Goal: Transaction & Acquisition: Purchase product/service

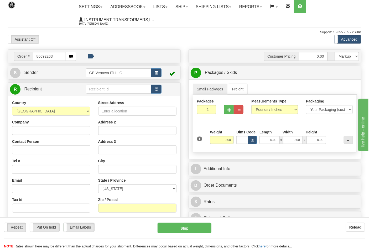
type input "86692263"
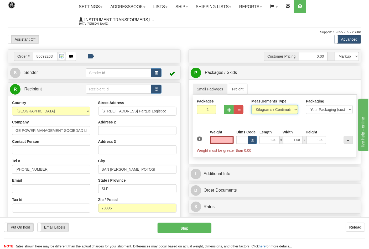
type input "0.00"
click at [265, 111] on select "Pounds / Inches Kilograms / Centimeters" at bounding box center [274, 109] width 47 height 9
select select "0"
click at [251, 106] on select "Pounds / Inches Kilograms / Centimeters" at bounding box center [274, 109] width 47 height 9
click at [233, 140] on input "0.00" at bounding box center [222, 140] width 24 height 8
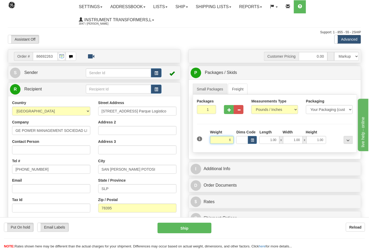
click button "Delete" at bounding box center [0, 0] width 0 height 0
type input "6.00"
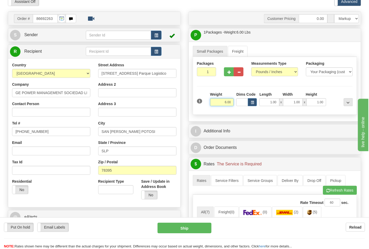
scroll to position [146, 0]
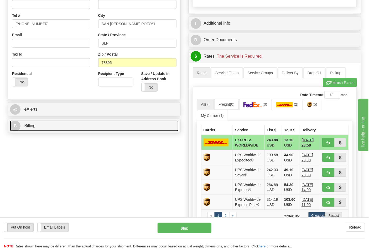
click at [61, 129] on link "B Billing" at bounding box center [94, 126] width 169 height 11
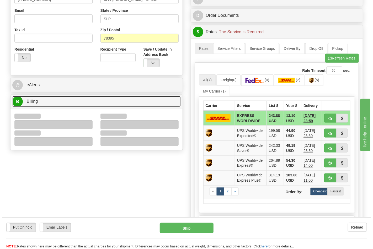
scroll to position [204, 0]
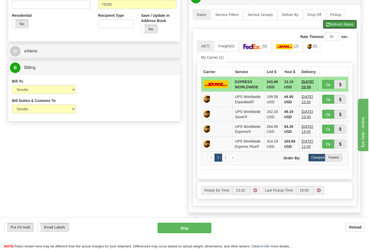
click at [330, 29] on button "Refresh Rates" at bounding box center [340, 24] width 34 height 9
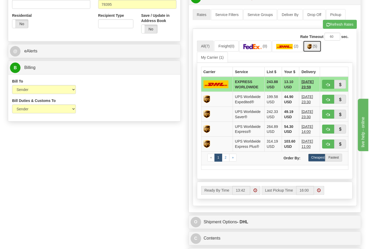
click at [314, 50] on link "(5)" at bounding box center [312, 46] width 18 height 11
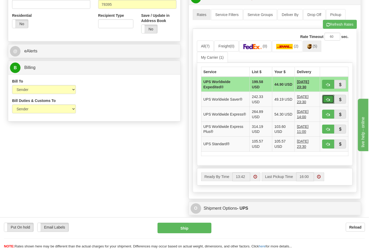
click at [329, 101] on span "button" at bounding box center [328, 99] width 4 height 3
type input "65"
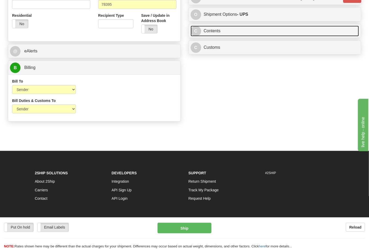
click at [226, 36] on link "C Contents" at bounding box center [275, 31] width 169 height 11
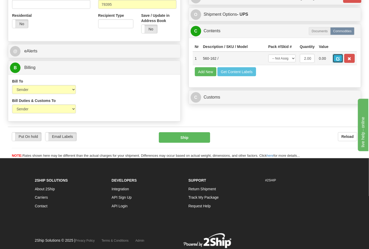
click at [340, 61] on span "button" at bounding box center [338, 58] width 4 height 3
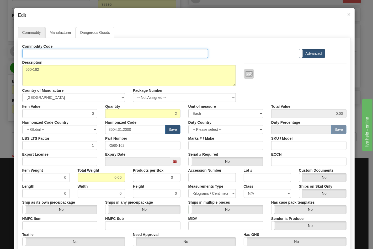
drag, startPoint x: 56, startPoint y: 52, endPoint x: 56, endPoint y: 56, distance: 4.5
click at [56, 51] on input "Id" at bounding box center [115, 53] width 186 height 9
type input "TRANSFORMERS"
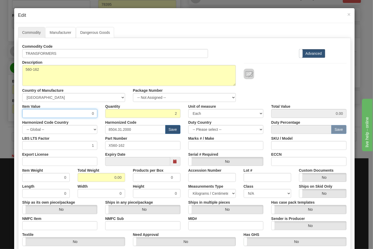
drag, startPoint x: 70, startPoint y: 109, endPoint x: 130, endPoint y: 113, distance: 60.5
click at [130, 113] on div "Item Value 0 Quantity 2 Unit of measure 3 Thousand Square Inches Adjustments 56…" at bounding box center [184, 110] width 332 height 16
type input "69.65"
type input "139.30"
click at [76, 159] on input "Export License" at bounding box center [59, 161] width 75 height 9
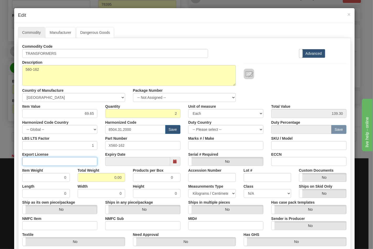
type input "N/A"
drag, startPoint x: 93, startPoint y: 173, endPoint x: 118, endPoint y: 175, distance: 25.8
click at [123, 175] on div "Total Weight 0.00" at bounding box center [101, 174] width 55 height 16
click at [108, 177] on input "0.00" at bounding box center [102, 177] width 48 height 9
drag, startPoint x: 102, startPoint y: 177, endPoint x: 128, endPoint y: 180, distance: 25.7
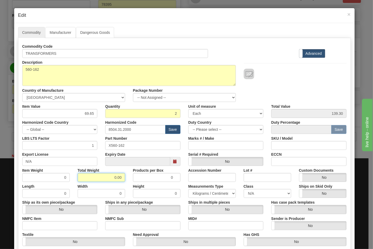
click at [128, 180] on div "Item Weight 0 Total Weight 0.00 Products per Box 0 Accession Number Lot # Custo…" at bounding box center [184, 174] width 332 height 16
type input "6"
type input "3.0000"
click at [75, 226] on input "NMFC Item" at bounding box center [59, 226] width 75 height 9
type input "63170"
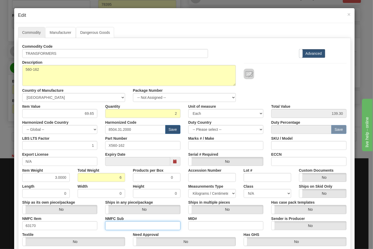
drag, startPoint x: 109, startPoint y: 227, endPoint x: 118, endPoint y: 226, distance: 9.0
click at [111, 226] on input "NMFC Sub" at bounding box center [142, 226] width 75 height 9
type input "4"
click at [254, 196] on select "N/A 50.0 55.0 60.0 65.0 70.0 85.0 92.5 100.0 125.0 175.0 250.0 300.0 400.0" at bounding box center [268, 193] width 48 height 9
select select "70.0"
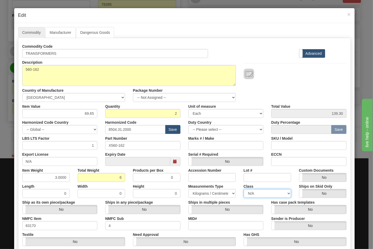
click at [244, 189] on select "N/A 50.0 55.0 60.0 65.0 70.0 85.0 92.5 100.0 125.0 175.0 250.0 300.0 400.0" at bounding box center [268, 193] width 48 height 9
drag, startPoint x: 291, startPoint y: 161, endPoint x: 302, endPoint y: 164, distance: 11.1
click at [291, 161] on input "ECCN" at bounding box center [308, 161] width 75 height 9
type input "EAR99"
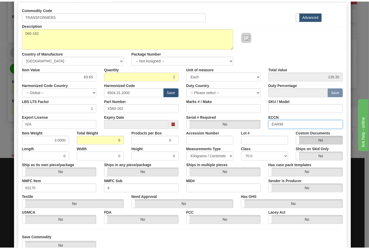
scroll to position [75, 0]
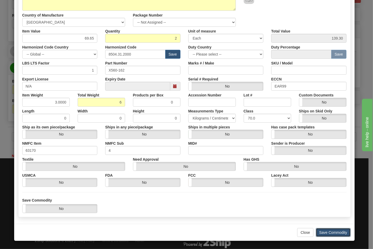
click at [330, 231] on button "Save Commodity" at bounding box center [333, 232] width 35 height 9
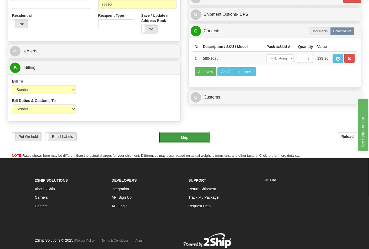
click at [195, 143] on button "Ship" at bounding box center [184, 138] width 51 height 11
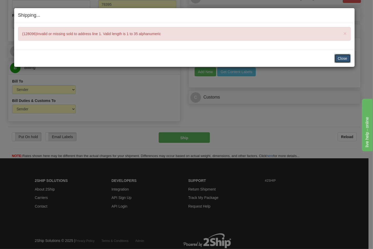
click at [344, 58] on button "Close" at bounding box center [343, 58] width 16 height 9
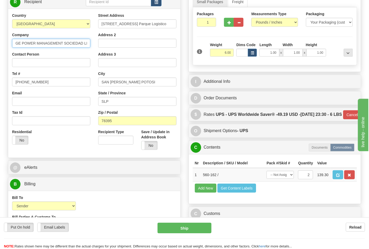
scroll to position [0, 9]
drag, startPoint x: 85, startPoint y: 43, endPoint x: 105, endPoint y: 45, distance: 19.6
click at [105, 45] on div "Country AFGHANISTAN ALAND ISLANDS ALBANIA ALGERIA AMERICAN SAMOA ANDORRA ANGOLA…" at bounding box center [94, 83] width 172 height 141
click at [128, 42] on input "Address 2" at bounding box center [137, 43] width 78 height 9
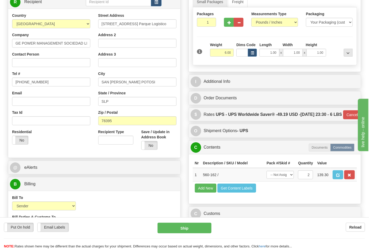
click at [130, 97] on div "State / Province SLP" at bounding box center [137, 98] width 78 height 15
click at [123, 101] on input "SLP" at bounding box center [137, 101] width 78 height 9
click at [170, 25] on input "Avenida Central No 310 Parque Logistico" at bounding box center [137, 23] width 78 height 9
click at [196, 226] on button "Ship" at bounding box center [185, 228] width 54 height 11
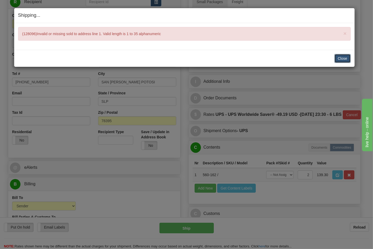
click at [337, 57] on button "Close" at bounding box center [343, 58] width 16 height 9
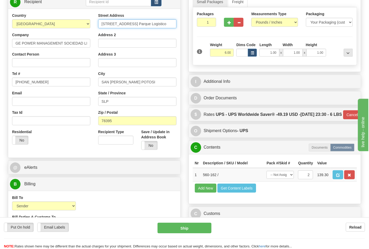
click at [170, 24] on input "Avenida Central No 310 Parque Logistico" at bounding box center [137, 23] width 78 height 9
click at [173, 25] on input "Avenida Central No 310 Parque Logistico" at bounding box center [137, 23] width 78 height 9
type input "Avenida Central No 310 Parque"
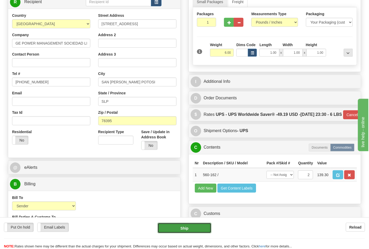
click at [201, 231] on button "Ship" at bounding box center [185, 228] width 54 height 11
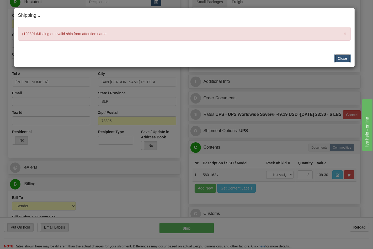
click at [340, 57] on button "Close" at bounding box center [343, 58] width 16 height 9
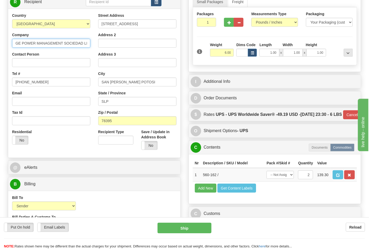
scroll to position [0, 9]
drag, startPoint x: 17, startPoint y: 43, endPoint x: 114, endPoint y: 43, distance: 97.4
click at [114, 43] on div "Country AFGHANISTAN ALAND ISLANDS ALBANIA ALGERIA AMERICAN SAMOA ANDORRA ANGOLA…" at bounding box center [94, 83] width 172 height 141
click at [32, 60] on input "Contact Person" at bounding box center [51, 62] width 78 height 9
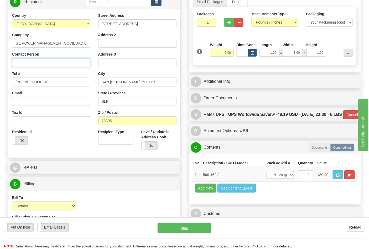
paste input "GE POWER MANAGEMENT SOCIEDAD LIMITA"
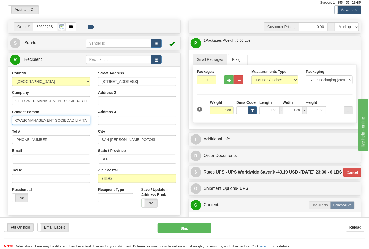
scroll to position [29, 0]
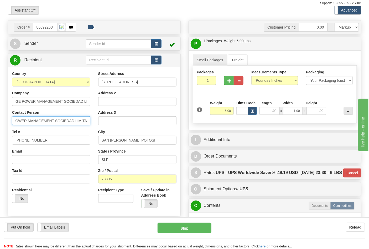
type input "GE POWER MANAGEMENT SOCIEDAD LIMITA"
click at [32, 45] on span "Sender" at bounding box center [31, 43] width 14 height 4
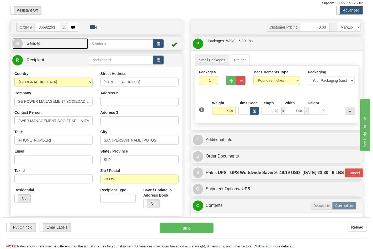
scroll to position [0, 0]
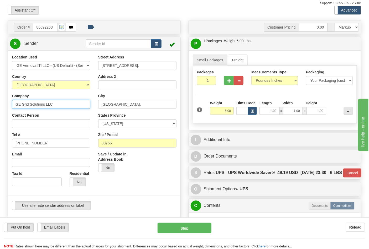
drag, startPoint x: 66, startPoint y: 101, endPoint x: 7, endPoint y: 102, distance: 59.3
click at [8, 102] on div "Location used GE Vernova ITI LLC - (US Default) - (Sender Default) Country AFGH…" at bounding box center [94, 135] width 172 height 160
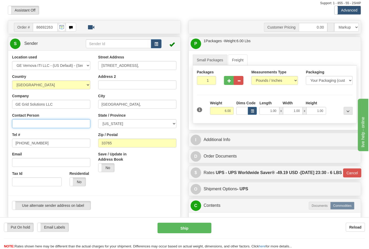
click at [20, 122] on input "Contact Person" at bounding box center [51, 123] width 78 height 9
paste input "GE Grid Solutions LLC"
type input "GE Grid Solutions LLC"
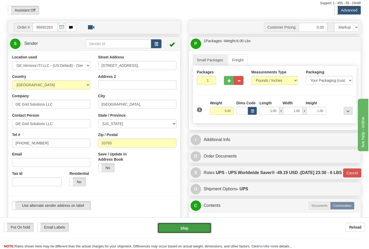
click at [189, 234] on button "Ship" at bounding box center [185, 228] width 54 height 11
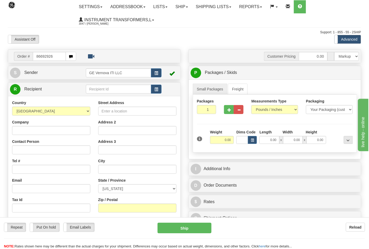
type input "86692926"
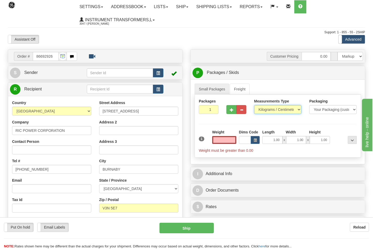
type input "0.00"
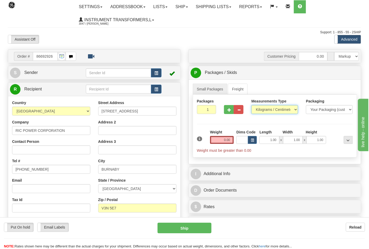
click at [264, 109] on select "Pounds / Inches Kilograms / Centimeters" at bounding box center [274, 109] width 47 height 9
select select "0"
click at [251, 106] on select "Pounds / Inches Kilograms / Centimeters" at bounding box center [274, 109] width 47 height 9
click at [230, 144] on input "0.00" at bounding box center [222, 140] width 24 height 8
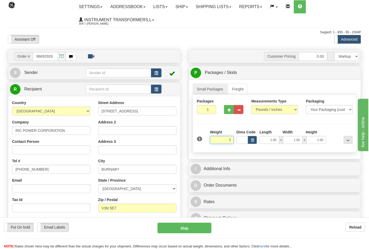
click button "Delete" at bounding box center [0, 0] width 0 height 0
type input "5.00"
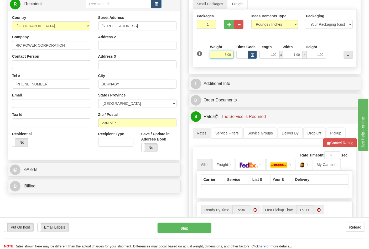
scroll to position [87, 0]
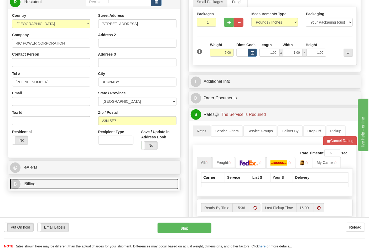
click at [46, 183] on link "B Billing" at bounding box center [94, 184] width 169 height 11
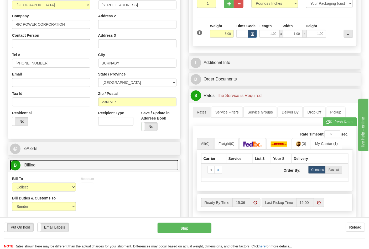
scroll to position [117, 0]
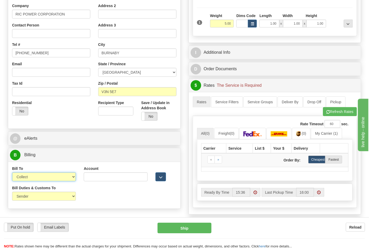
click at [36, 182] on select "Sender Recipient Third Party Collect" at bounding box center [44, 177] width 64 height 9
select select "2"
click at [12, 173] on select "Sender Recipient Third Party Collect" at bounding box center [44, 177] width 64 height 9
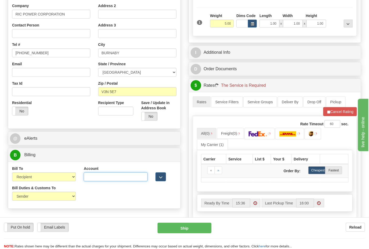
click at [109, 177] on input "Account" at bounding box center [116, 177] width 64 height 9
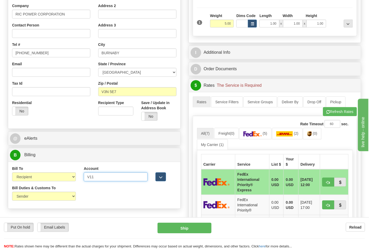
type input "v11c79"
drag, startPoint x: 340, startPoint y: 108, endPoint x: 343, endPoint y: 115, distance: 7.2
click at [340, 109] on button "Refresh Rates" at bounding box center [340, 111] width 34 height 9
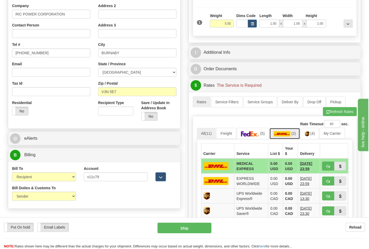
click at [300, 137] on link "(2)" at bounding box center [284, 133] width 31 height 11
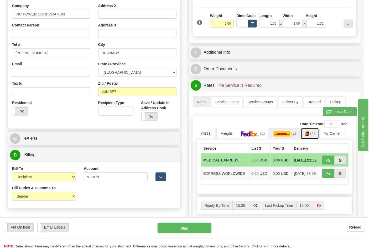
click at [311, 134] on link "(4)" at bounding box center [310, 133] width 18 height 11
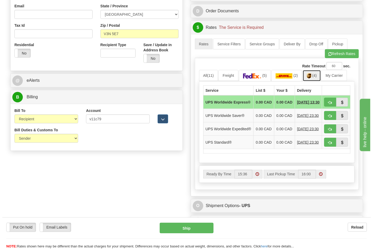
scroll to position [175, 0]
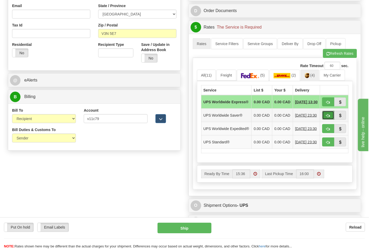
click at [328, 118] on span "button" at bounding box center [328, 115] width 4 height 3
type input "65"
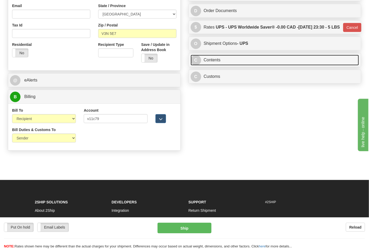
click at [220, 66] on link "C Contents" at bounding box center [275, 60] width 169 height 11
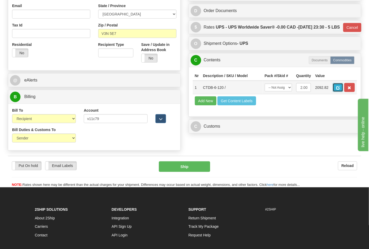
click at [343, 92] on button "button" at bounding box center [338, 87] width 11 height 9
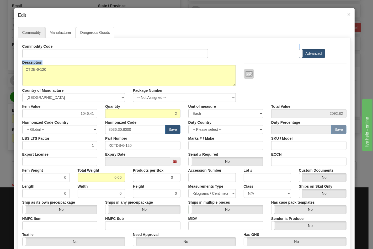
click at [57, 57] on div "Commodity Code Standard Advanced Description CTDB-6-120 Country of Manufacture …" at bounding box center [184, 152] width 325 height 221
click at [58, 56] on input "Id" at bounding box center [115, 53] width 186 height 9
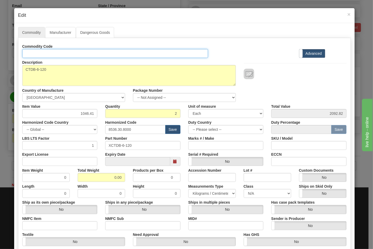
click at [61, 57] on input "Id" at bounding box center [115, 53] width 186 height 9
type input "TRANSFORMERS"
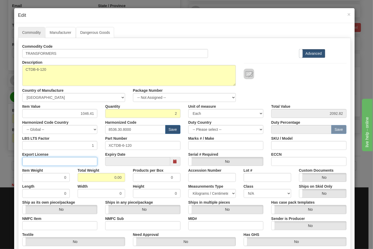
click at [70, 161] on input "Export License" at bounding box center [59, 161] width 75 height 9
type input "N/A"
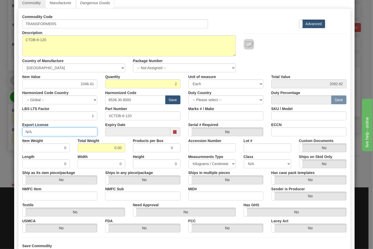
scroll to position [58, 0]
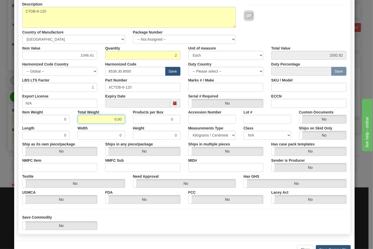
drag, startPoint x: 103, startPoint y: 121, endPoint x: 129, endPoint y: 121, distance: 25.7
click at [129, 121] on div "Item Weight 0 Total Weight 0.00 Products per Box 0 Accession Number Lot # Custo…" at bounding box center [184, 116] width 332 height 16
type input "5"
type input "2.5000"
click at [30, 172] on input "NMFC Item" at bounding box center [59, 167] width 75 height 9
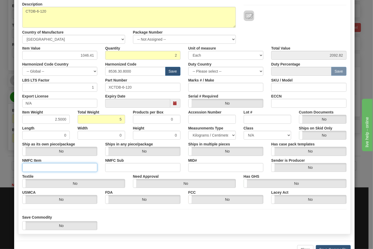
type input "63170"
click at [108, 167] on input "NMFC Sub" at bounding box center [142, 167] width 75 height 9
type input "4"
click at [249, 137] on select "N/A 50.0 55.0 60.0 65.0 70.0 85.0 92.5 100.0 125.0 175.0 250.0 300.0 400.0" at bounding box center [268, 135] width 48 height 9
select select "70.0"
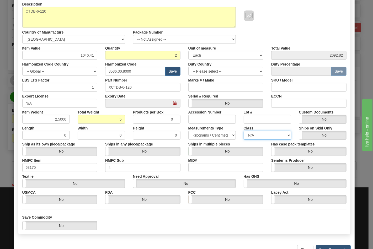
click at [244, 131] on select "N/A 50.0 55.0 60.0 65.0 70.0 85.0 92.5 100.0 125.0 175.0 250.0 300.0 400.0" at bounding box center [268, 135] width 48 height 9
drag, startPoint x: 286, startPoint y: 103, endPoint x: 293, endPoint y: 106, distance: 8.1
click at [286, 103] on input "ECCN" at bounding box center [308, 103] width 75 height 9
type input "EAR99"
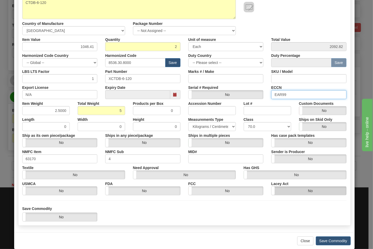
scroll to position [75, 0]
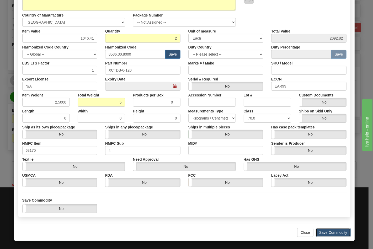
click at [327, 231] on button "Save Commodity" at bounding box center [333, 232] width 35 height 9
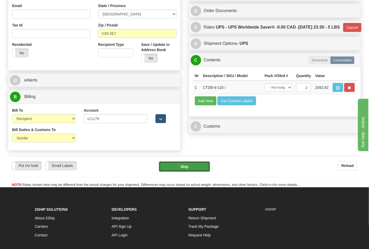
click at [180, 171] on button "Ship" at bounding box center [184, 167] width 51 height 11
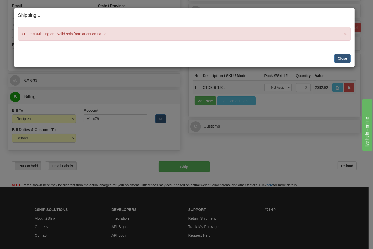
drag, startPoint x: 342, startPoint y: 53, endPoint x: 338, endPoint y: 66, distance: 14.0
click at [342, 53] on div "Close Cancel Cancel Shipment and Quit Pickup Quit Pickup ONLY" at bounding box center [184, 58] width 341 height 17
click at [337, 71] on div "Shipping... Your SHIPMENT will EXPIRE in × (120301)Missing or invalid ship from…" at bounding box center [186, 124] width 373 height 249
click at [342, 59] on button "Close" at bounding box center [343, 58] width 16 height 9
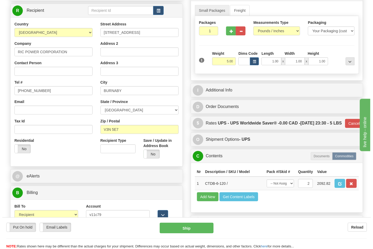
scroll to position [29, 0]
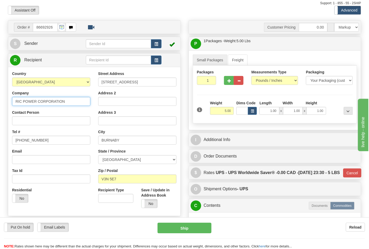
drag, startPoint x: 62, startPoint y: 100, endPoint x: 71, endPoint y: 100, distance: 9.2
click at [64, 100] on input "RIC POWER CORPORATION" at bounding box center [51, 101] width 78 height 9
click at [67, 103] on input "RIC POWER CORPORATION" at bounding box center [51, 101] width 78 height 9
drag, startPoint x: 71, startPoint y: 103, endPoint x: 12, endPoint y: 103, distance: 59.3
click at [12, 103] on input "RIC POWER CORPORATION" at bounding box center [51, 101] width 78 height 9
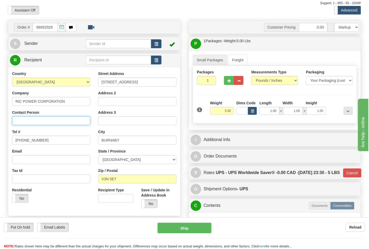
click at [28, 123] on input "Contact Person" at bounding box center [51, 121] width 78 height 9
paste input "RIC POWER CORPORATION"
type input "RIC POWER CORPORATION"
click at [39, 38] on div "S Sender" at bounding box center [94, 43] width 172 height 13
click at [40, 42] on link "S Sender" at bounding box center [48, 43] width 76 height 11
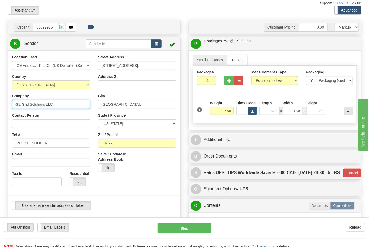
drag, startPoint x: 62, startPoint y: 101, endPoint x: 0, endPoint y: 104, distance: 62.3
click at [0, 104] on div "Toggle navigation Settings Shipping Preferences Fields Preferences New" at bounding box center [184, 232] width 369 height 523
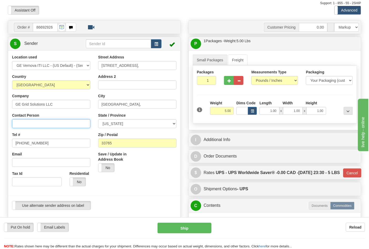
click at [28, 122] on input "Contact Person" at bounding box center [51, 123] width 78 height 9
paste input "GE Grid Solutions LLC"
type input "GE Grid Solutions LLC"
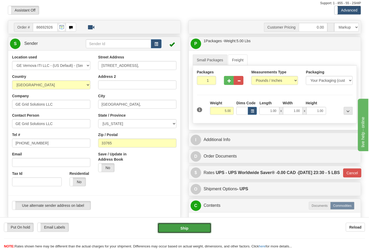
click at [188, 226] on button "Ship" at bounding box center [185, 228] width 54 height 11
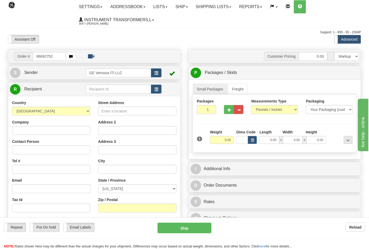
type input "86692752"
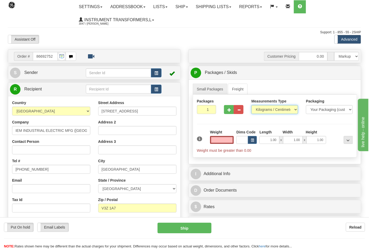
type input "0.00"
click at [261, 112] on select "Pounds / Inches Kilograms / Centimeters" at bounding box center [274, 109] width 47 height 9
select select "0"
click at [251, 106] on select "Pounds / Inches Kilograms / Centimeters" at bounding box center [274, 109] width 47 height 9
click at [233, 141] on input "0.00" at bounding box center [222, 140] width 24 height 8
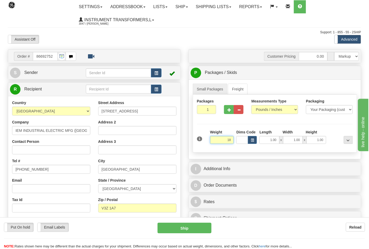
click button "Delete" at bounding box center [0, 0] width 0 height 0
type input "18.00"
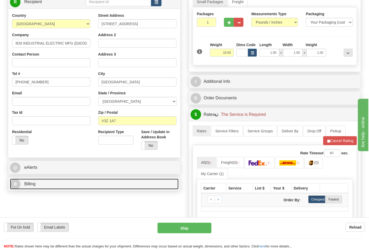
click at [60, 184] on link "B Billing" at bounding box center [94, 184] width 169 height 11
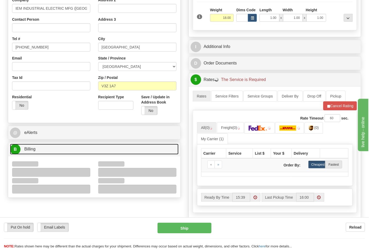
scroll to position [146, 0]
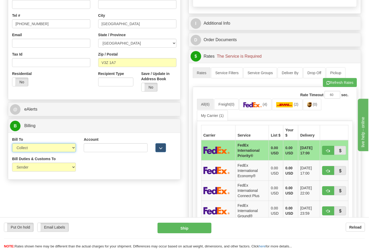
click at [28, 150] on select "Sender Recipient Third Party Collect" at bounding box center [44, 148] width 64 height 9
select select "2"
click at [12, 144] on select "Sender Recipient Third Party Collect" at bounding box center [44, 148] width 64 height 9
click at [101, 154] on div "Account 3rd Party Account List Please select" at bounding box center [116, 146] width 72 height 19
click at [102, 150] on input "Account" at bounding box center [116, 148] width 64 height 9
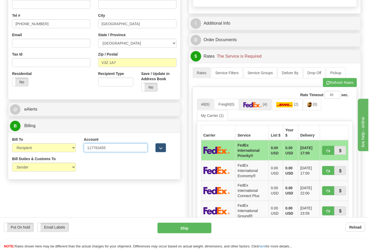
type input "117763455"
click at [259, 109] on link "(4)" at bounding box center [255, 104] width 32 height 11
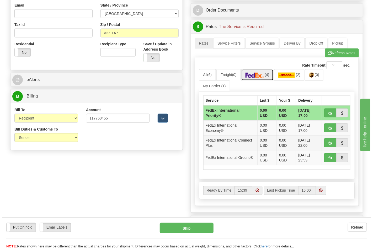
scroll to position [204, 0]
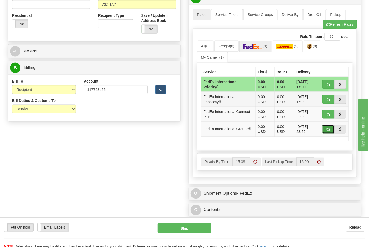
click at [326, 129] on span "button" at bounding box center [328, 129] width 4 height 3
type input "92"
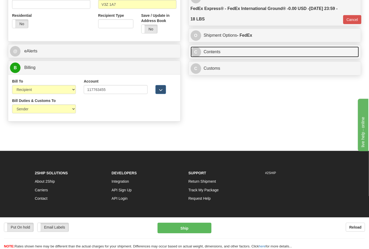
click at [217, 53] on link "C Contents" at bounding box center [275, 52] width 169 height 11
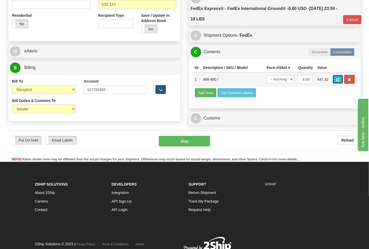
click at [340, 80] on span "button" at bounding box center [338, 79] width 4 height 3
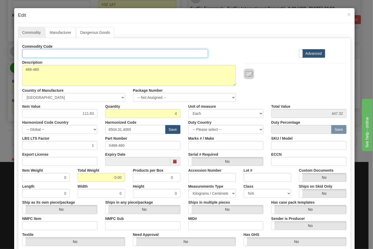
click at [83, 51] on input "Id" at bounding box center [115, 53] width 186 height 9
type input "TRANSFORMERS"
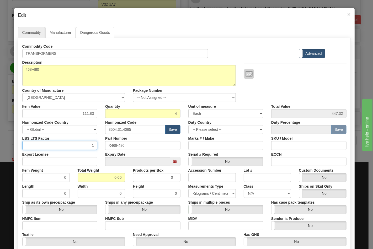
click at [76, 148] on input "1" at bounding box center [59, 145] width 75 height 9
click at [72, 163] on input "Export License" at bounding box center [59, 161] width 75 height 9
type input "N/A"
drag, startPoint x: 105, startPoint y: 180, endPoint x: 132, endPoint y: 177, distance: 26.6
click at [132, 177] on div "Item Weight 0 Total Weight 0.00 Products per Box 0 Accession Number Lot # Custo…" at bounding box center [184, 174] width 332 height 16
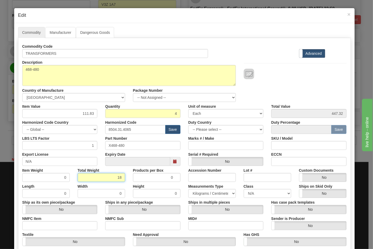
type input "18"
type input "4.5000"
click at [42, 227] on input "NMFC Item" at bounding box center [59, 226] width 75 height 9
type input "63170"
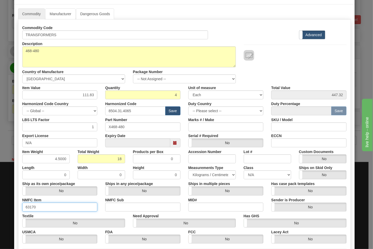
scroll to position [29, 0]
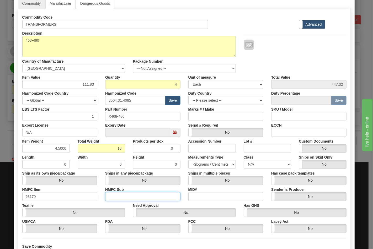
click at [123, 195] on input "NMFC Sub" at bounding box center [142, 196] width 75 height 9
type input "4"
click at [244, 167] on select "N/A 50.0 55.0 60.0 65.0 70.0 85.0 92.5 100.0 125.0 175.0 250.0 300.0 400.0" at bounding box center [268, 164] width 48 height 9
select select "70.0"
click at [244, 160] on select "N/A 50.0 55.0 60.0 65.0 70.0 85.0 92.5 100.0 125.0 175.0 250.0 300.0 400.0" at bounding box center [268, 164] width 48 height 9
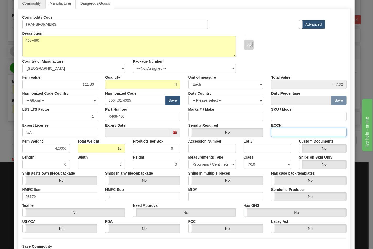
click at [281, 135] on input "ECCN" at bounding box center [308, 132] width 75 height 9
type input "EAR99"
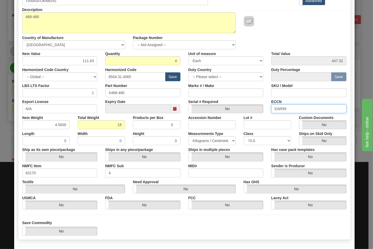
scroll to position [75, 0]
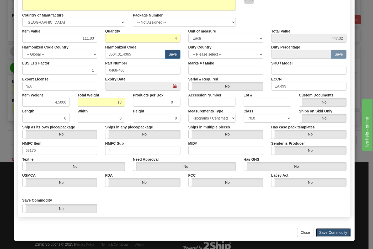
click at [327, 229] on button "Save Commodity" at bounding box center [333, 232] width 35 height 9
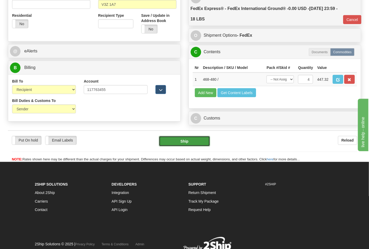
click at [192, 147] on button "Ship" at bounding box center [184, 141] width 51 height 11
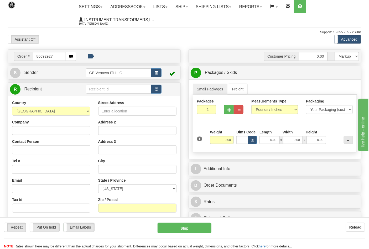
type input "86692927"
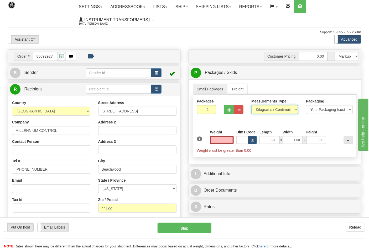
type input "0.00"
click at [276, 106] on select "Pounds / Inches Kilograms / Centimeters" at bounding box center [274, 109] width 47 height 9
select select "0"
click at [251, 106] on select "Pounds / Inches Kilograms / Centimeters" at bounding box center [274, 109] width 47 height 9
click at [232, 137] on input "0.00" at bounding box center [222, 140] width 24 height 8
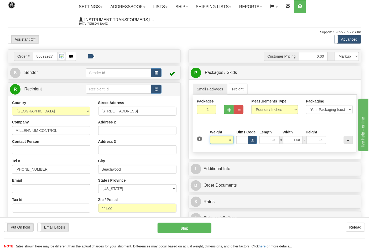
click button "Delete" at bounding box center [0, 0] width 0 height 0
type input "4.00"
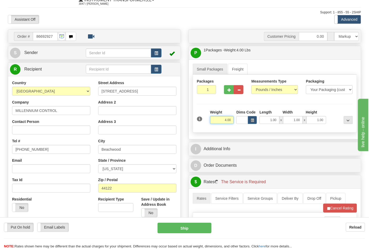
scroll to position [117, 0]
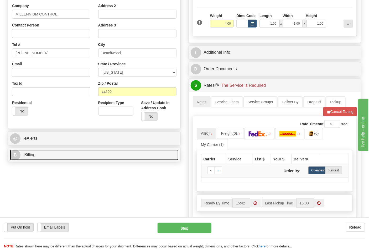
click at [53, 156] on link "B Billing" at bounding box center [94, 155] width 169 height 11
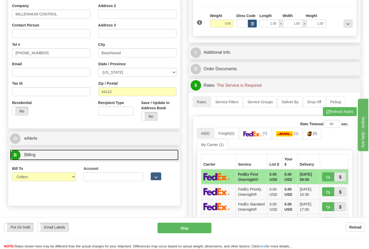
scroll to position [146, 0]
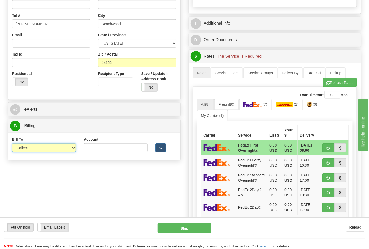
click at [38, 149] on select "Sender Recipient Third Party Collect" at bounding box center [44, 148] width 64 height 9
click at [30, 148] on select "Sender Recipient Third Party Collect" at bounding box center [44, 148] width 64 height 9
select select "2"
click at [12, 144] on select "Sender Recipient Third Party Collect" at bounding box center [44, 148] width 64 height 9
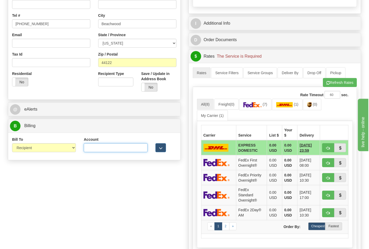
click at [123, 150] on input "Account" at bounding box center [116, 148] width 64 height 9
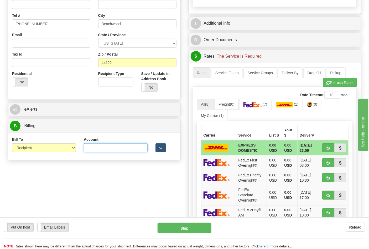
paste input "587102"
type input "587102"
click at [328, 86] on button "Refresh Rates" at bounding box center [340, 82] width 34 height 9
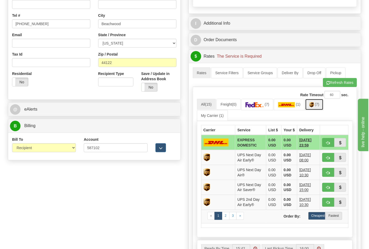
click at [314, 107] on img at bounding box center [311, 104] width 4 height 5
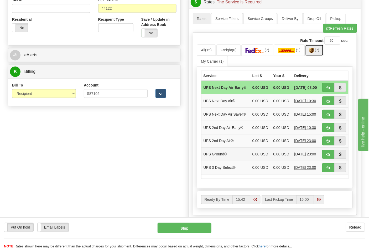
scroll to position [204, 0]
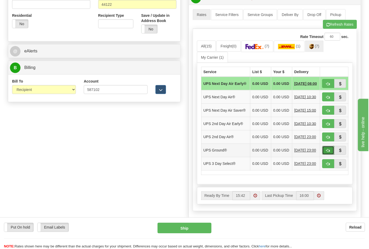
click at [327, 153] on span "button" at bounding box center [328, 150] width 4 height 3
type input "03"
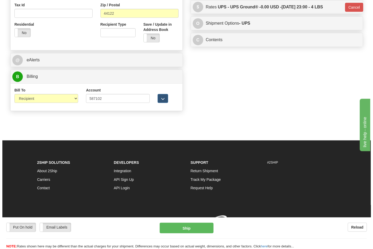
scroll to position [196, 0]
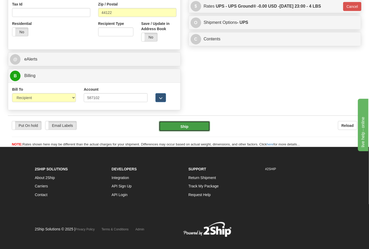
click at [187, 125] on button "Ship" at bounding box center [184, 126] width 51 height 11
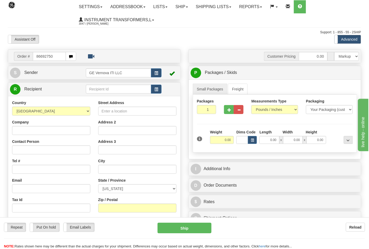
type input "86692750"
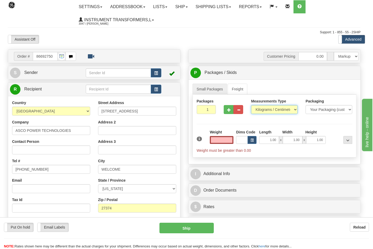
type input "0.00"
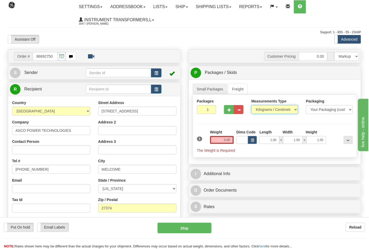
click at [259, 111] on select "Pounds / Inches Kilograms / Centimeters" at bounding box center [274, 109] width 47 height 9
select select "0"
click at [251, 106] on select "Pounds / Inches Kilograms / Centimeters" at bounding box center [274, 109] width 47 height 9
click at [231, 143] on input "0.00" at bounding box center [222, 140] width 24 height 8
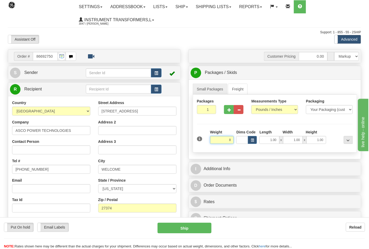
click button "Delete" at bounding box center [0, 0] width 0 height 0
type input "8.00"
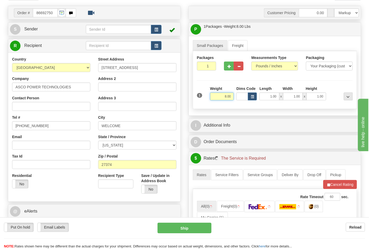
scroll to position [117, 0]
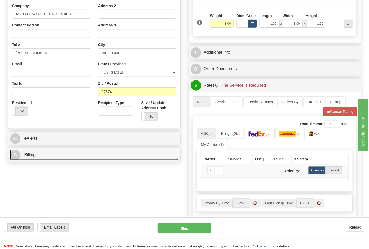
click at [58, 154] on link "B Billing" at bounding box center [94, 155] width 169 height 11
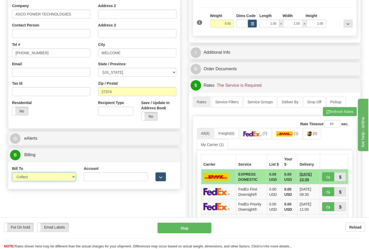
click at [44, 177] on select "Sender Recipient Third Party Collect" at bounding box center [44, 177] width 64 height 9
select select "2"
click at [12, 173] on select "Sender Recipient Third Party Collect" at bounding box center [44, 177] width 64 height 9
click at [113, 179] on input "Account" at bounding box center [116, 177] width 64 height 9
paste input "664421534"
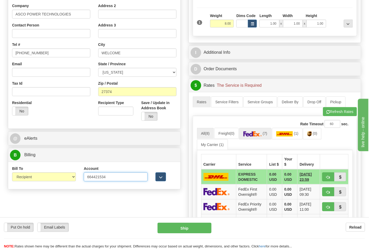
type input "664421534"
click at [262, 134] on img at bounding box center [252, 134] width 18 height 5
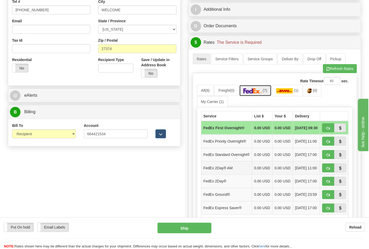
scroll to position [204, 0]
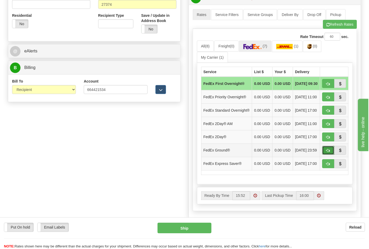
click at [324, 155] on button "button" at bounding box center [328, 150] width 12 height 9
type input "92"
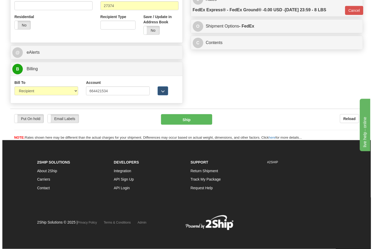
scroll to position [196, 0]
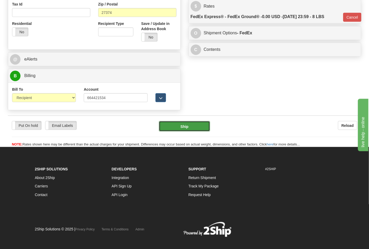
click at [173, 125] on button "Ship" at bounding box center [184, 126] width 51 height 11
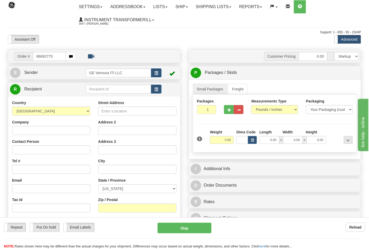
type input "86692770"
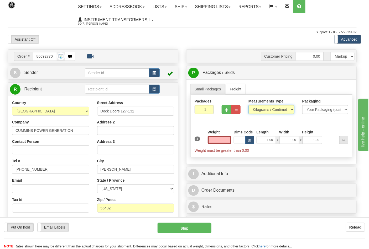
type input "0.00"
click at [264, 110] on select "Pounds / Inches Kilograms / Centimeters" at bounding box center [271, 109] width 46 height 9
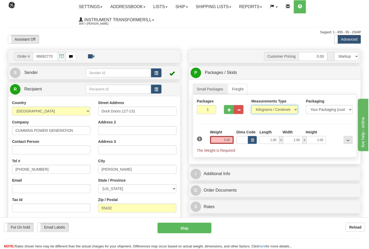
select select "0"
click at [251, 106] on select "Pounds / Inches Kilograms / Centimeters" at bounding box center [274, 109] width 47 height 9
click at [233, 113] on button "button" at bounding box center [229, 109] width 10 height 9
type input "2"
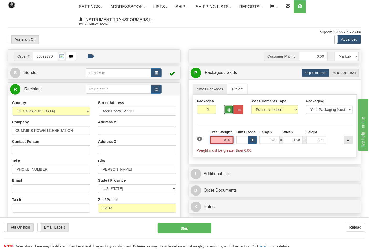
click at [230, 141] on input "0.00" at bounding box center [222, 140] width 24 height 8
type input "0.00"
drag, startPoint x: 337, startPoint y: 70, endPoint x: 334, endPoint y: 75, distance: 6.5
click at [337, 70] on label "Pack / Skid Level Pack.." at bounding box center [344, 73] width 30 height 8
radio input "true"
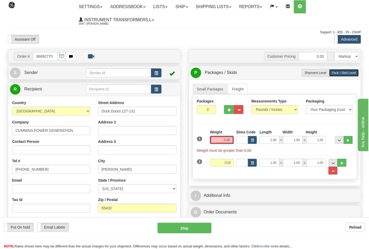
click at [230, 141] on input "0.00" at bounding box center [222, 140] width 24 height 8
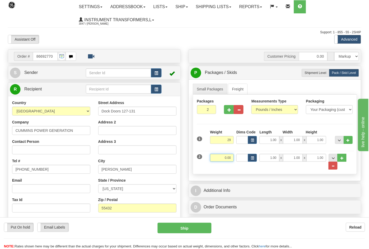
type input "29.00"
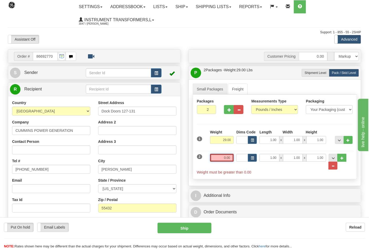
click at [232, 156] on input "0.00" at bounding box center [222, 158] width 24 height 8
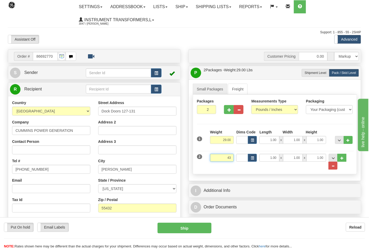
click button "Delete" at bounding box center [0, 0] width 0 height 0
type input "43.00"
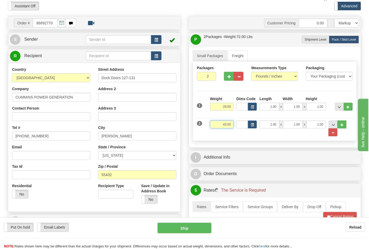
scroll to position [87, 0]
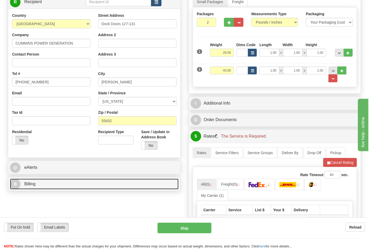
click at [65, 186] on link "B Billing" at bounding box center [94, 184] width 169 height 11
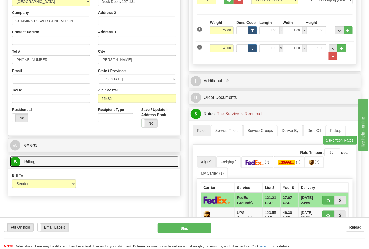
scroll to position [117, 0]
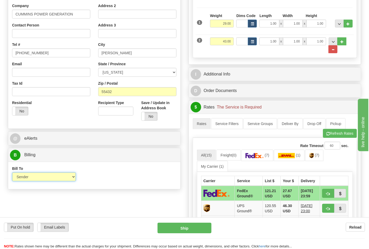
drag, startPoint x: 39, startPoint y: 180, endPoint x: 37, endPoint y: 182, distance: 3.5
click at [39, 180] on select "Sender Recipient Third Party Collect" at bounding box center [44, 177] width 64 height 9
drag, startPoint x: 30, startPoint y: 177, endPoint x: 31, endPoint y: 182, distance: 4.2
click at [30, 178] on select "Sender Recipient Third Party Collect" at bounding box center [44, 177] width 64 height 9
select select "2"
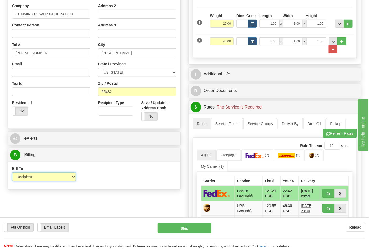
click at [12, 173] on select "Sender Recipient Third Party Collect" at bounding box center [44, 177] width 64 height 9
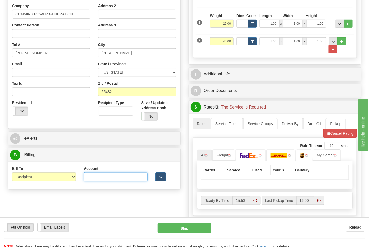
click at [103, 180] on input "Account" at bounding box center [116, 177] width 64 height 9
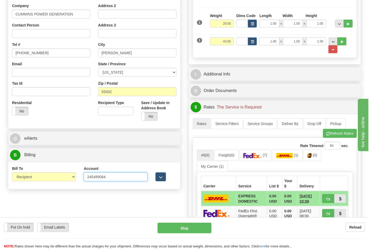
type input "245489064"
click button "Delete" at bounding box center [0, 0] width 0 height 0
click at [262, 159] on img at bounding box center [252, 155] width 18 height 5
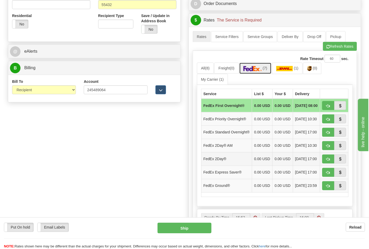
scroll to position [204, 0]
click at [325, 190] on button "button" at bounding box center [328, 185] width 12 height 9
type input "92"
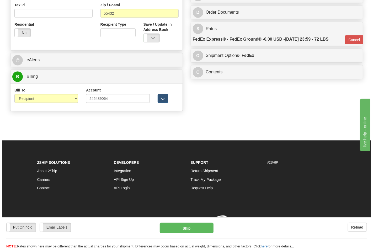
scroll to position [196, 0]
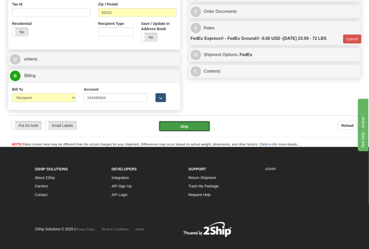
click at [185, 130] on button "Ship" at bounding box center [184, 126] width 51 height 11
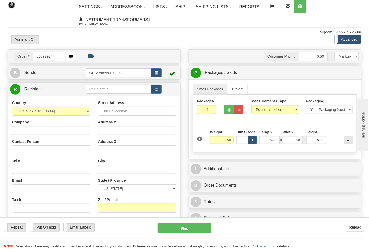
type input "86692924"
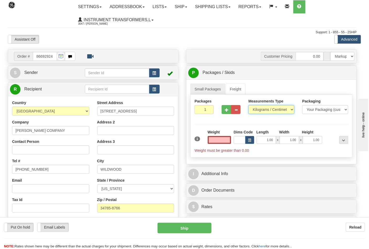
type input "0.00"
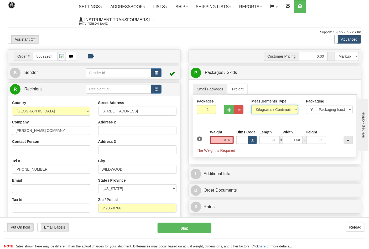
click at [261, 111] on select "Pounds / Inches Kilograms / Centimeters" at bounding box center [274, 109] width 47 height 9
select select "0"
click at [251, 106] on select "Pounds / Inches Kilograms / Centimeters" at bounding box center [274, 109] width 47 height 9
click at [227, 113] on button "button" at bounding box center [229, 109] width 10 height 9
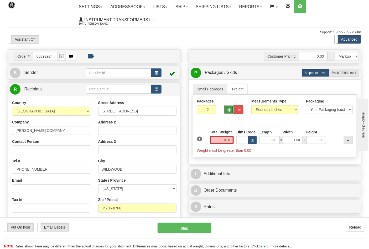
click at [227, 112] on span "button" at bounding box center [229, 109] width 4 height 3
click at [228, 112] on span "button" at bounding box center [229, 109] width 4 height 3
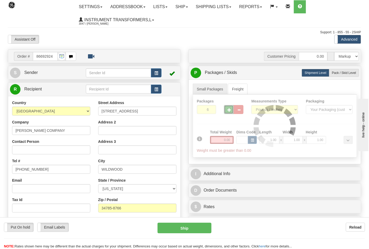
click at [228, 112] on div at bounding box center [275, 126] width 164 height 63
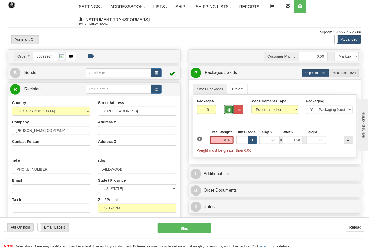
click at [228, 112] on span "button" at bounding box center [229, 109] width 4 height 3
click at [229, 109] on span "button" at bounding box center [229, 109] width 4 height 3
type input "8"
click at [232, 139] on input "0.00" at bounding box center [222, 140] width 24 height 8
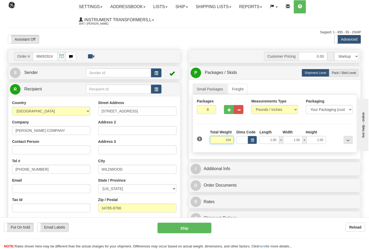
click button "Delete" at bounding box center [0, 0] width 0 height 0
type input "104.00"
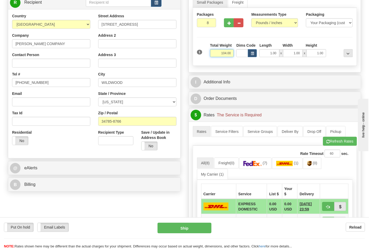
scroll to position [87, 0]
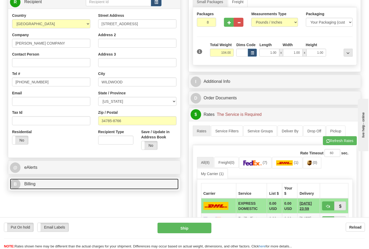
click at [41, 183] on link "B Billing" at bounding box center [94, 184] width 169 height 11
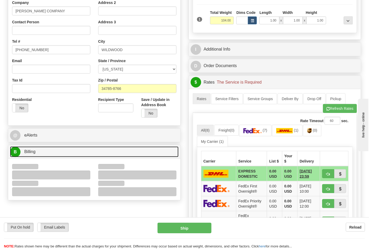
scroll to position [146, 0]
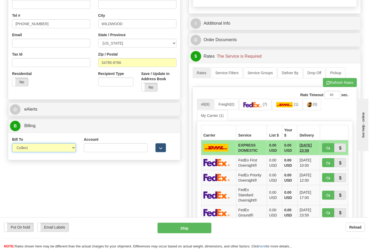
click at [30, 151] on select "Sender Recipient Third Party Collect" at bounding box center [44, 148] width 64 height 9
select select "2"
click at [12, 144] on select "Sender Recipient Third Party Collect" at bounding box center [44, 148] width 64 height 9
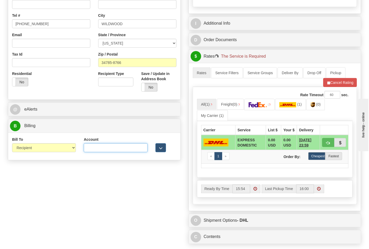
click at [116, 149] on input "Account" at bounding box center [116, 148] width 64 height 9
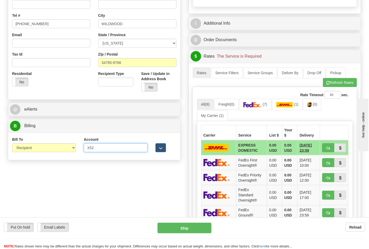
type input "X520Y7"
click at [328, 87] on button "Refresh Rates" at bounding box center [340, 82] width 34 height 9
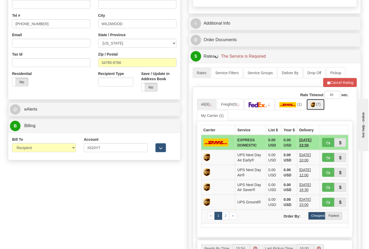
click at [318, 106] on link "(7)" at bounding box center [315, 104] width 18 height 11
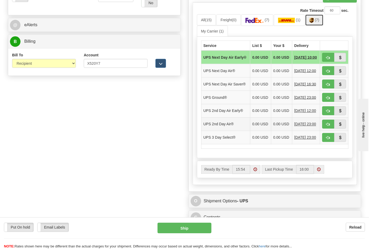
scroll to position [233, 0]
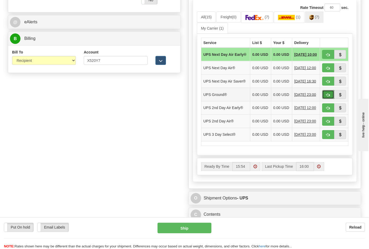
click at [327, 97] on span "button" at bounding box center [328, 94] width 4 height 3
type input "03"
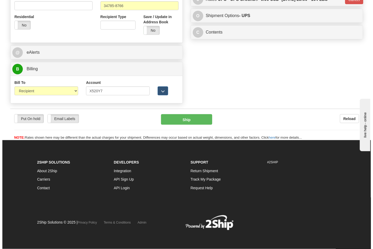
scroll to position [203, 0]
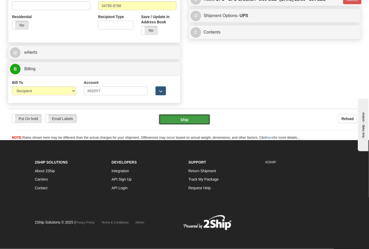
click at [193, 118] on button "Ship" at bounding box center [184, 119] width 51 height 11
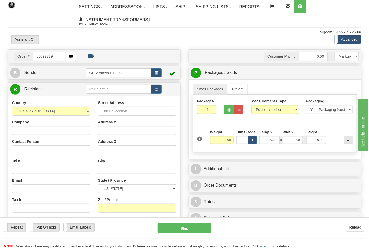
type input "86692739"
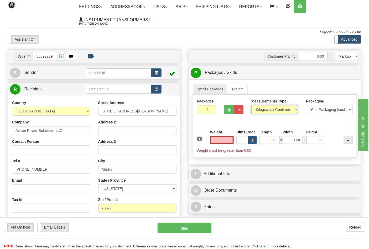
type input "0.00"
click at [274, 109] on select "Pounds / Inches Kilograms / Centimeters" at bounding box center [274, 109] width 47 height 9
select select "0"
click at [251, 106] on select "Pounds / Inches Kilograms / Centimeters" at bounding box center [274, 109] width 47 height 9
click at [232, 111] on button "button" at bounding box center [229, 109] width 10 height 9
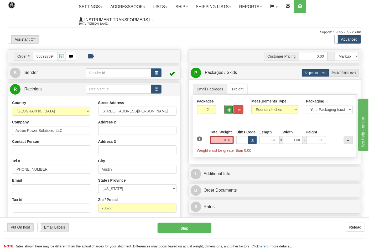
click at [231, 111] on span "button" at bounding box center [229, 109] width 4 height 3
type input "3"
click at [232, 143] on input "0.00" at bounding box center [222, 140] width 24 height 8
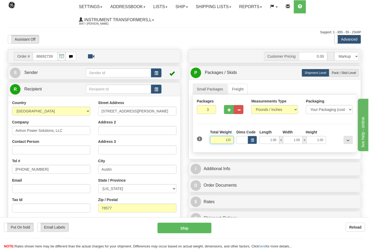
click button "Delete" at bounding box center [0, 0] width 0 height 0
type input "120.00"
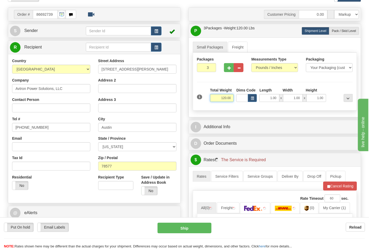
scroll to position [87, 0]
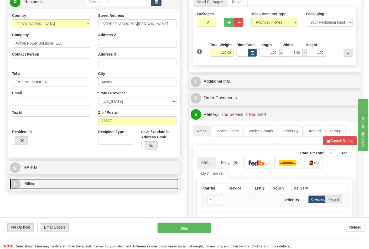
click at [54, 189] on link "B Billing" at bounding box center [94, 184] width 169 height 11
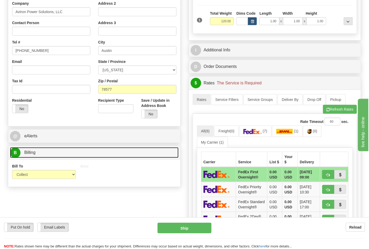
scroll to position [146, 0]
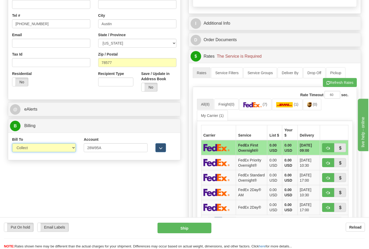
click at [32, 153] on select "Sender Recipient Third Party Collect" at bounding box center [44, 148] width 64 height 9
select select "2"
click at [12, 144] on select "Sender Recipient Third Party Collect" at bounding box center [44, 148] width 64 height 9
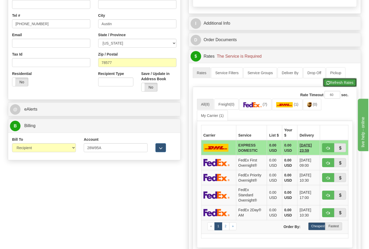
click at [332, 87] on button "Refresh Rates" at bounding box center [340, 82] width 34 height 9
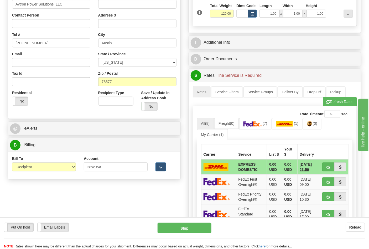
scroll to position [117, 0]
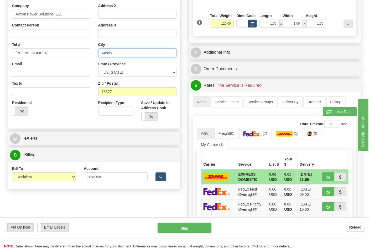
drag, startPoint x: 122, startPoint y: 56, endPoint x: 89, endPoint y: 57, distance: 32.6
click at [89, 57] on div "Country [GEOGRAPHIC_DATA] [GEOGRAPHIC_DATA] [GEOGRAPHIC_DATA] [GEOGRAPHIC_DATA]…" at bounding box center [94, 54] width 172 height 141
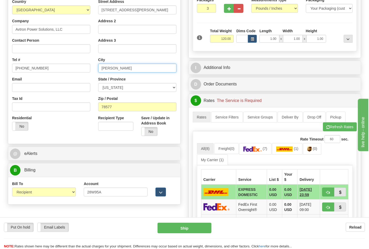
scroll to position [87, 0]
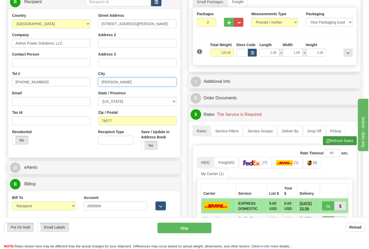
type input "[PERSON_NAME]"
click at [338, 140] on button "Refresh Rates" at bounding box center [340, 141] width 34 height 9
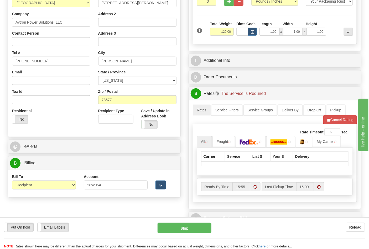
scroll to position [175, 0]
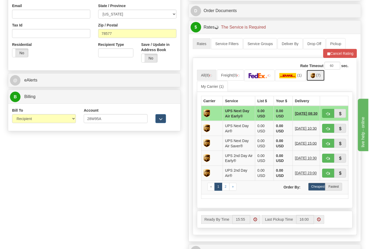
click at [314, 78] on img at bounding box center [313, 75] width 4 height 5
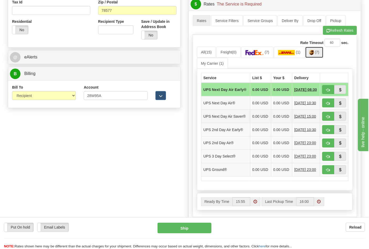
scroll to position [233, 0]
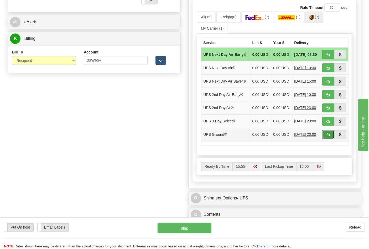
click at [329, 137] on span "button" at bounding box center [328, 135] width 4 height 3
type input "03"
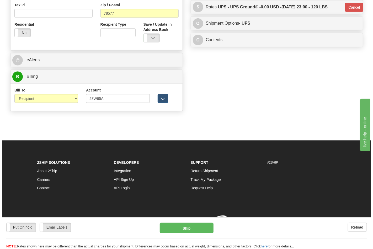
scroll to position [203, 0]
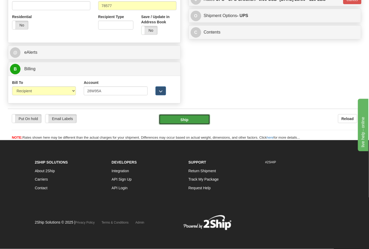
click at [195, 118] on button "Ship" at bounding box center [184, 119] width 51 height 11
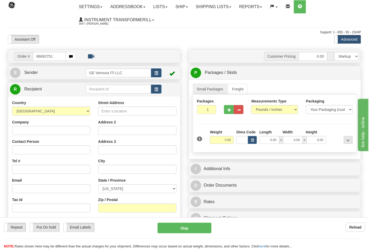
type input "86692751"
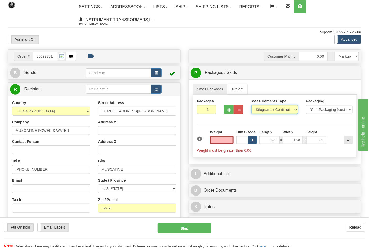
type input "0.00"
click at [266, 112] on select "Pounds / Inches Kilograms / Centimeters" at bounding box center [274, 109] width 47 height 9
select select "0"
click at [251, 106] on select "Pounds / Inches Kilograms / Centimeters" at bounding box center [274, 109] width 47 height 9
click at [234, 111] on button "button" at bounding box center [239, 109] width 10 height 9
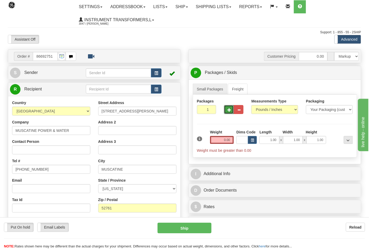
drag, startPoint x: 229, startPoint y: 109, endPoint x: 229, endPoint y: 106, distance: 3.4
click at [229, 106] on button "button" at bounding box center [229, 109] width 10 height 9
click at [228, 110] on span "button" at bounding box center [229, 109] width 4 height 3
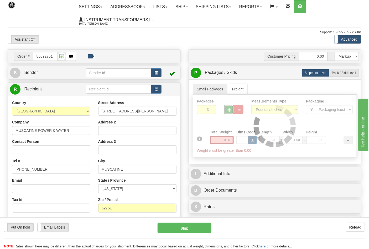
click at [228, 113] on div at bounding box center [275, 126] width 164 height 63
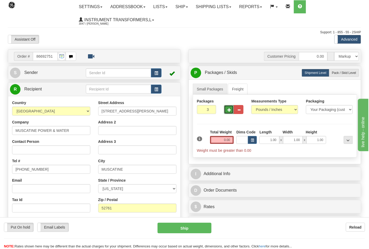
click at [229, 112] on span "button" at bounding box center [229, 109] width 4 height 3
click at [230, 112] on span "button" at bounding box center [229, 109] width 4 height 3
type input "5"
click at [231, 143] on input "0.00" at bounding box center [222, 140] width 24 height 8
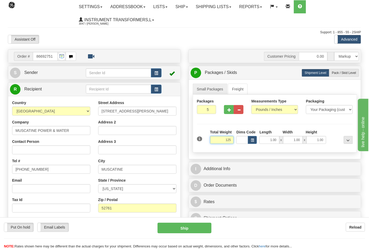
click button "Delete" at bounding box center [0, 0] width 0 height 0
type input "125.00"
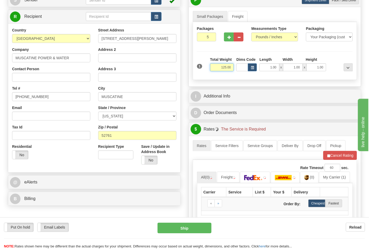
scroll to position [117, 0]
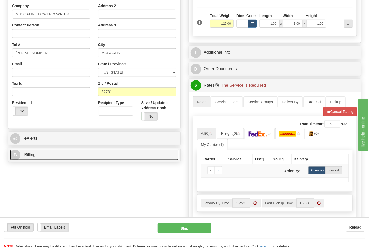
click at [60, 154] on link "B Billing" at bounding box center [94, 155] width 169 height 11
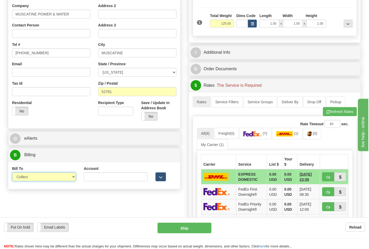
click at [39, 175] on select "Sender Recipient Third Party Collect" at bounding box center [44, 177] width 64 height 9
select select "2"
click at [12, 173] on select "Sender Recipient Third Party Collect" at bounding box center [44, 177] width 64 height 9
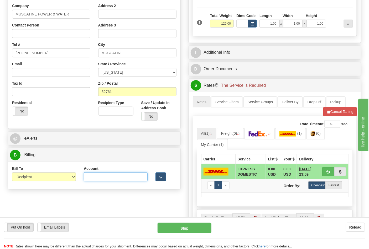
click at [96, 181] on input "Account" at bounding box center [116, 177] width 64 height 9
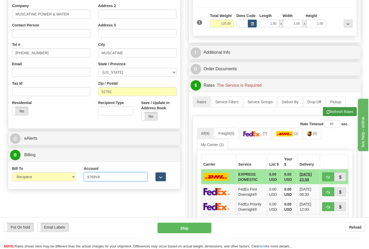
type input "9769V8"
click at [335, 114] on button "Refresh Rates" at bounding box center [340, 111] width 34 height 9
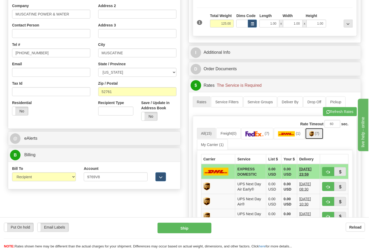
click at [315, 139] on link "(7)" at bounding box center [314, 133] width 18 height 11
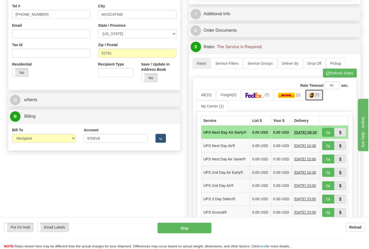
scroll to position [204, 0]
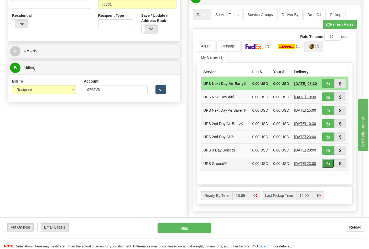
click at [326, 166] on span "button" at bounding box center [328, 164] width 4 height 3
type input "03"
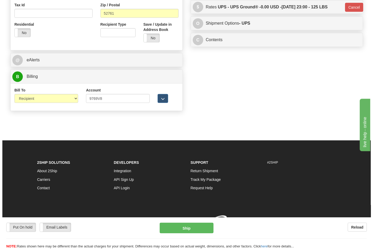
scroll to position [196, 0]
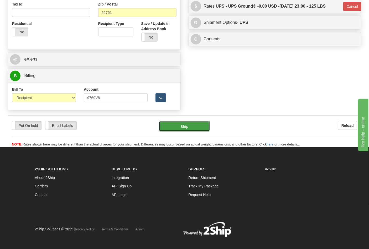
click at [188, 126] on button "Ship" at bounding box center [184, 126] width 51 height 11
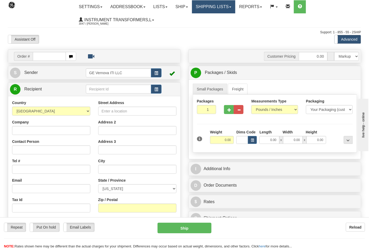
click at [205, 7] on link "Shipping lists" at bounding box center [213, 6] width 43 height 13
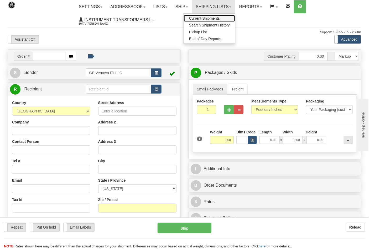
click at [205, 18] on span "Current Shipments" at bounding box center [204, 18] width 31 height 4
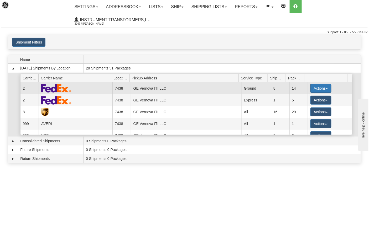
click at [311, 89] on button "Actions" at bounding box center [320, 88] width 21 height 9
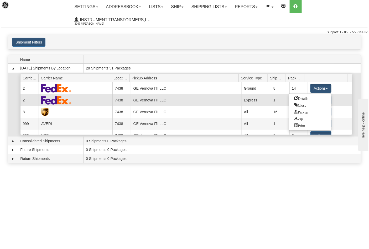
click at [304, 99] on span "Details" at bounding box center [301, 98] width 14 height 4
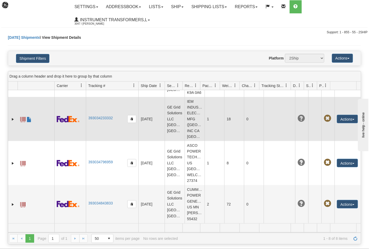
scroll to position [237, 0]
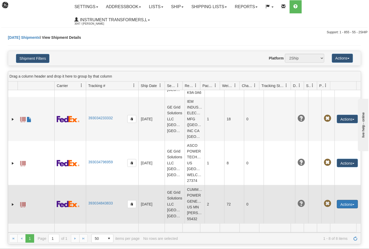
click at [349, 201] on button "Actions" at bounding box center [347, 204] width 21 height 8
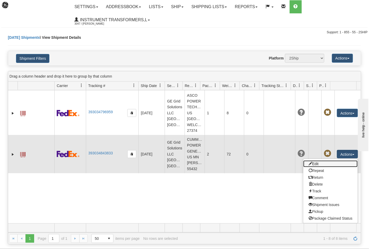
click at [316, 168] on link "Edit" at bounding box center [330, 164] width 54 height 7
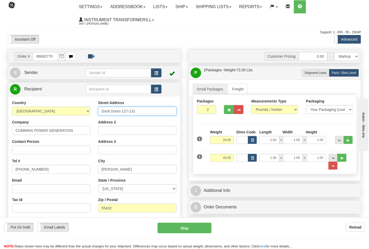
drag, startPoint x: 145, startPoint y: 114, endPoint x: 66, endPoint y: 116, distance: 79.1
click at [66, 116] on div "Country AFGHANISTAN ALAND ISLANDS ALBANIA ALGERIA AMERICAN SAMOA ANDORRA ANGOLA…" at bounding box center [94, 170] width 172 height 141
click at [115, 127] on input "Address 2" at bounding box center [137, 130] width 78 height 9
paste input "Dock Doors 127-131"
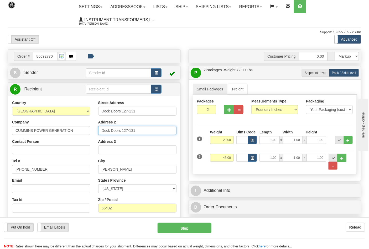
type input "Dock Doors 127-131"
drag, startPoint x: 135, startPoint y: 111, endPoint x: 93, endPoint y: 111, distance: 42.5
click at [93, 111] on div "Country AFGHANISTAN ALAND ISLANDS ALBANIA ALGERIA AMERICAN SAMOA ANDORRA ANGOLA…" at bounding box center [94, 170] width 172 height 141
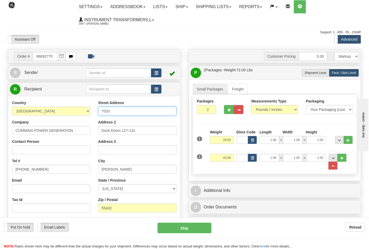
type input "7033 CENTRAL AVE. NE"
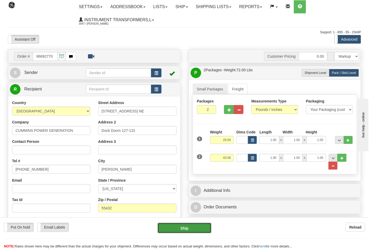
click at [193, 228] on button "Ship" at bounding box center [185, 228] width 54 height 11
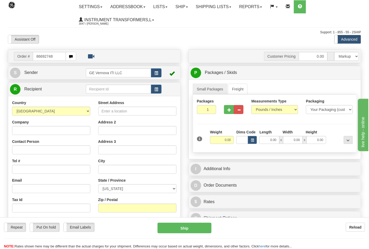
type input "86692748"
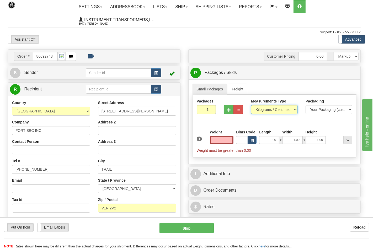
type input "0.00"
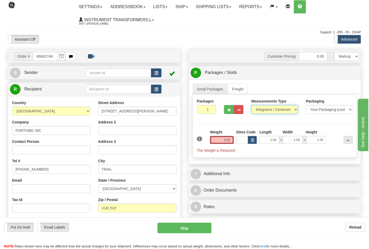
drag, startPoint x: 261, startPoint y: 111, endPoint x: 261, endPoint y: 114, distance: 3.2
click at [261, 111] on select "Pounds / Inches Kilograms / Centimeters" at bounding box center [274, 109] width 47 height 9
select select "0"
click at [251, 106] on select "Pounds / Inches Kilograms / Centimeters" at bounding box center [274, 109] width 47 height 9
click at [261, 120] on div "Packages 1 1 Measurements Type" at bounding box center [275, 126] width 164 height 63
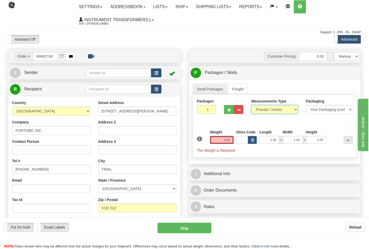
click at [257, 110] on select "Pounds / Inches Kilograms / Centimeters" at bounding box center [274, 109] width 47 height 9
click at [251, 106] on select "Pounds / Inches Kilograms / Centimeters" at bounding box center [274, 109] width 47 height 9
click at [232, 143] on input "0.00" at bounding box center [222, 140] width 24 height 8
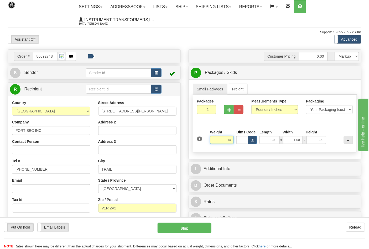
click button "Delete" at bounding box center [0, 0] width 0 height 0
type input "14.00"
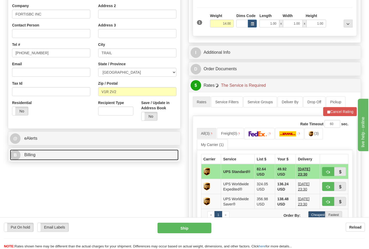
click at [54, 155] on link "B Billing" at bounding box center [94, 155] width 169 height 11
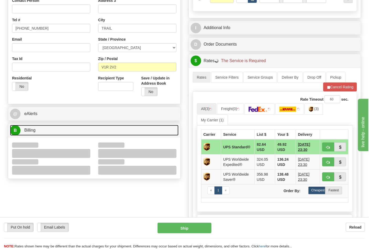
scroll to position [175, 0]
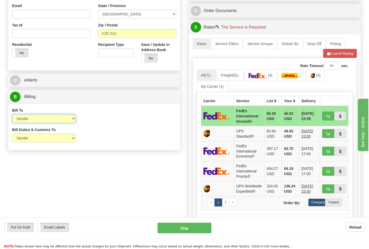
click at [26, 120] on select "Sender Recipient Third Party Collect" at bounding box center [44, 118] width 64 height 9
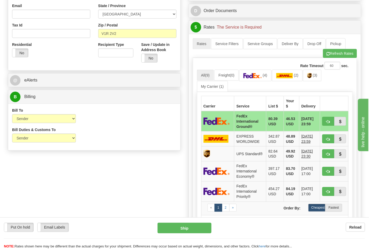
drag, startPoint x: 143, startPoint y: 122, endPoint x: 138, endPoint y: 123, distance: 4.5
click at [142, 122] on div "Bill To Sender Recipient Third Party Collect Account 3rd Party Account List Ple…" at bounding box center [94, 117] width 172 height 19
click at [262, 74] on img at bounding box center [252, 75] width 18 height 5
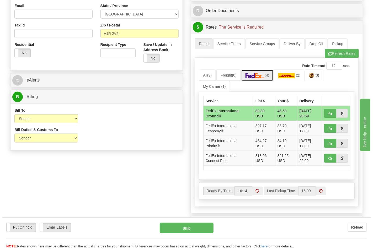
scroll to position [204, 0]
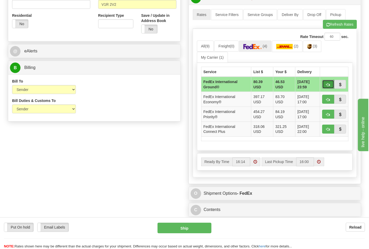
click at [330, 85] on button "button" at bounding box center [328, 84] width 12 height 9
type input "92"
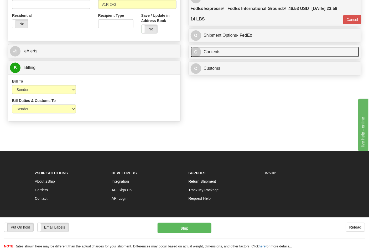
click at [255, 48] on link "C Contents" at bounding box center [275, 52] width 169 height 11
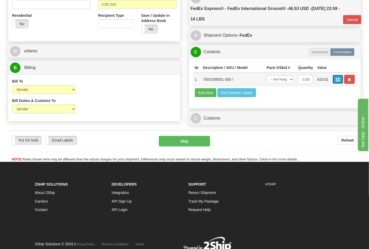
click at [343, 80] on button "button" at bounding box center [338, 79] width 11 height 9
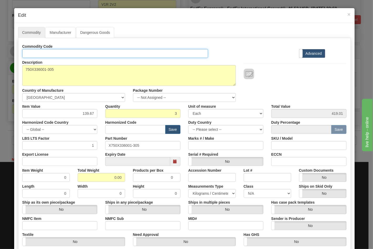
drag, startPoint x: 58, startPoint y: 50, endPoint x: 60, endPoint y: 56, distance: 6.2
click at [58, 50] on input "Id" at bounding box center [115, 53] width 186 height 9
type input "TRANSFORMERS"
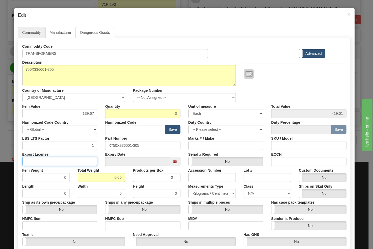
click at [76, 160] on input "Export License" at bounding box center [59, 161] width 75 height 9
type input "N/A"
drag, startPoint x: 96, startPoint y: 178, endPoint x: 125, endPoint y: 177, distance: 29.1
click at [125, 177] on div "Total Weight 0.00" at bounding box center [101, 174] width 55 height 16
type input "14"
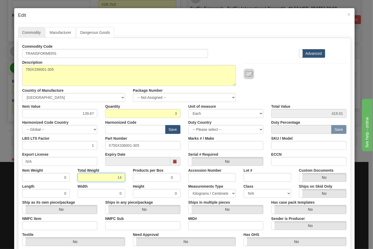
type input "4.6667"
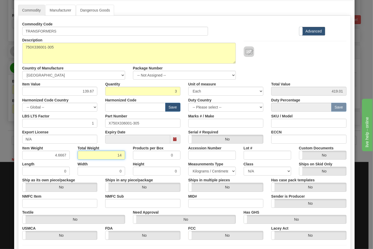
scroll to position [58, 0]
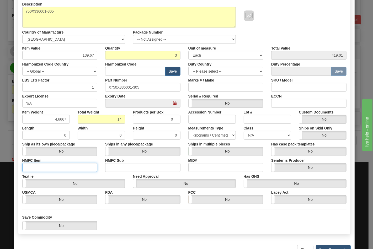
click at [48, 166] on input "NMFC Item" at bounding box center [59, 167] width 75 height 9
type input "63170"
click at [126, 166] on input "NMFC Sub" at bounding box center [142, 167] width 75 height 9
type input "4"
click at [244, 136] on select "N/A 50.0 55.0 60.0 65.0 70.0 85.0 92.5 100.0 125.0 175.0 250.0 300.0 400.0" at bounding box center [268, 135] width 48 height 9
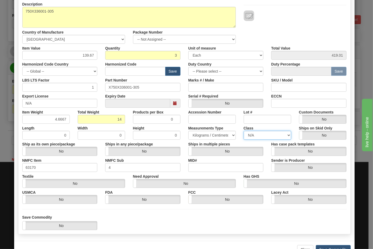
select select "70.0"
click at [244, 131] on select "N/A 50.0 55.0 60.0 65.0 70.0 85.0 92.5 100.0 125.0 175.0 250.0 300.0 400.0" at bounding box center [268, 135] width 48 height 9
click at [286, 105] on input "ECCN" at bounding box center [308, 103] width 75 height 9
type input "EAR99"
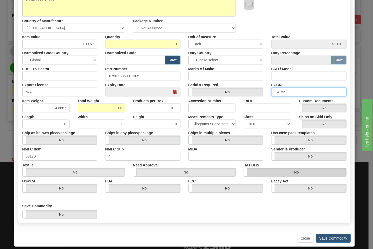
scroll to position [75, 0]
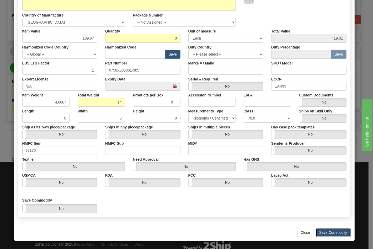
click at [331, 230] on button "Save Commodity" at bounding box center [333, 232] width 35 height 9
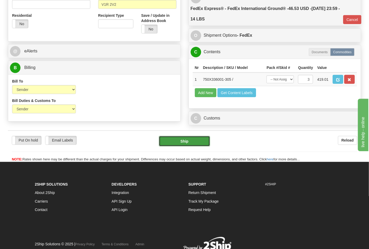
click at [174, 147] on button "Ship" at bounding box center [184, 141] width 51 height 11
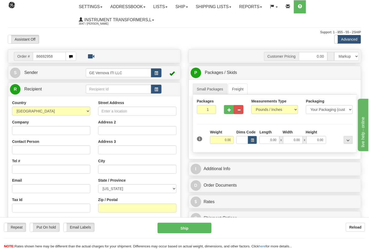
type input "86692958"
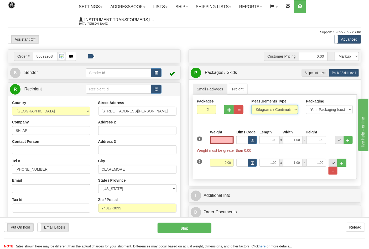
type input "0.00"
click at [262, 111] on select "Pounds / Inches Kilograms / Centimeters" at bounding box center [274, 109] width 47 height 9
select select "0"
click at [251, 106] on select "Pounds / Inches Kilograms / Centimeters" at bounding box center [274, 109] width 47 height 9
click at [232, 142] on input "0.00" at bounding box center [222, 140] width 24 height 8
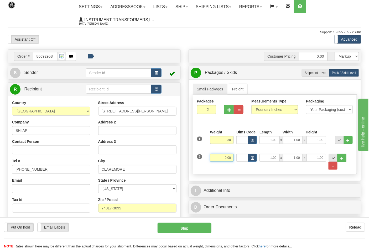
type input "30.00"
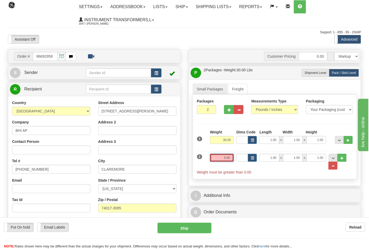
click at [234, 159] on input "0.00" at bounding box center [222, 158] width 24 height 8
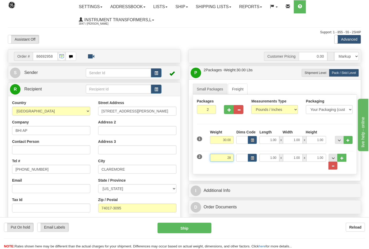
click button "Delete" at bounding box center [0, 0] width 0 height 0
type input "28.00"
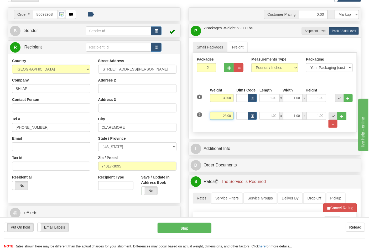
scroll to position [87, 0]
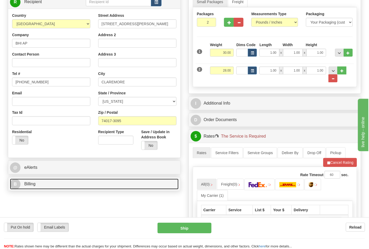
click at [65, 184] on link "B Billing" at bounding box center [94, 184] width 169 height 11
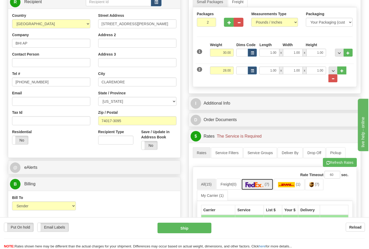
click at [256, 186] on img at bounding box center [255, 184] width 18 height 5
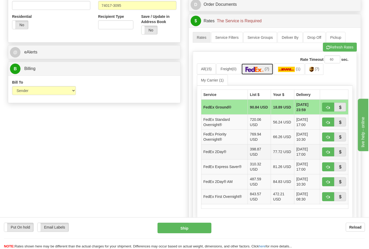
scroll to position [204, 0]
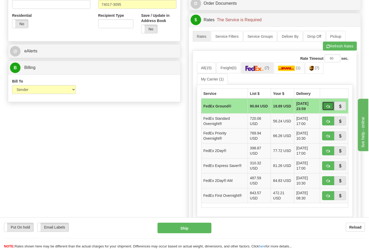
click at [326, 107] on span "button" at bounding box center [328, 106] width 4 height 3
type input "92"
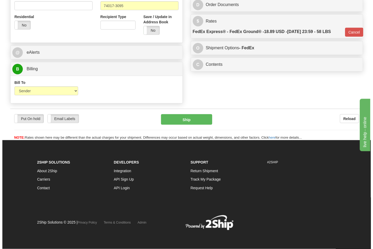
scroll to position [196, 0]
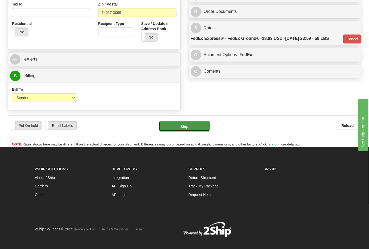
click at [186, 125] on button "Ship" at bounding box center [184, 126] width 51 height 11
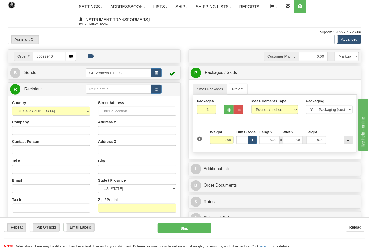
type input "86692946"
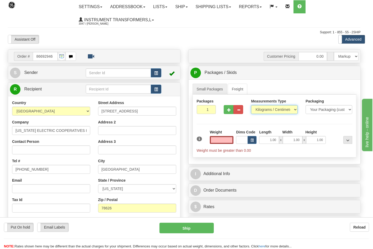
type input "0.00"
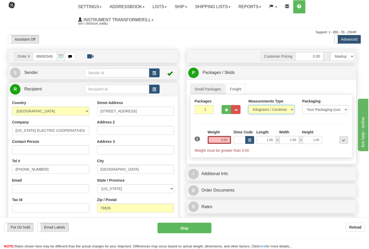
click at [261, 111] on select "Pounds / Inches Kilograms / Centimeters" at bounding box center [271, 109] width 46 height 9
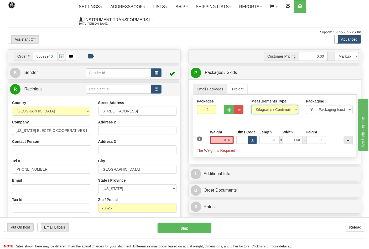
select select "0"
click at [251, 106] on select "Pounds / Inches Kilograms / Centimeters" at bounding box center [274, 109] width 47 height 9
click at [227, 112] on button "button" at bounding box center [229, 109] width 10 height 9
type input "2"
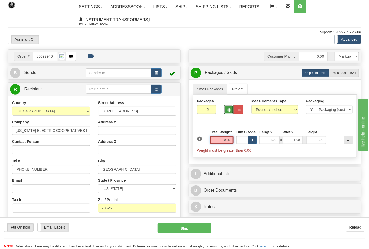
click at [231, 140] on input "0.00" at bounding box center [222, 140] width 24 height 8
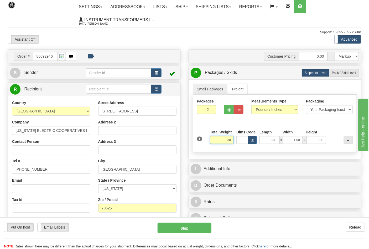
click button "Delete" at bounding box center [0, 0] width 0 height 0
type input "30.00"
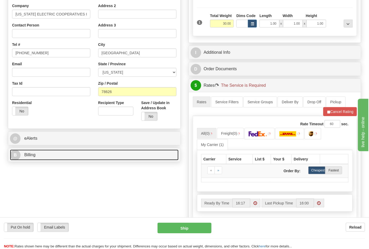
click at [70, 156] on link "B Billing" at bounding box center [94, 155] width 169 height 11
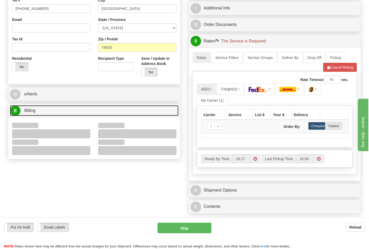
scroll to position [204, 0]
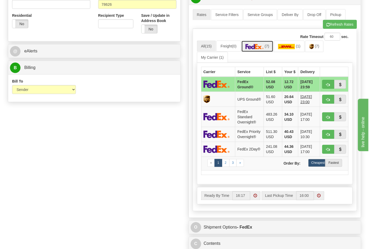
click at [264, 48] on img at bounding box center [255, 46] width 18 height 5
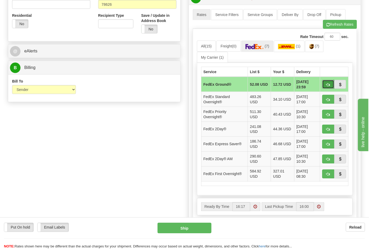
click at [326, 85] on span "button" at bounding box center [328, 84] width 4 height 3
type input "92"
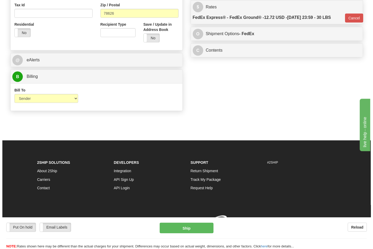
scroll to position [196, 0]
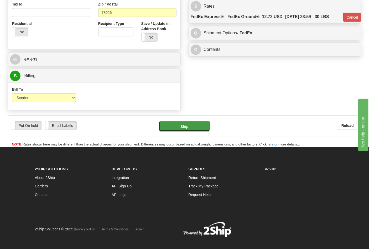
click at [180, 132] on button "Ship" at bounding box center [184, 126] width 51 height 11
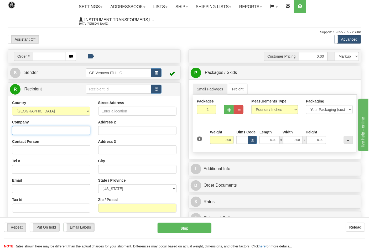
click at [35, 129] on input "Company" at bounding box center [51, 130] width 78 height 9
type input "LAKE SHORE ELECTRIC CORPORATION"
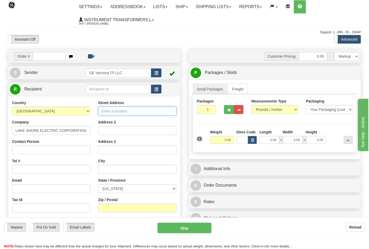
click at [124, 113] on input "Street Address" at bounding box center [137, 111] width 78 height 9
type input "205 WILLIS ST"
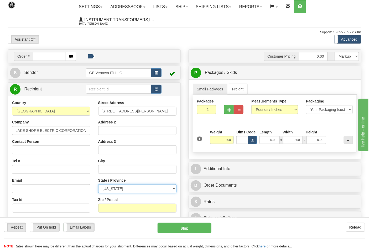
click at [126, 189] on select "ALABAMA ALASKA ARIZONA ARKANSAS Armed Forces America Armed Forces Europe Armed …" at bounding box center [137, 189] width 78 height 9
select select "OH"
click at [98, 185] on select "ALABAMA ALASKA ARIZONA ARKANSAS Armed Forces America Armed Forces Europe Armed …" at bounding box center [137, 189] width 78 height 9
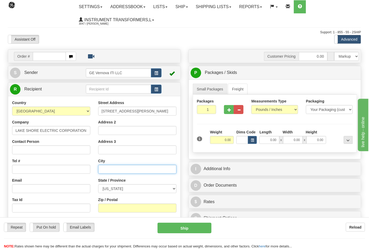
click at [116, 169] on input "text" at bounding box center [137, 169] width 78 height 9
type input "BEDFORD"
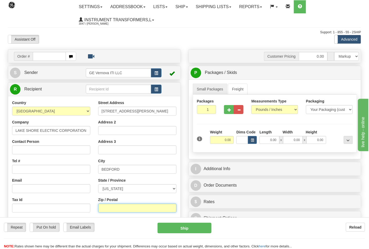
click at [123, 206] on input "Zip / Postal" at bounding box center [137, 208] width 78 height 9
type input "44146-3505"
click button "Delete" at bounding box center [0, 0] width 0 height 0
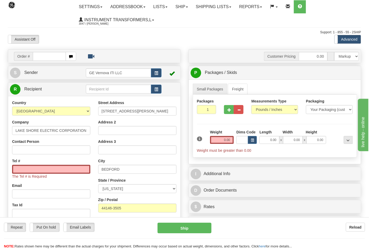
click at [68, 165] on div "Tel # The Tel # is Required" at bounding box center [51, 169] width 78 height 21
drag, startPoint x: 61, startPoint y: 169, endPoint x: 57, endPoint y: 171, distance: 4.7
click at [61, 169] on input "Tel #" at bounding box center [51, 169] width 78 height 9
type input "7272284112"
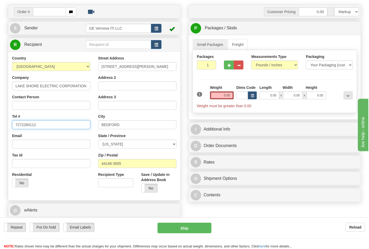
scroll to position [87, 0]
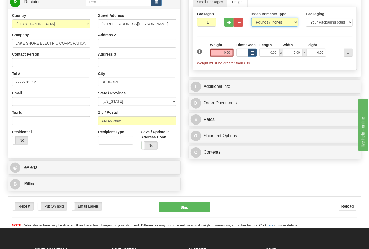
click at [266, 22] on select "Pounds / Inches Kilograms / Centimeters" at bounding box center [274, 22] width 47 height 9
click at [251, 18] on select "Pounds / Inches Kilograms / Centimeters" at bounding box center [274, 22] width 47 height 9
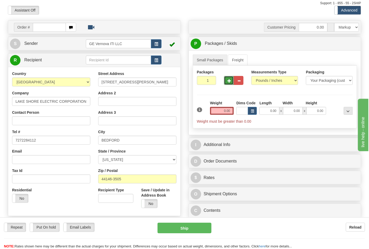
click at [229, 82] on span "button" at bounding box center [229, 80] width 4 height 3
click at [229, 81] on span "button" at bounding box center [229, 80] width 4 height 3
type input "4"
click at [232, 111] on input "0.00" at bounding box center [222, 111] width 24 height 8
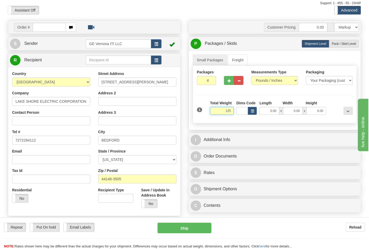
click button "Delete" at bounding box center [0, 0] width 0 height 0
type input "125.00"
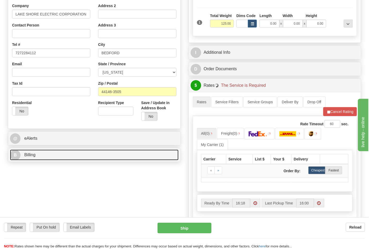
click at [66, 156] on link "B Billing" at bounding box center [94, 155] width 169 height 11
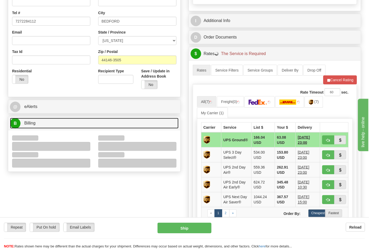
scroll to position [175, 0]
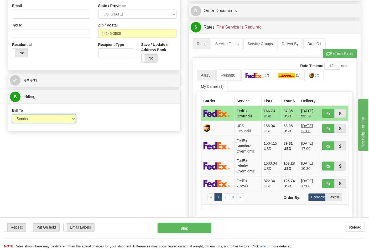
click at [31, 121] on select "Sender Recipient Third Party Collect" at bounding box center [44, 118] width 64 height 9
select select "2"
click at [12, 115] on select "Sender Recipient Third Party Collect" at bounding box center [44, 118] width 64 height 9
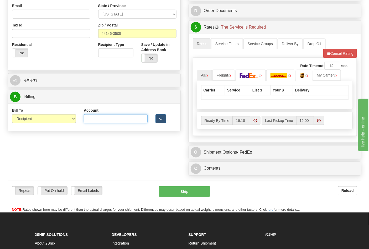
click at [94, 119] on input "Account" at bounding box center [116, 118] width 64 height 9
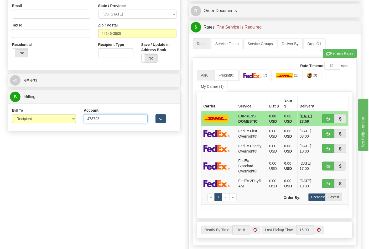
type input "478798"
click button "Delete" at bounding box center [0, 0] width 0 height 0
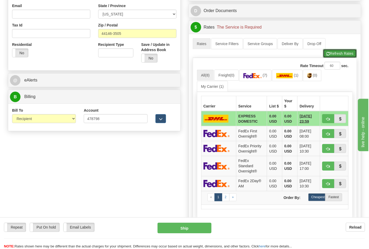
click at [341, 57] on button "Refresh Rates" at bounding box center [340, 53] width 34 height 9
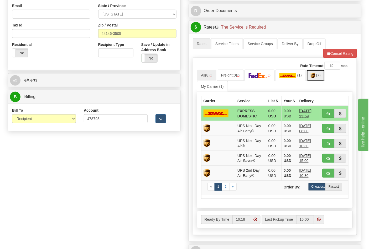
click at [316, 80] on link "(7)" at bounding box center [315, 75] width 18 height 11
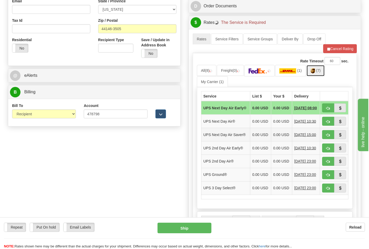
scroll to position [233, 0]
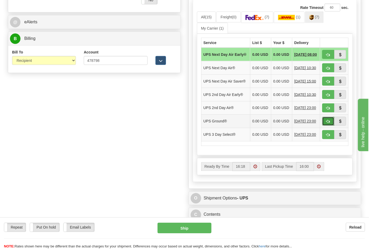
click at [327, 124] on span "button" at bounding box center [328, 121] width 4 height 3
type input "03"
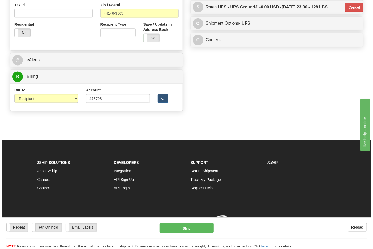
scroll to position [203, 0]
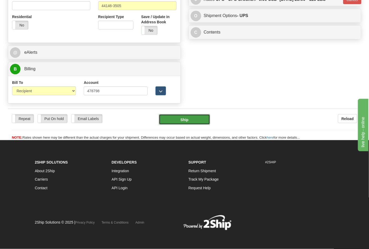
click at [198, 118] on button "Ship" at bounding box center [184, 119] width 51 height 11
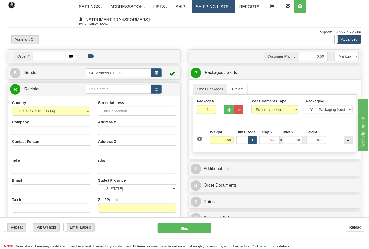
click at [217, 4] on link "Shipping lists" at bounding box center [213, 6] width 43 height 13
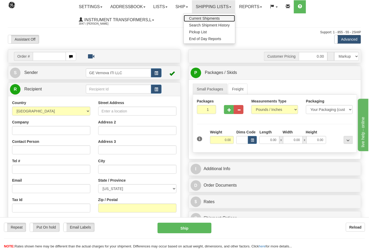
click at [204, 19] on span "Current Shipments" at bounding box center [204, 18] width 31 height 4
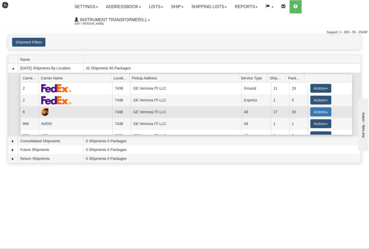
click at [310, 114] on button "Actions" at bounding box center [320, 112] width 21 height 9
click at [304, 123] on span "Details" at bounding box center [301, 122] width 14 height 4
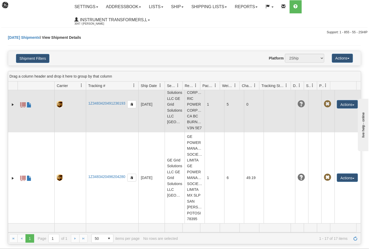
scroll to position [629, 0]
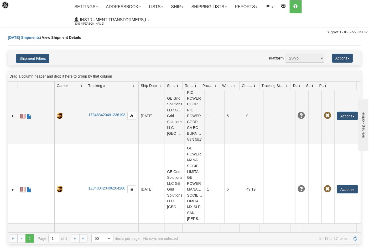
click at [338, 65] on button "Actions" at bounding box center [347, 60] width 21 height 8
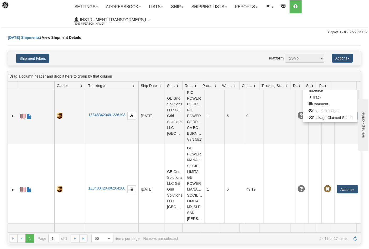
drag, startPoint x: 319, startPoint y: 131, endPoint x: 296, endPoint y: 147, distance: 28.5
click at [319, 74] on link "Edit" at bounding box center [330, 70] width 54 height 7
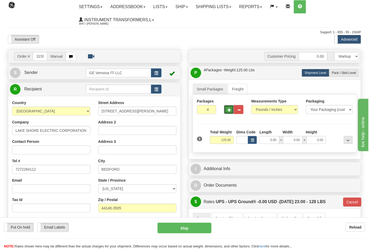
click at [225, 112] on button "button" at bounding box center [229, 109] width 10 height 9
type input "5"
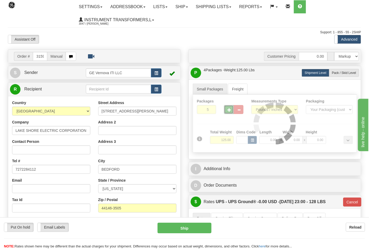
type input "03"
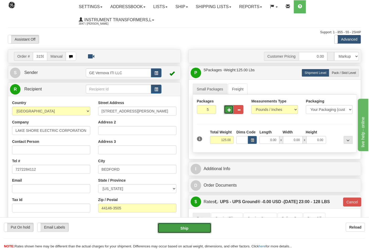
click at [189, 225] on button "Ship" at bounding box center [185, 228] width 54 height 11
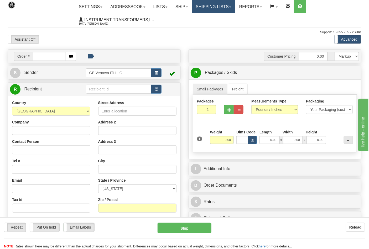
click at [205, 7] on link "Shipping lists" at bounding box center [213, 6] width 43 height 13
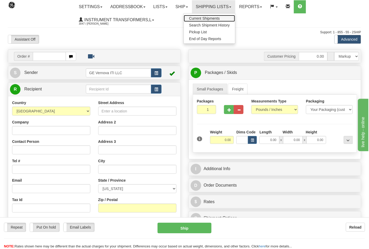
click at [208, 18] on span "Current Shipments" at bounding box center [204, 18] width 31 height 4
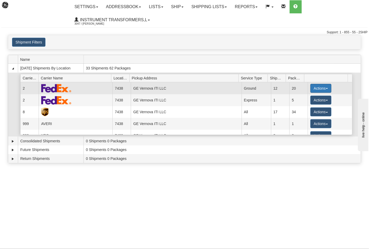
click at [315, 87] on button "Actions" at bounding box center [320, 88] width 21 height 9
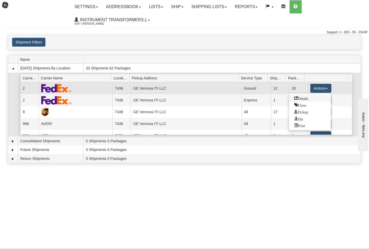
click at [306, 96] on span "Details" at bounding box center [301, 98] width 14 height 4
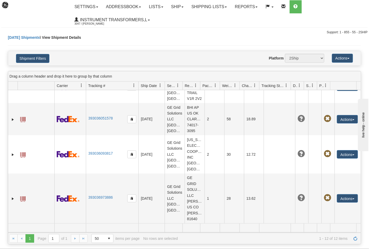
scroll to position [425, 0]
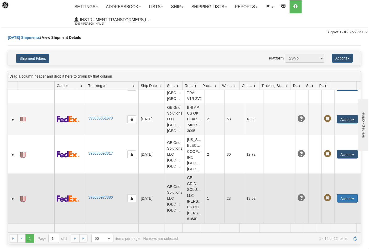
click at [347, 196] on button "Actions" at bounding box center [347, 199] width 21 height 8
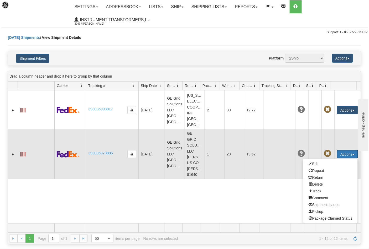
click at [27, 179] on td at bounding box center [36, 154] width 37 height 50
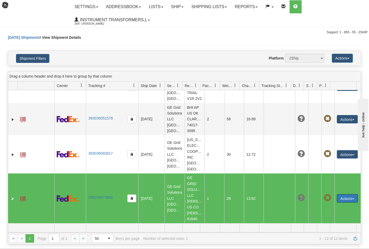
click at [24, 197] on span at bounding box center [22, 199] width 5 height 5
click at [177, 8] on link "Ship" at bounding box center [177, 6] width 20 height 13
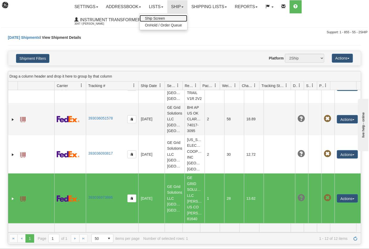
click at [170, 19] on link "Ship Screen" at bounding box center [164, 18] width 48 height 7
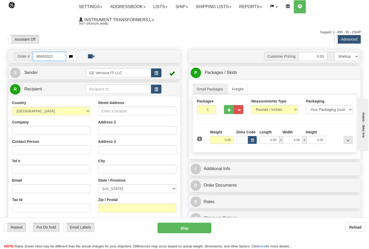
type input "86693022"
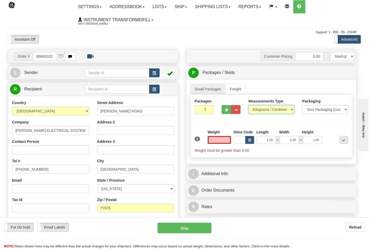
type input "0.00"
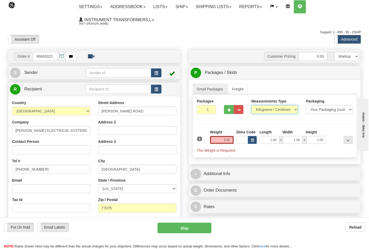
click at [260, 109] on select "Pounds / Inches Kilograms / Centimeters" at bounding box center [274, 109] width 47 height 9
select select "0"
click at [251, 106] on select "Pounds / Inches Kilograms / Centimeters" at bounding box center [274, 109] width 47 height 9
click at [229, 139] on input "0.00" at bounding box center [222, 140] width 24 height 8
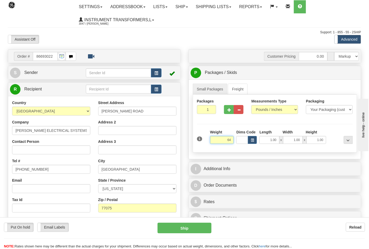
click button "Delete" at bounding box center [0, 0] width 0 height 0
type input "64.00"
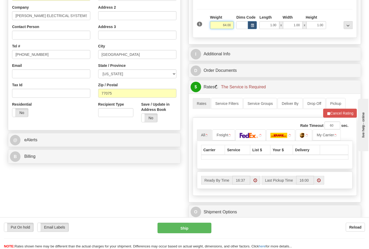
scroll to position [117, 0]
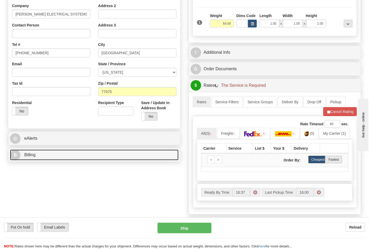
click at [58, 156] on link "B Billing" at bounding box center [94, 155] width 169 height 11
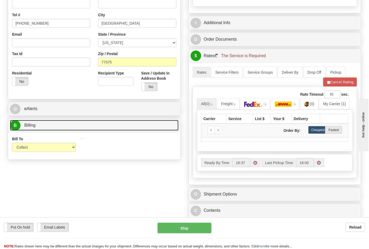
scroll to position [175, 0]
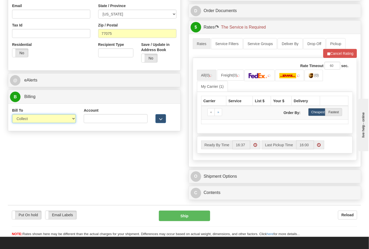
click at [34, 118] on select "Sender Recipient Third Party Collect" at bounding box center [44, 118] width 64 height 9
select select "2"
click at [12, 115] on select "Sender Recipient Third Party Collect" at bounding box center [44, 118] width 64 height 9
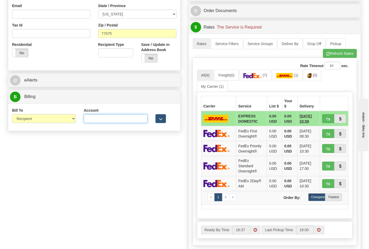
click at [101, 119] on input "Account" at bounding box center [116, 118] width 64 height 9
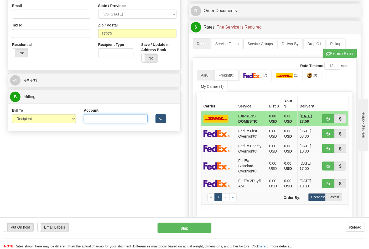
click at [105, 120] on input "Account" at bounding box center [116, 118] width 64 height 9
paste input "504789446"
type input "504789446"
click at [259, 76] on img at bounding box center [252, 75] width 18 height 5
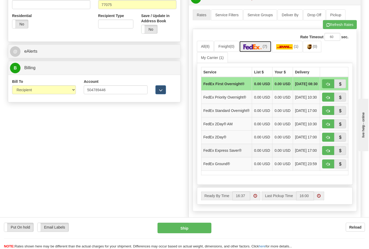
scroll to position [204, 0]
click at [324, 169] on button "button" at bounding box center [328, 164] width 12 height 9
type input "92"
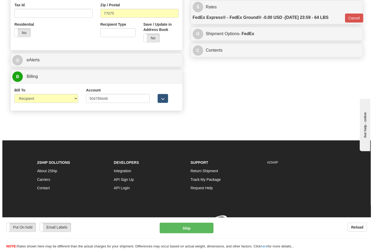
scroll to position [196, 0]
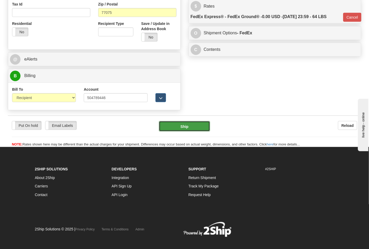
click at [175, 127] on button "Ship" at bounding box center [184, 126] width 51 height 11
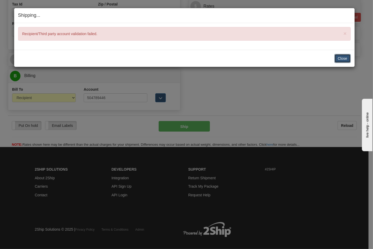
drag, startPoint x: 347, startPoint y: 61, endPoint x: 343, endPoint y: 58, distance: 5.0
click at [345, 60] on button "Close" at bounding box center [343, 58] width 16 height 9
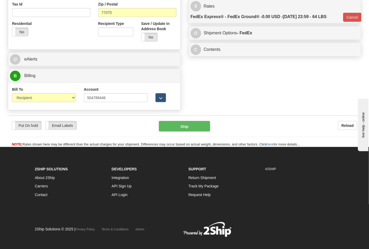
click at [70, 93] on div "Bill To Sender Recipient Third Party Collect" at bounding box center [44, 94] width 64 height 15
click at [59, 100] on select "Sender Recipient Third Party Collect" at bounding box center [44, 97] width 64 height 9
drag, startPoint x: 49, startPoint y: 132, endPoint x: 49, endPoint y: 129, distance: 2.9
click at [49, 130] on div "Put On hold Put On hold Email Labels Email Labels Edit Reload Ship" at bounding box center [184, 126] width 353 height 11
click at [52, 94] on select "Sender Recipient Third Party Collect" at bounding box center [44, 97] width 64 height 9
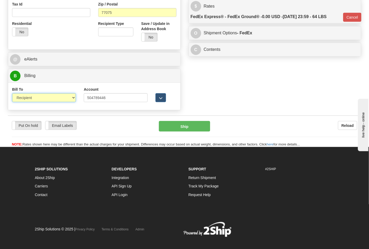
select select "4"
click at [12, 94] on select "Sender Recipient Third Party Collect" at bounding box center [44, 97] width 64 height 9
type input "92"
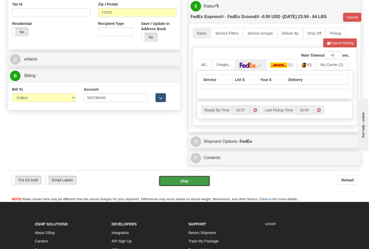
click at [184, 180] on button "Ship" at bounding box center [184, 181] width 51 height 11
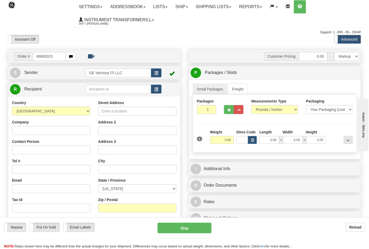
type input "86693015"
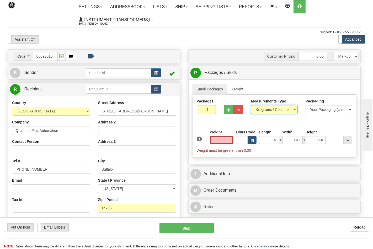
type input "0.00"
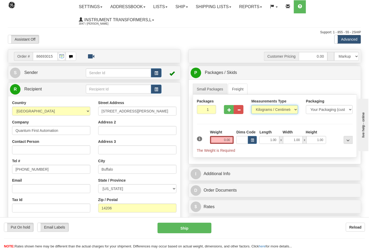
click at [262, 112] on select "Pounds / Inches Kilograms / Centimeters" at bounding box center [274, 109] width 47 height 9
select select "0"
click at [251, 106] on select "Pounds / Inches Kilograms / Centimeters" at bounding box center [274, 109] width 47 height 9
click at [231, 140] on input "0.00" at bounding box center [222, 140] width 24 height 8
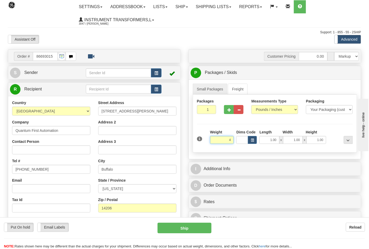
click button "Delete" at bounding box center [0, 0] width 0 height 0
type input "4.00"
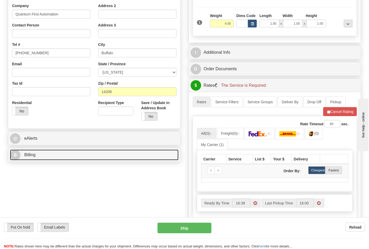
click at [71, 158] on link "B Billing" at bounding box center [94, 155] width 169 height 11
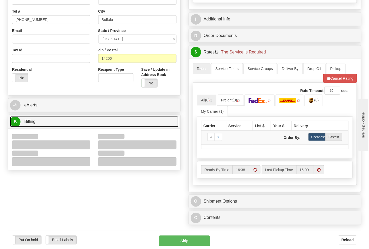
scroll to position [175, 0]
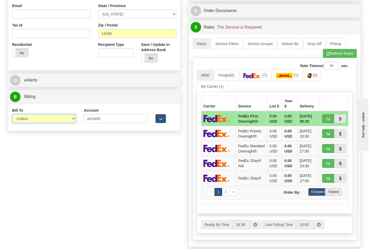
click at [21, 120] on select "Sender Recipient Third Party Collect" at bounding box center [44, 118] width 64 height 9
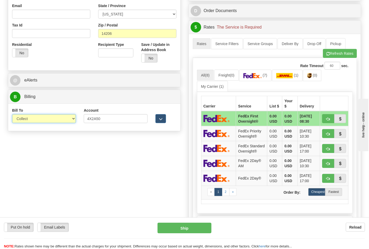
select select "2"
click at [12, 115] on select "Sender Recipient Third Party Collect" at bounding box center [44, 118] width 64 height 9
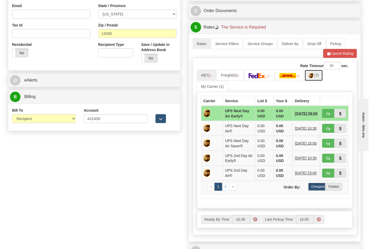
click at [316, 78] on link "(7)" at bounding box center [314, 75] width 18 height 11
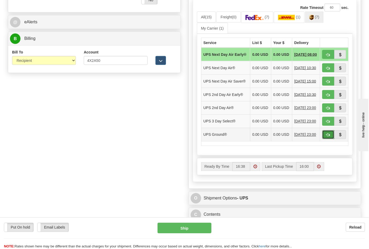
click at [324, 139] on button "button" at bounding box center [328, 134] width 12 height 9
type input "03"
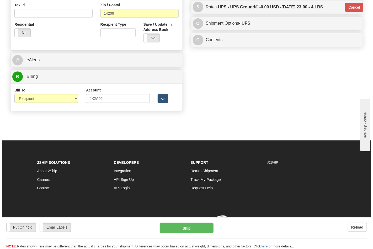
scroll to position [203, 0]
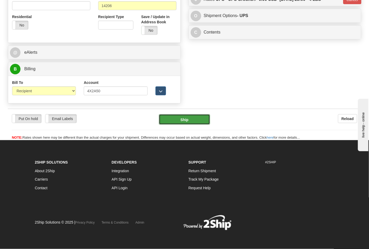
click at [199, 120] on button "Ship" at bounding box center [184, 119] width 51 height 11
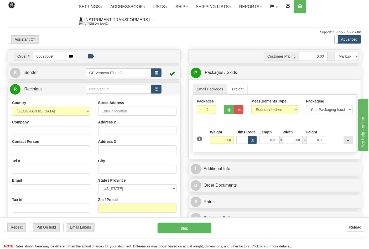
type input "86693009"
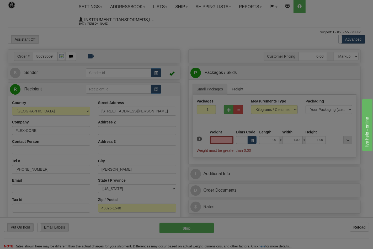
type input "0.00"
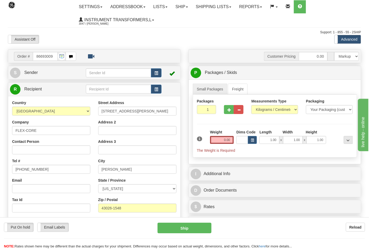
click at [265, 117] on div "Measurements Type Pounds / Inches Kilograms / Centimeters" at bounding box center [274, 108] width 55 height 19
drag, startPoint x: 264, startPoint y: 110, endPoint x: 263, endPoint y: 113, distance: 3.7
click at [264, 110] on select "Pounds / Inches Kilograms / Centimeters" at bounding box center [274, 109] width 47 height 9
select select "0"
click at [251, 106] on select "Pounds / Inches Kilograms / Centimeters" at bounding box center [274, 109] width 47 height 9
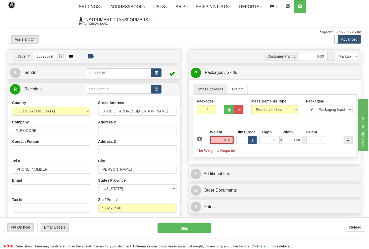
click at [233, 143] on input "0.00" at bounding box center [222, 140] width 24 height 8
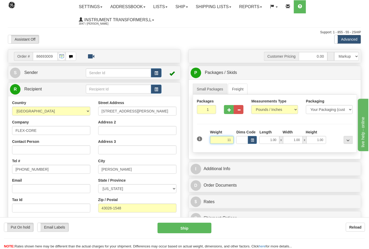
click button "Delete" at bounding box center [0, 0] width 0 height 0
type input "11.00"
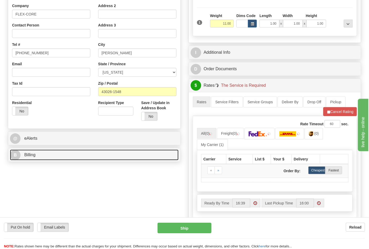
click at [55, 159] on link "B Billing" at bounding box center [94, 155] width 169 height 11
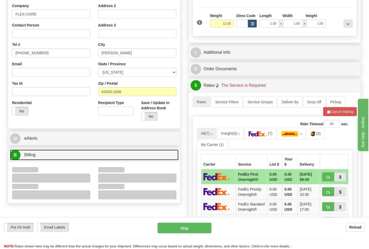
scroll to position [204, 0]
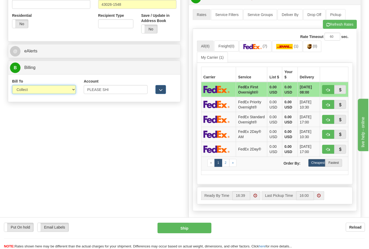
click at [30, 90] on select "Sender Recipient Third Party Collect" at bounding box center [44, 89] width 64 height 9
select select "2"
click at [12, 86] on select "Sender Recipient Third Party Collect" at bounding box center [44, 89] width 64 height 9
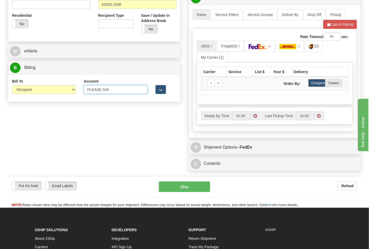
drag, startPoint x: 112, startPoint y: 90, endPoint x: 55, endPoint y: 90, distance: 56.7
click at [55, 90] on div "Bill To Sender Recipient Third Party Collect Account PLEASE SHI 3rd Party Accou…" at bounding box center [94, 88] width 172 height 19
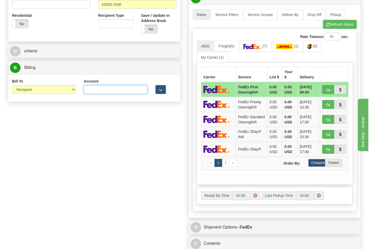
click at [112, 87] on input "Account" at bounding box center [116, 89] width 64 height 9
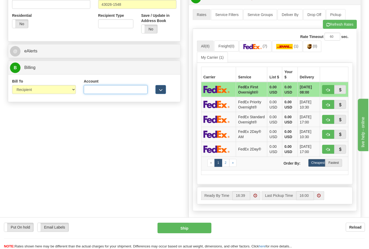
type input "473367"
click at [334, 24] on button "Refresh Rates" at bounding box center [340, 24] width 34 height 9
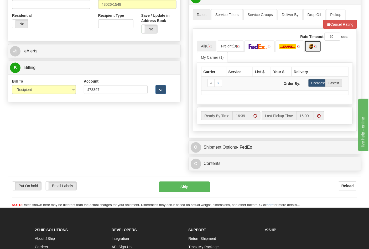
click at [313, 49] on img at bounding box center [311, 46] width 4 height 5
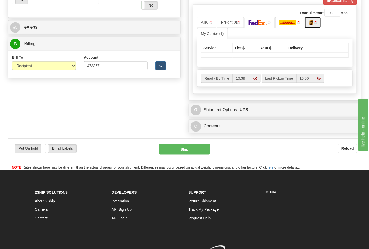
scroll to position [259, 0]
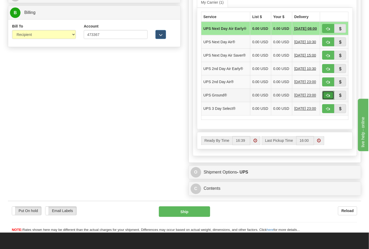
click at [327, 98] on span "button" at bounding box center [328, 95] width 4 height 3
type input "03"
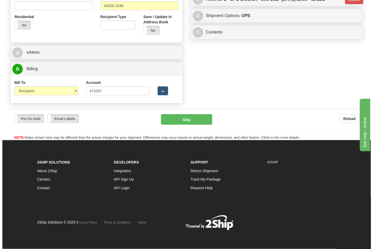
scroll to position [203, 0]
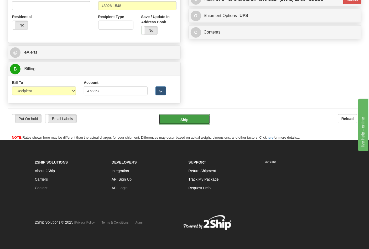
click at [188, 124] on button "Ship" at bounding box center [184, 119] width 51 height 11
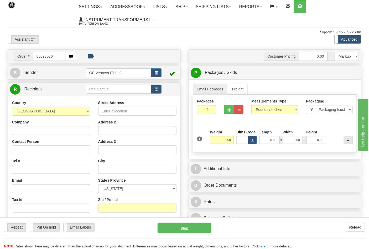
type input "86693020"
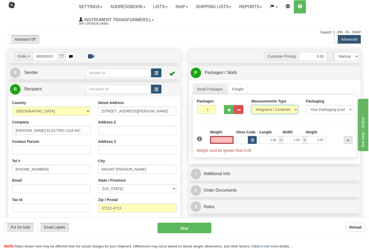
type input "0.00"
drag, startPoint x: 284, startPoint y: 114, endPoint x: 275, endPoint y: 111, distance: 9.4
click at [281, 112] on select "Pounds / Inches Kilograms / Centimeters" at bounding box center [274, 109] width 47 height 9
select select "0"
click at [251, 106] on select "Pounds / Inches Kilograms / Centimeters" at bounding box center [274, 109] width 47 height 9
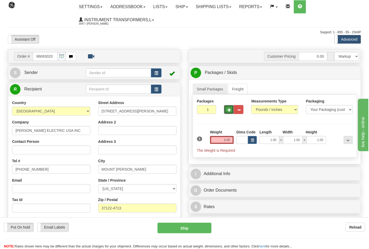
click at [229, 111] on span "button" at bounding box center [229, 109] width 4 height 3
type input "2"
click at [232, 140] on input "0.00" at bounding box center [222, 140] width 24 height 8
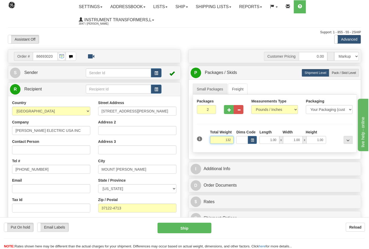
click button "Delete" at bounding box center [0, 0] width 0 height 0
type input "132.00"
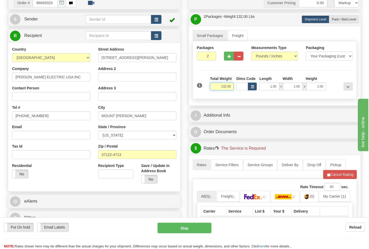
scroll to position [87, 0]
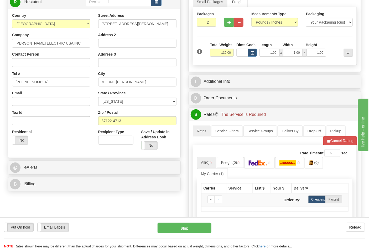
click at [58, 177] on div "Order # 86693020 S" at bounding box center [94, 78] width 181 height 232
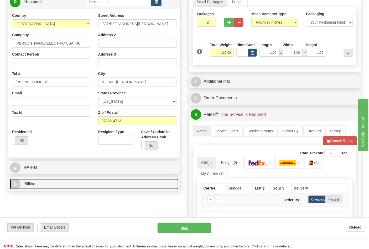
click at [61, 182] on link "B Billing" at bounding box center [94, 184] width 169 height 11
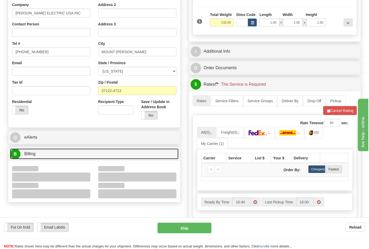
scroll to position [146, 0]
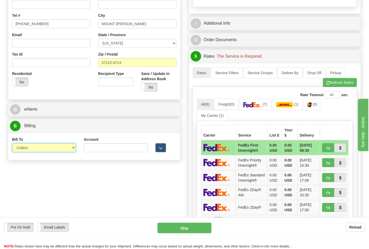
click at [29, 149] on select "Sender Recipient Third Party Collect" at bounding box center [44, 148] width 64 height 9
select select "2"
click at [12, 144] on select "Sender Recipient Third Party Collect" at bounding box center [44, 148] width 64 height 9
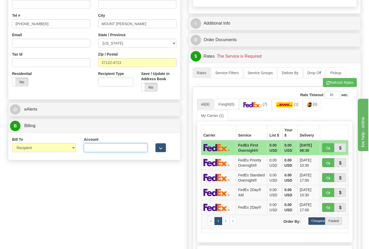
drag, startPoint x: 121, startPoint y: 153, endPoint x: 121, endPoint y: 147, distance: 5.8
click at [121, 153] on input "Account" at bounding box center [116, 148] width 64 height 9
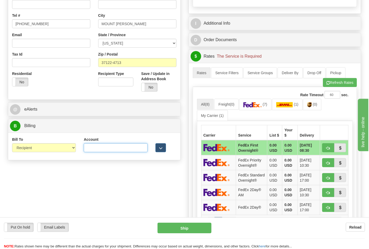
paste input "192363322"
type input "192363322"
click at [255, 106] on img at bounding box center [252, 104] width 18 height 5
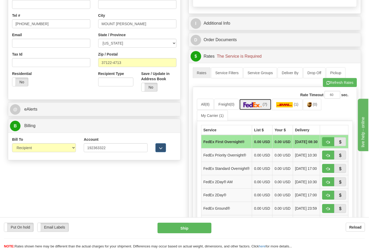
scroll to position [204, 0]
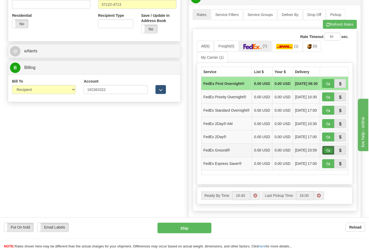
click at [329, 153] on span "button" at bounding box center [328, 150] width 4 height 3
type input "92"
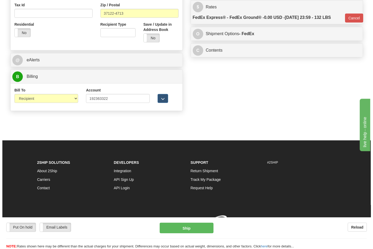
scroll to position [196, 0]
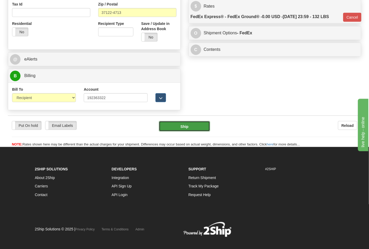
click at [188, 132] on button "Ship" at bounding box center [184, 126] width 51 height 11
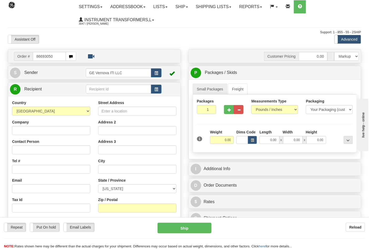
type input "86693050"
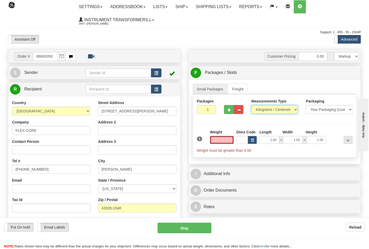
type input "0.00"
click at [265, 111] on select "Pounds / Inches Kilograms / Centimeters" at bounding box center [274, 109] width 47 height 9
select select "0"
click at [251, 106] on select "Pounds / Inches Kilograms / Centimeters" at bounding box center [274, 109] width 47 height 9
click at [233, 139] on input "0.00" at bounding box center [222, 140] width 24 height 8
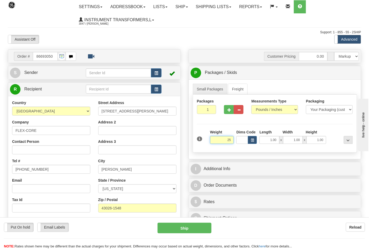
click button "Delete" at bounding box center [0, 0] width 0 height 0
type input "25.00"
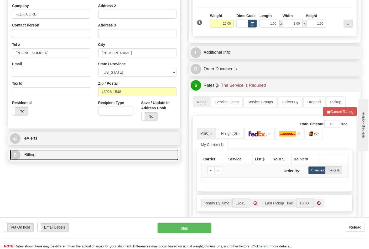
click at [61, 156] on link "B Billing" at bounding box center [94, 155] width 169 height 11
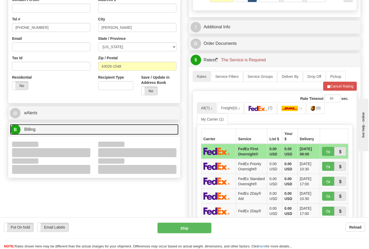
scroll to position [175, 0]
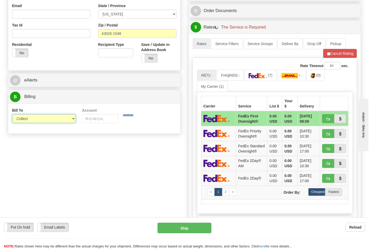
click at [28, 120] on select "Sender Recipient Third Party Collect" at bounding box center [44, 118] width 64 height 9
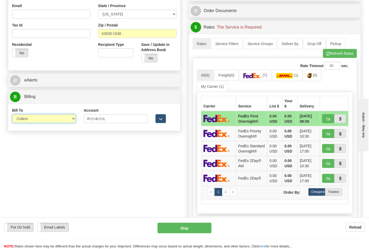
select select "2"
click at [12, 115] on select "Sender Recipient Third Party Collect" at bounding box center [44, 118] width 64 height 9
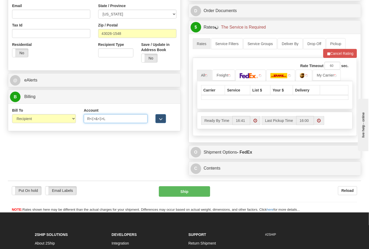
drag, startPoint x: 127, startPoint y: 119, endPoint x: 50, endPoint y: 121, distance: 77.2
click at [50, 121] on div "Bill To Sender Recipient Third Party Collect Account R<(>&<)>L 3rd Party Accoun…" at bounding box center [94, 117] width 172 height 19
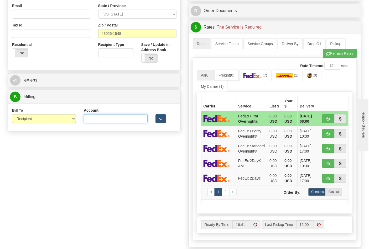
click at [89, 120] on input "Account" at bounding box center [116, 118] width 64 height 9
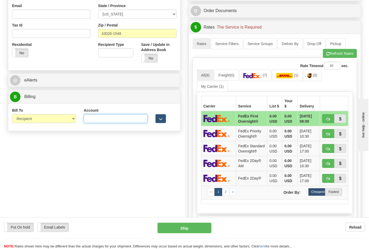
type input "473367"
click at [330, 58] on button "Refresh Rates" at bounding box center [340, 53] width 34 height 9
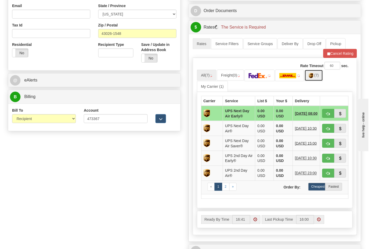
click at [314, 79] on link "(7)" at bounding box center [314, 75] width 18 height 11
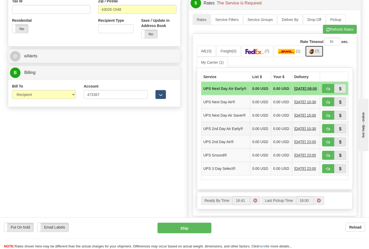
scroll to position [233, 0]
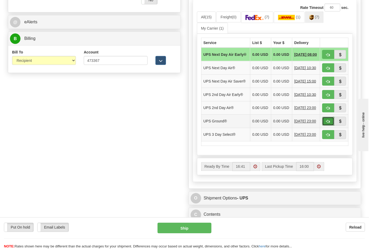
click at [326, 124] on span "button" at bounding box center [328, 121] width 4 height 3
type input "03"
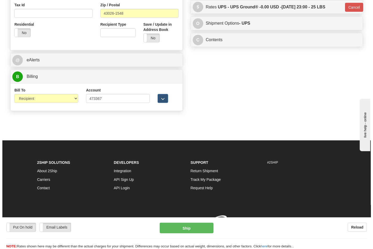
scroll to position [203, 0]
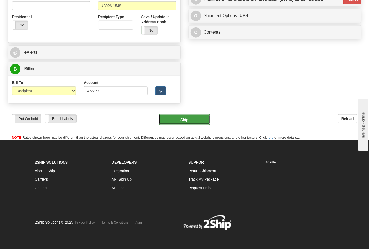
click at [186, 124] on button "Ship" at bounding box center [184, 119] width 51 height 11
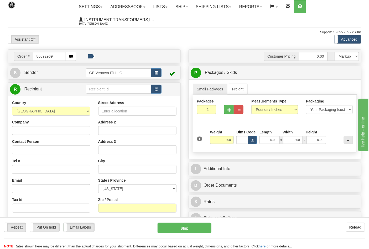
type input "86692969"
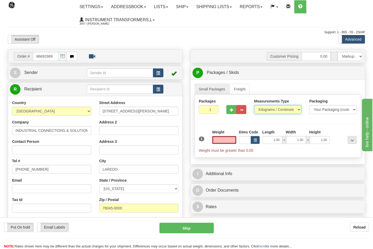
type input "0.00"
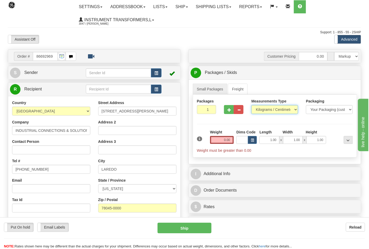
click at [261, 111] on select "Pounds / Inches Kilograms / Centimeters" at bounding box center [274, 109] width 47 height 9
select select "0"
click at [251, 106] on select "Pounds / Inches Kilograms / Centimeters" at bounding box center [274, 109] width 47 height 9
click at [231, 143] on input "0.00" at bounding box center [222, 140] width 24 height 8
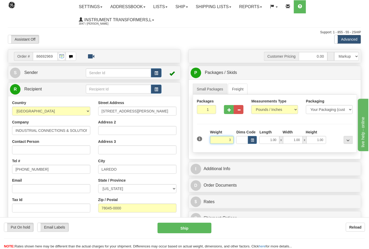
click button "Delete" at bounding box center [0, 0] width 0 height 0
type input "3.00"
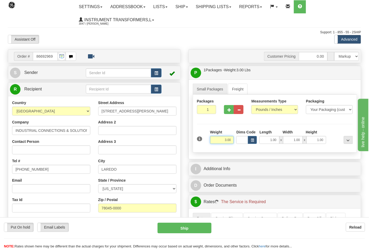
scroll to position [87, 0]
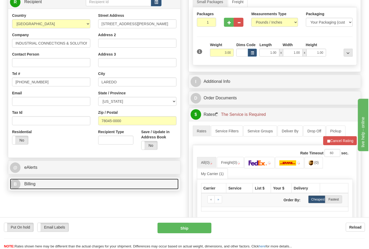
click at [57, 184] on link "B Billing" at bounding box center [94, 184] width 169 height 11
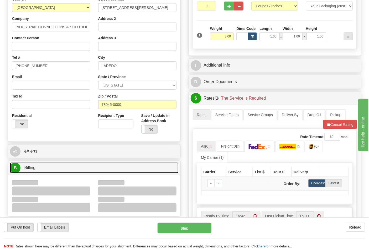
scroll to position [146, 0]
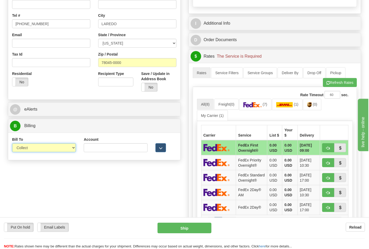
drag, startPoint x: 30, startPoint y: 149, endPoint x: 31, endPoint y: 152, distance: 3.5
click at [30, 149] on select "Sender Recipient Third Party Collect" at bounding box center [44, 148] width 64 height 9
select select "2"
click at [12, 144] on select "Sender Recipient Third Party Collect" at bounding box center [44, 148] width 64 height 9
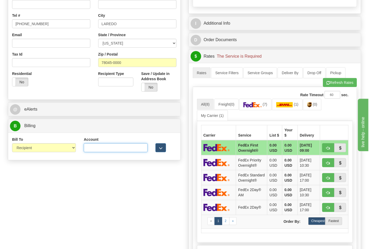
click at [113, 148] on input "Account" at bounding box center [116, 148] width 64 height 9
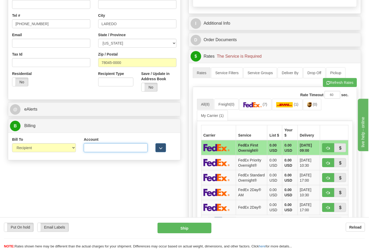
paste input "844904193"
type input "844904193"
click at [263, 109] on link "(7)" at bounding box center [255, 104] width 32 height 11
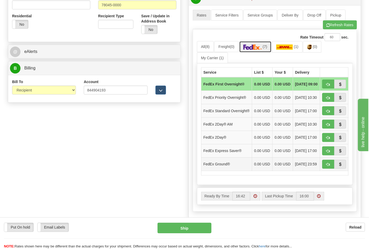
scroll to position [204, 0]
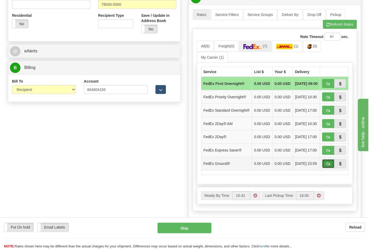
click at [330, 166] on span "button" at bounding box center [328, 164] width 4 height 3
type input "92"
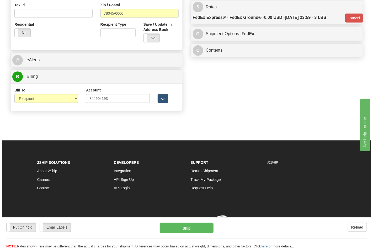
scroll to position [196, 0]
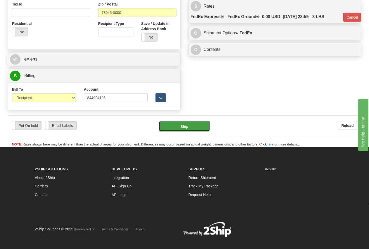
click at [180, 130] on button "Ship" at bounding box center [184, 126] width 51 height 11
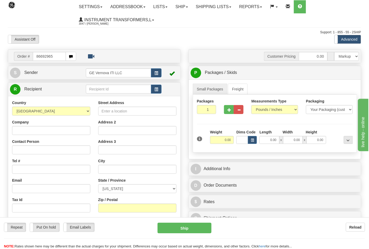
type input "86692965"
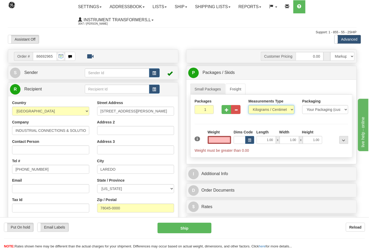
type input "0.00"
click at [264, 112] on select "Pounds / Inches Kilograms / Centimeters" at bounding box center [271, 109] width 46 height 9
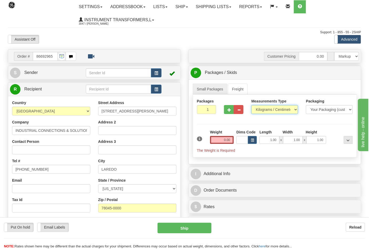
select select "0"
click at [251, 106] on select "Pounds / Inches Kilograms / Centimeters" at bounding box center [274, 109] width 47 height 9
click at [229, 140] on input "0.00" at bounding box center [222, 140] width 24 height 8
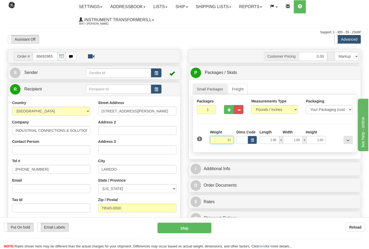
click button "Delete" at bounding box center [0, 0] width 0 height 0
type input "12.00"
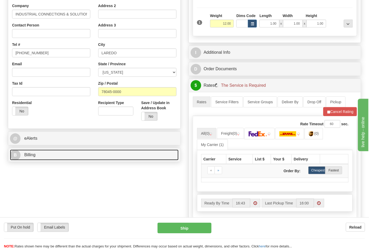
click at [66, 159] on link "B Billing" at bounding box center [94, 155] width 169 height 11
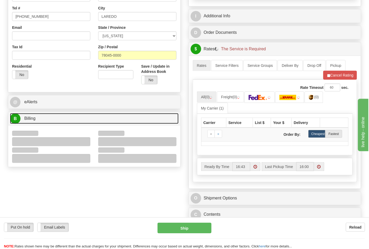
scroll to position [204, 0]
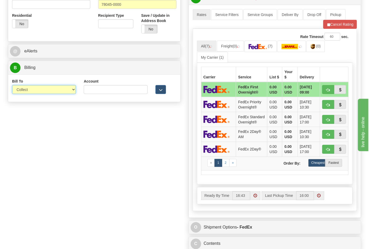
click at [33, 91] on select "Sender Recipient Third Party Collect" at bounding box center [44, 89] width 64 height 9
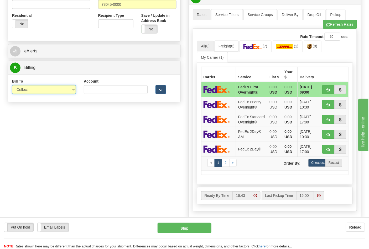
select select "2"
click at [12, 86] on select "Sender Recipient Third Party Collect" at bounding box center [44, 89] width 64 height 9
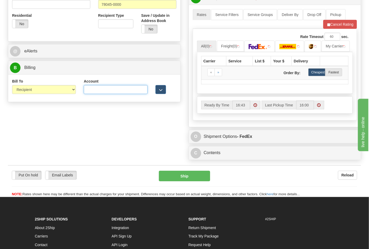
click at [101, 90] on input "Account" at bounding box center [116, 89] width 64 height 9
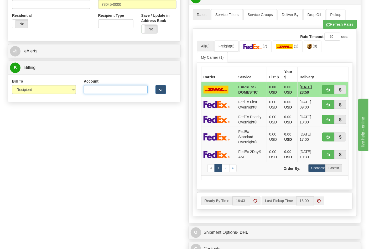
paste input "844904193"
type input "844904193"
click at [247, 47] on img at bounding box center [252, 46] width 18 height 5
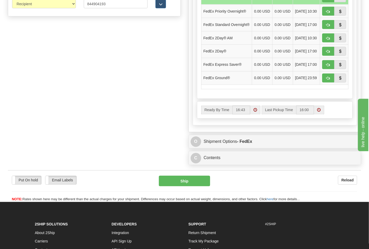
scroll to position [292, 0]
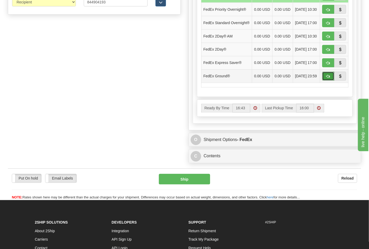
click at [327, 79] on span "button" at bounding box center [328, 76] width 4 height 3
type input "92"
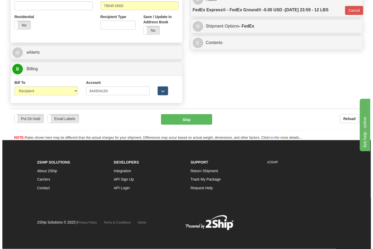
scroll to position [203, 0]
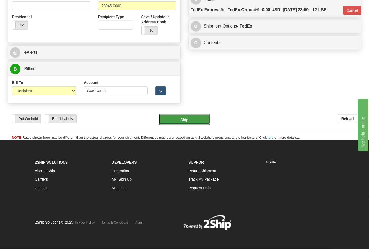
click at [198, 122] on button "Ship" at bounding box center [184, 119] width 51 height 11
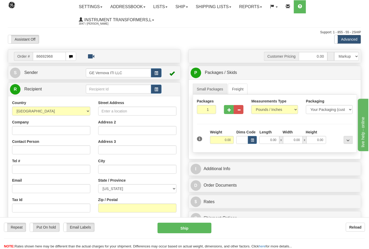
type input "86692968"
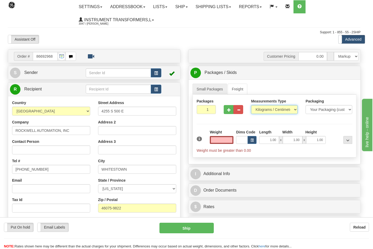
type input "0.00"
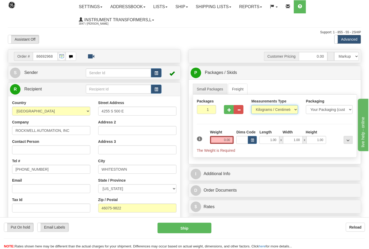
click at [264, 112] on select "Pounds / Inches Kilograms / Centimeters" at bounding box center [274, 109] width 47 height 9
select select "0"
click at [251, 106] on select "Pounds / Inches Kilograms / Centimeters" at bounding box center [274, 109] width 47 height 9
click at [230, 138] on input "0.00" at bounding box center [222, 140] width 24 height 8
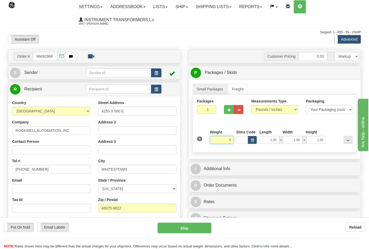
click button "Delete" at bounding box center [0, 0] width 0 height 0
type input "5.00"
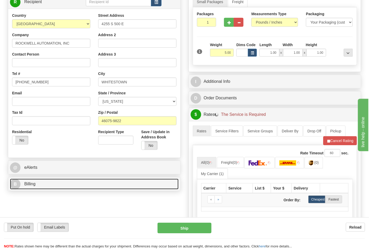
click at [73, 185] on link "B Billing" at bounding box center [94, 184] width 169 height 11
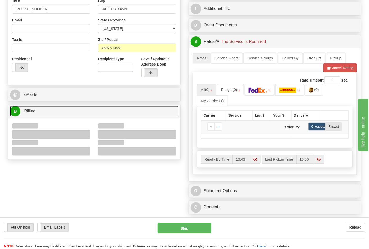
scroll to position [204, 0]
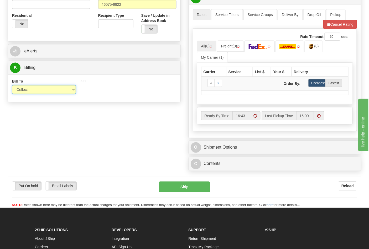
click at [28, 90] on select "Sender Recipient Third Party Collect" at bounding box center [44, 89] width 64 height 9
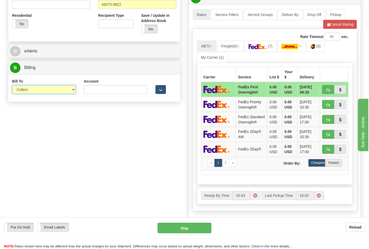
select select "2"
click at [12, 86] on select "Sender Recipient Third Party Collect" at bounding box center [44, 89] width 64 height 9
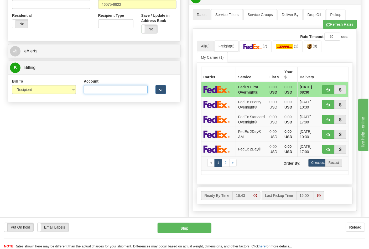
click at [98, 89] on input "Account" at bounding box center [116, 89] width 64 height 9
type input "473367"
click at [332, 28] on button "Refresh Rates" at bounding box center [340, 24] width 34 height 9
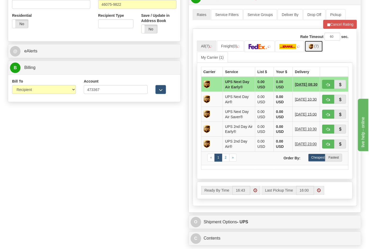
click at [318, 50] on link "(7)" at bounding box center [314, 46] width 18 height 11
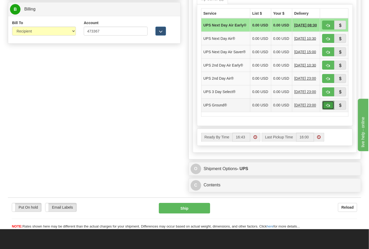
click at [324, 110] on button "button" at bounding box center [328, 105] width 12 height 9
type input "03"
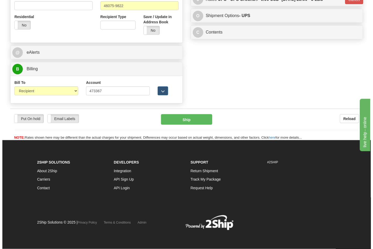
scroll to position [203, 0]
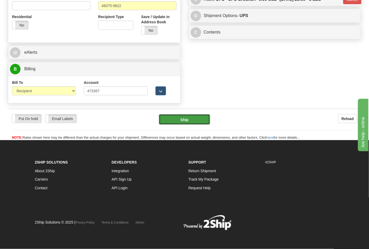
click at [189, 123] on button "Ship" at bounding box center [184, 119] width 51 height 11
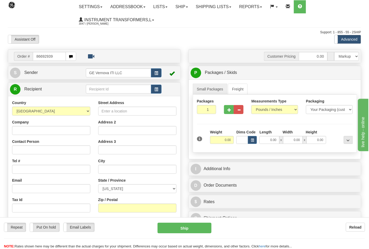
type input "86692939"
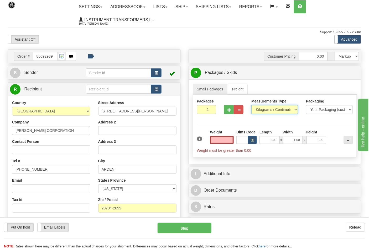
type input "0.00"
click at [265, 110] on select "Pounds / Inches Kilograms / Centimeters" at bounding box center [274, 109] width 47 height 9
select select "0"
click at [251, 106] on select "Pounds / Inches Kilograms / Centimeters" at bounding box center [274, 109] width 47 height 9
click at [231, 109] on button "button" at bounding box center [229, 109] width 10 height 9
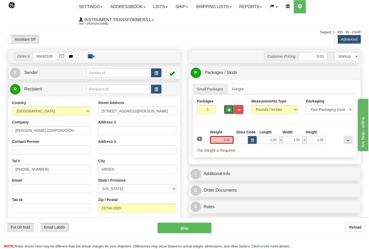
type input "2"
drag, startPoint x: 229, startPoint y: 142, endPoint x: 232, endPoint y: 138, distance: 4.4
click at [232, 140] on input "0.00" at bounding box center [222, 140] width 24 height 8
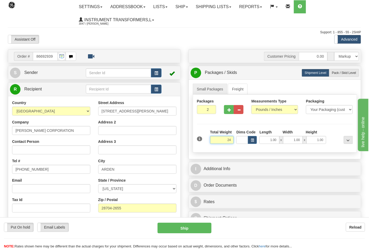
click button "Delete" at bounding box center [0, 0] width 0 height 0
type input "24.00"
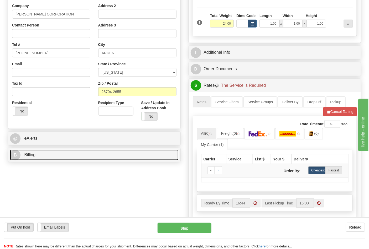
click at [54, 159] on link "B Billing" at bounding box center [94, 155] width 169 height 11
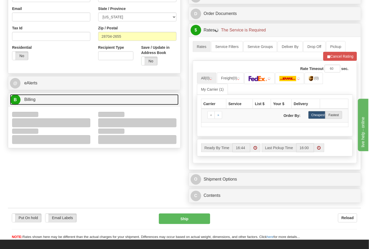
scroll to position [204, 0]
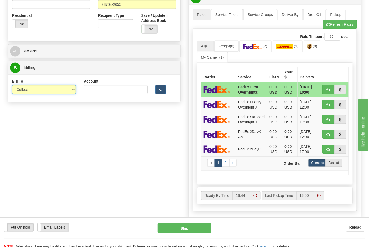
drag, startPoint x: 32, startPoint y: 91, endPoint x: 32, endPoint y: 95, distance: 3.7
click at [32, 91] on select "Sender Recipient Third Party Collect" at bounding box center [44, 89] width 64 height 9
select select "2"
click at [12, 86] on select "Sender Recipient Third Party Collect" at bounding box center [44, 89] width 64 height 9
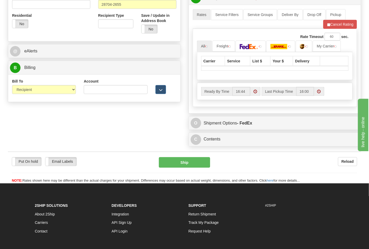
click at [86, 96] on div "Account 3rd Party Account List Please select" at bounding box center [116, 88] width 72 height 19
click at [87, 90] on input "Account" at bounding box center [116, 89] width 64 height 9
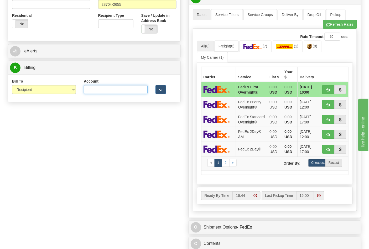
paste input "103014760"
type input "103014760"
click at [255, 48] on img at bounding box center [252, 46] width 18 height 5
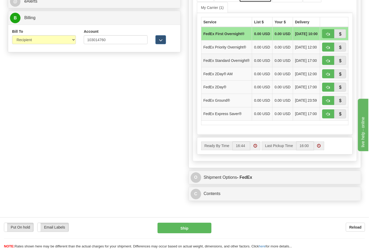
scroll to position [263, 0]
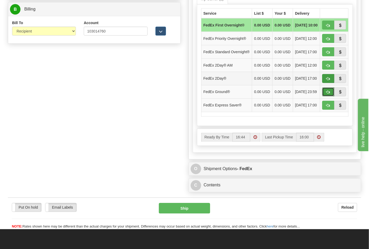
click at [326, 94] on span "button" at bounding box center [328, 92] width 4 height 3
type input "92"
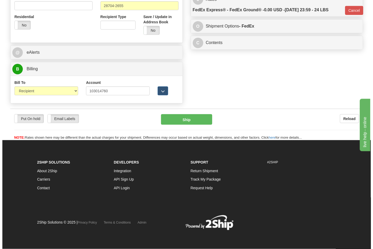
scroll to position [203, 0]
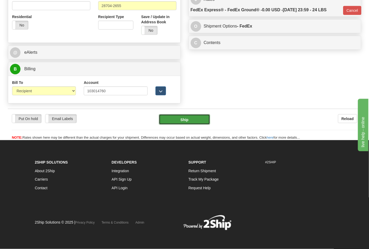
click at [187, 118] on button "Ship" at bounding box center [184, 119] width 51 height 11
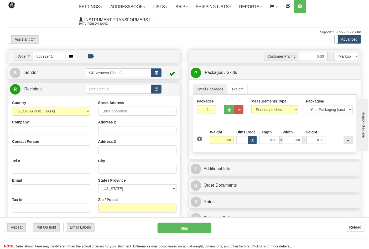
type input "86692941"
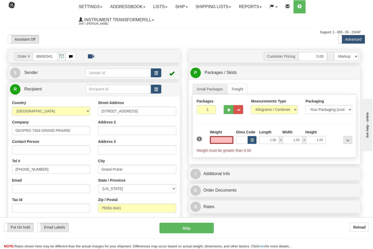
type input "0.00"
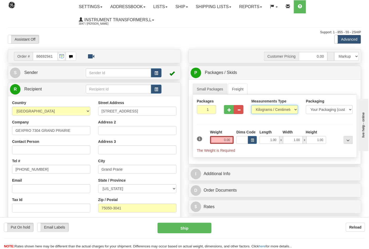
click at [259, 113] on select "Pounds / Inches Kilograms / Centimeters" at bounding box center [274, 109] width 47 height 9
select select "0"
click at [251, 106] on select "Pounds / Inches Kilograms / Centimeters" at bounding box center [274, 109] width 47 height 9
click at [229, 112] on button "button" at bounding box center [229, 109] width 10 height 9
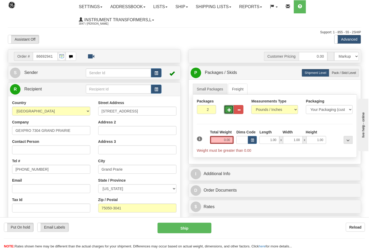
click at [229, 112] on button "button" at bounding box center [229, 109] width 10 height 9
type input "3"
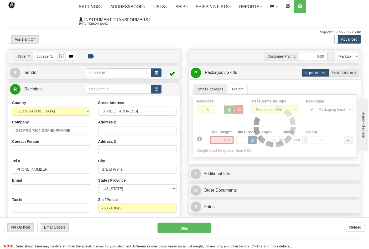
click at [231, 141] on div "Packages 3 1 Measurements Type" at bounding box center [275, 126] width 164 height 63
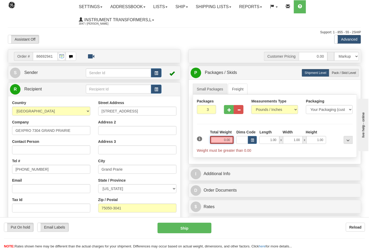
click at [230, 140] on input "0.00" at bounding box center [222, 140] width 24 height 8
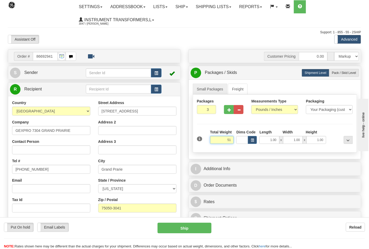
click button "Delete" at bounding box center [0, 0] width 0 height 0
type input "51.00"
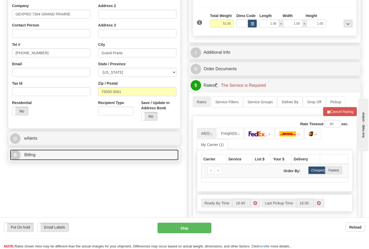
click at [53, 157] on link "B Billing" at bounding box center [94, 155] width 169 height 11
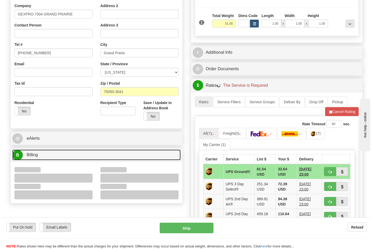
scroll to position [175, 0]
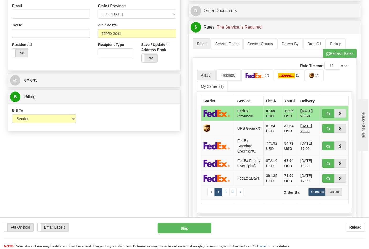
click at [38, 125] on div "Bill To Sender Recipient Third Party Collect" at bounding box center [44, 117] width 72 height 19
click at [262, 77] on img at bounding box center [255, 75] width 18 height 5
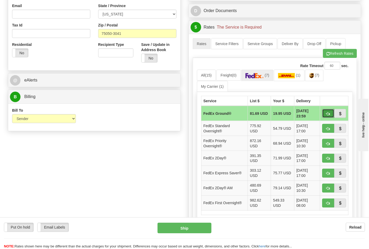
click at [330, 117] on button "button" at bounding box center [328, 113] width 12 height 9
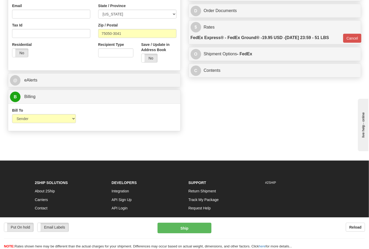
type input "92"
click at [182, 227] on button "Ship" at bounding box center [185, 228] width 54 height 11
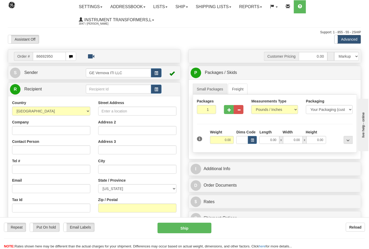
type input "86692950"
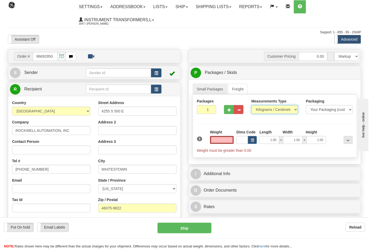
type input "0.00"
click at [262, 110] on select "Pounds / Inches Kilograms / Centimeters" at bounding box center [274, 109] width 47 height 9
select select "0"
click at [251, 106] on select "Pounds / Inches Kilograms / Centimeters" at bounding box center [274, 109] width 47 height 9
click at [230, 138] on input "0.00" at bounding box center [222, 140] width 24 height 8
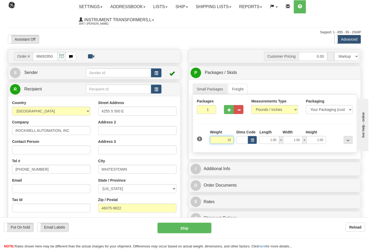
click button "Delete" at bounding box center [0, 0] width 0 height 0
type input "19.00"
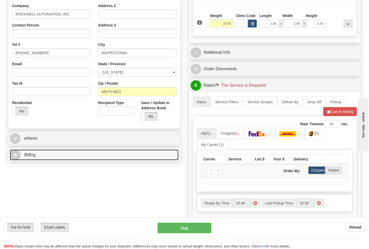
click at [85, 154] on link "B Billing" at bounding box center [94, 155] width 169 height 11
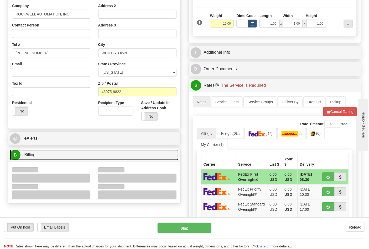
scroll to position [146, 0]
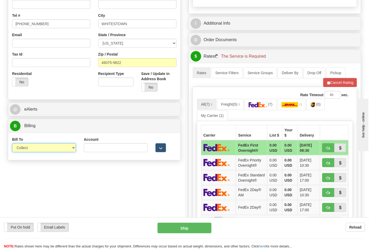
drag, startPoint x: 43, startPoint y: 148, endPoint x: 43, endPoint y: 151, distance: 3.2
click at [43, 148] on select "Sender Recipient Third Party Collect" at bounding box center [44, 148] width 64 height 9
select select "2"
click at [12, 144] on select "Sender Recipient Third Party Collect" at bounding box center [44, 148] width 64 height 9
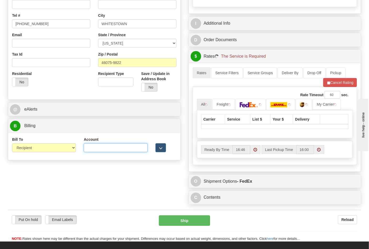
click at [96, 150] on input "Account" at bounding box center [116, 148] width 64 height 9
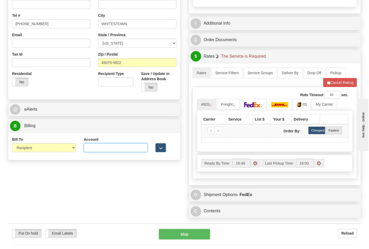
type input "587102"
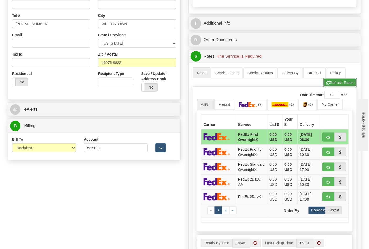
click at [349, 81] on button "Refresh Rates" at bounding box center [340, 82] width 34 height 9
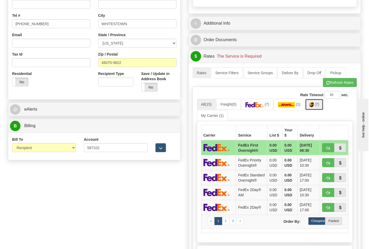
click at [314, 107] on img at bounding box center [311, 104] width 4 height 5
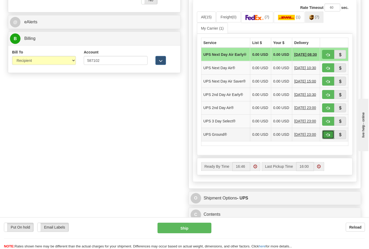
click at [326, 139] on button "button" at bounding box center [328, 134] width 12 height 9
type input "03"
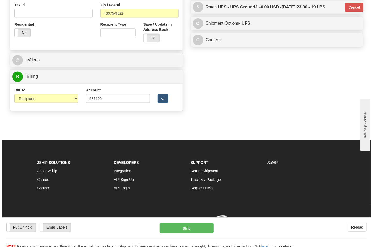
scroll to position [203, 0]
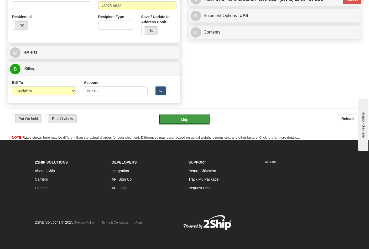
click at [191, 120] on button "Ship" at bounding box center [184, 119] width 51 height 11
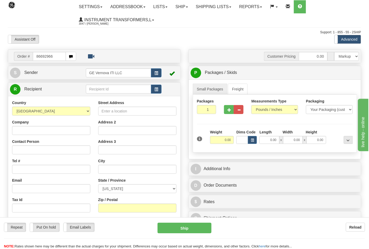
type input "86692966"
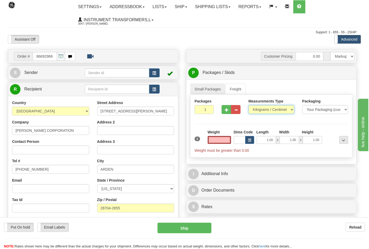
type input "0.00"
click at [263, 111] on select "Pounds / Inches Kilograms / Centimeters" at bounding box center [271, 109] width 46 height 9
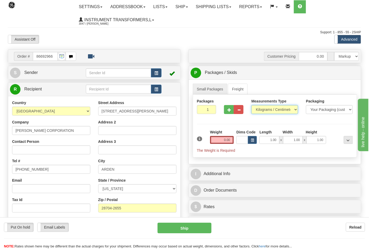
select select "0"
click at [251, 106] on select "Pounds / Inches Kilograms / Centimeters" at bounding box center [274, 109] width 47 height 9
click at [230, 109] on span "button" at bounding box center [229, 109] width 4 height 3
type input "2"
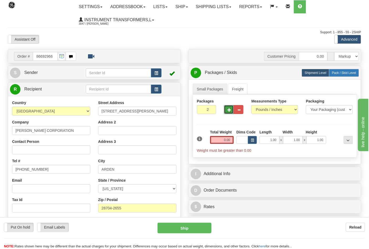
click at [341, 74] on span "Pack / Skid Level" at bounding box center [344, 73] width 24 height 4
radio input "true"
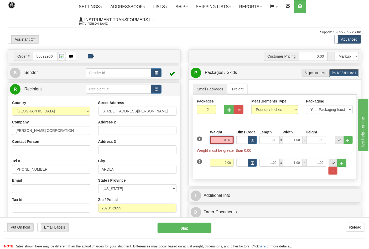
click at [231, 143] on input "0.00" at bounding box center [222, 140] width 24 height 8
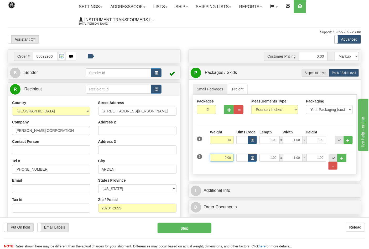
type input "14.00"
click at [231, 156] on input "0.00" at bounding box center [222, 158] width 24 height 8
click button "Delete" at bounding box center [0, 0] width 0 height 0
type input "21.00"
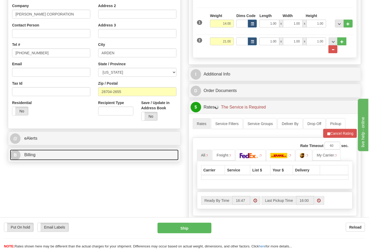
click at [54, 155] on link "B Billing" at bounding box center [94, 155] width 169 height 11
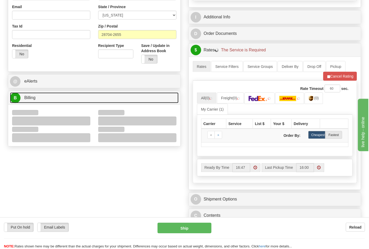
scroll to position [175, 0]
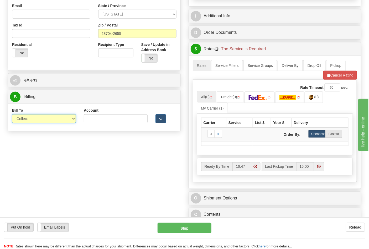
click at [32, 123] on select "Sender Recipient Third Party Collect" at bounding box center [44, 118] width 64 height 9
click at [12, 115] on select "Sender Recipient Third Party Collect" at bounding box center [44, 118] width 64 height 9
click at [33, 123] on select "Sender Recipient Third Party Collect" at bounding box center [44, 118] width 64 height 9
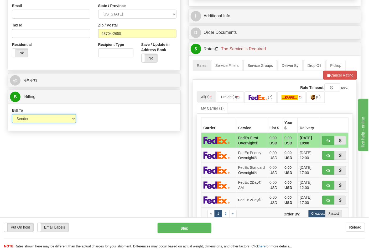
select select "2"
click at [12, 115] on select "Sender Recipient Third Party Collect" at bounding box center [44, 118] width 64 height 9
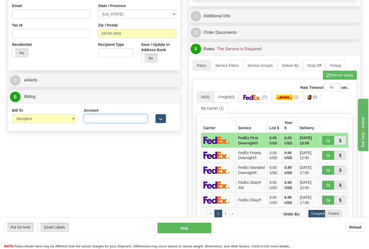
click at [104, 119] on input "Account" at bounding box center [116, 118] width 64 height 9
paste input "103014760"
type input "103014760"
click at [260, 100] on img at bounding box center [252, 97] width 18 height 5
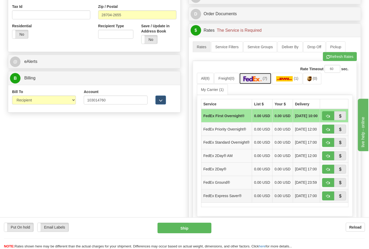
scroll to position [204, 0]
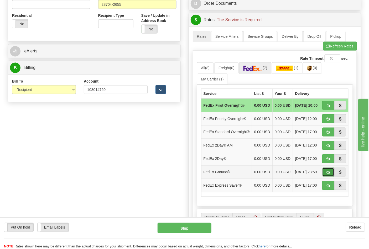
click at [328, 175] on span "button" at bounding box center [328, 172] width 4 height 3
type input "92"
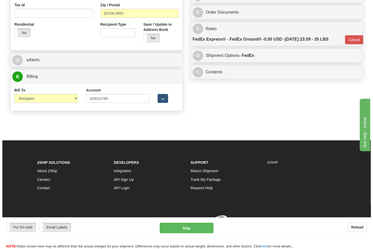
scroll to position [196, 0]
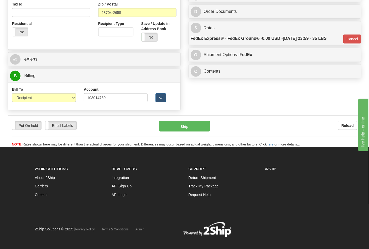
click at [177, 118] on div "Put On hold Put On hold Email Labels Email Labels Edit Reload Ship Reload" at bounding box center [184, 132] width 353 height 32
click at [184, 128] on button "Ship" at bounding box center [184, 126] width 51 height 11
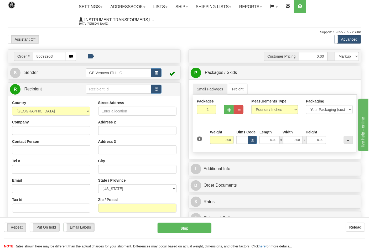
type input "86692953"
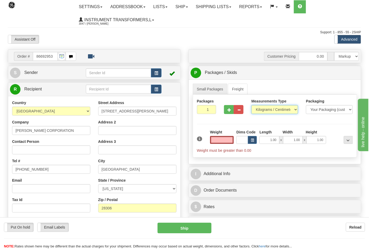
type input "0.00"
click at [259, 112] on select "Pounds / Inches Kilograms / Centimeters" at bounding box center [274, 109] width 47 height 9
select select "0"
click at [251, 106] on select "Pounds / Inches Kilograms / Centimeters" at bounding box center [274, 109] width 47 height 9
click at [232, 139] on input "0.00" at bounding box center [222, 140] width 24 height 8
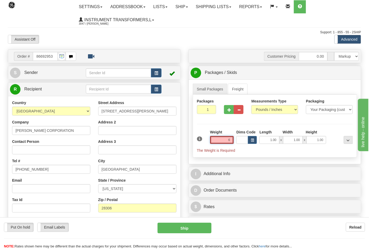
click button "Delete" at bounding box center [0, 0] width 0 height 0
type input "6.00"
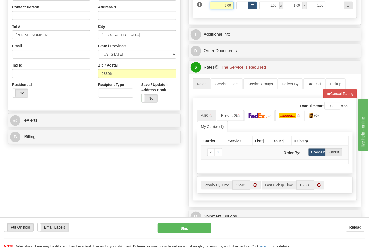
scroll to position [146, 0]
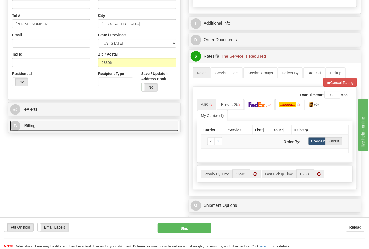
click at [56, 130] on link "B Billing" at bounding box center [94, 126] width 169 height 11
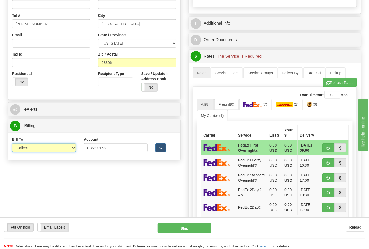
drag, startPoint x: 48, startPoint y: 149, endPoint x: 44, endPoint y: 152, distance: 5.2
click at [47, 149] on select "Sender Recipient Third Party Collect" at bounding box center [44, 148] width 64 height 9
select select "2"
click at [12, 144] on select "Sender Recipient Third Party Collect" at bounding box center [44, 148] width 64 height 9
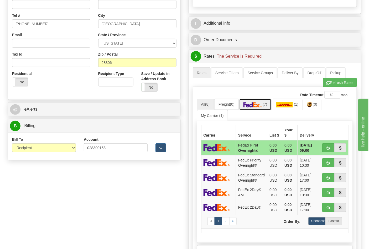
click at [256, 108] on img at bounding box center [252, 104] width 18 height 5
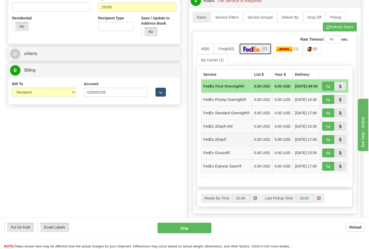
scroll to position [233, 0]
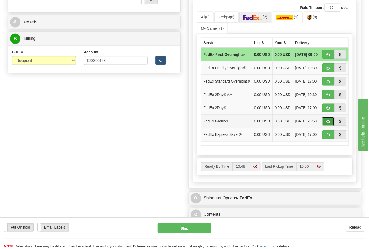
click at [328, 124] on span "button" at bounding box center [328, 121] width 4 height 3
type input "92"
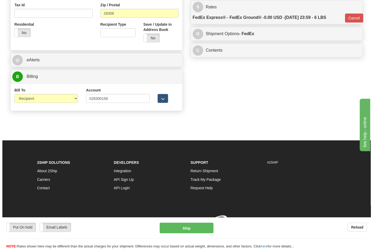
scroll to position [203, 0]
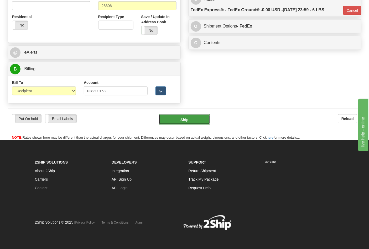
click at [196, 120] on button "Ship" at bounding box center [184, 119] width 51 height 11
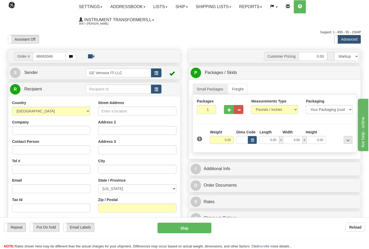
type input "86693046"
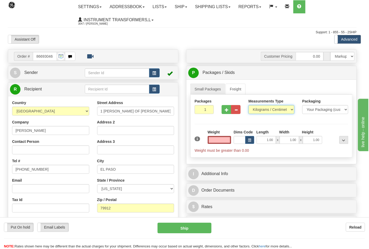
type input "0.00"
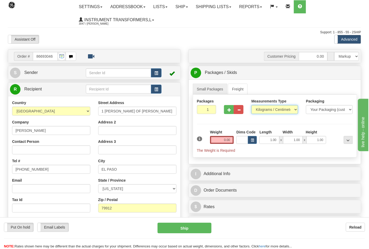
drag, startPoint x: 261, startPoint y: 110, endPoint x: 263, endPoint y: 113, distance: 3.7
click at [261, 110] on select "Pounds / Inches Kilograms / Centimeters" at bounding box center [274, 109] width 47 height 9
select select "0"
click at [251, 106] on select "Pounds / Inches Kilograms / Centimeters" at bounding box center [274, 109] width 47 height 9
drag, startPoint x: 235, startPoint y: 140, endPoint x: 232, endPoint y: 140, distance: 3.2
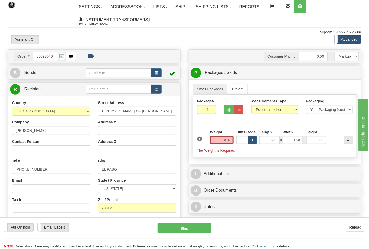
click at [234, 140] on div "Weight 0.00" at bounding box center [222, 139] width 27 height 18
click at [231, 140] on input "0.00" at bounding box center [222, 140] width 24 height 8
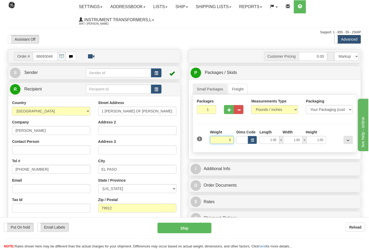
click button "Delete" at bounding box center [0, 0] width 0 height 0
type input "8.00"
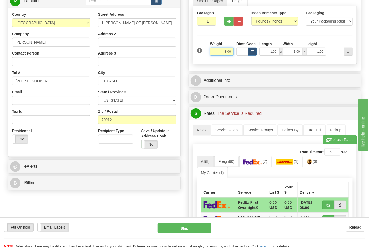
scroll to position [117, 0]
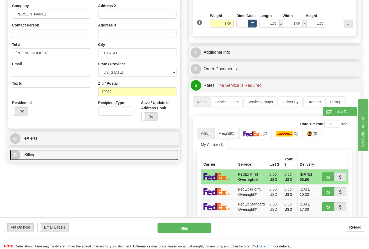
click at [38, 154] on link "B Billing" at bounding box center [94, 155] width 169 height 11
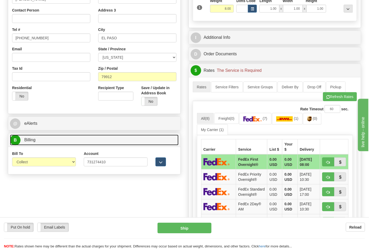
scroll to position [146, 0]
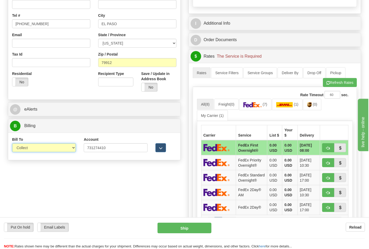
click at [36, 149] on select "Sender Recipient Third Party Collect" at bounding box center [44, 148] width 64 height 9
click at [31, 149] on select "Sender Recipient Third Party Collect" at bounding box center [44, 148] width 64 height 9
select select "2"
click at [12, 144] on select "Sender Recipient Third Party Collect" at bounding box center [44, 148] width 64 height 9
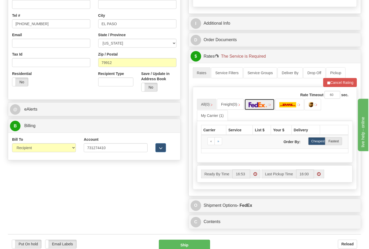
click at [258, 107] on img at bounding box center [258, 104] width 18 height 5
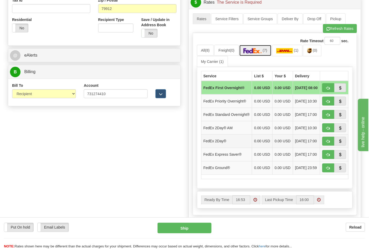
scroll to position [204, 0]
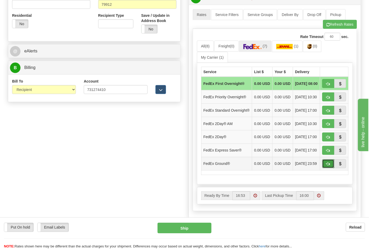
click at [328, 166] on span "button" at bounding box center [328, 164] width 4 height 3
type input "92"
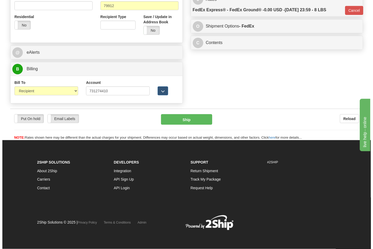
scroll to position [196, 0]
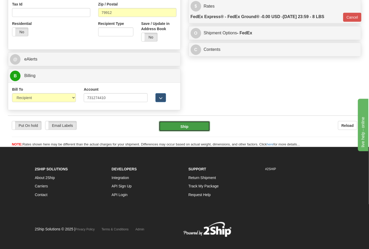
click at [197, 131] on button "Ship" at bounding box center [184, 126] width 51 height 11
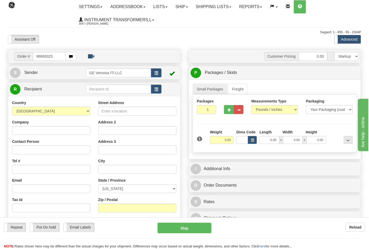
type input "86693025"
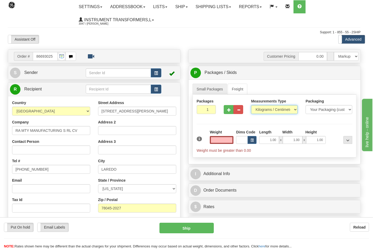
type input "0.00"
click at [266, 111] on select "Pounds / Inches Kilograms / Centimeters" at bounding box center [274, 109] width 47 height 9
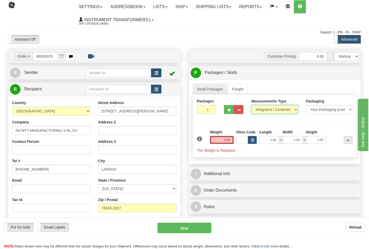
select select "0"
click at [251, 106] on select "Pounds / Inches Kilograms / Centimeters" at bounding box center [274, 109] width 47 height 9
click at [227, 113] on button "button" at bounding box center [229, 109] width 10 height 9
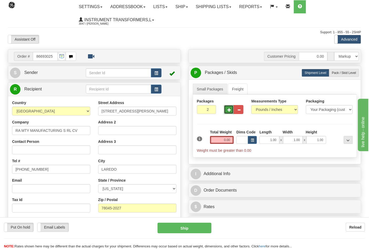
click at [228, 113] on button "button" at bounding box center [229, 109] width 10 height 9
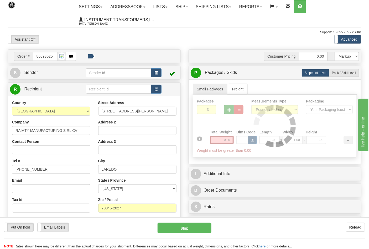
click at [228, 113] on div at bounding box center [275, 126] width 164 height 63
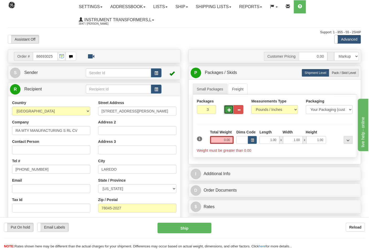
click at [228, 113] on button "button" at bounding box center [229, 109] width 10 height 9
type input "4"
click at [338, 70] on label "Pack / Skid Level Pack.." at bounding box center [344, 73] width 30 height 8
radio input "true"
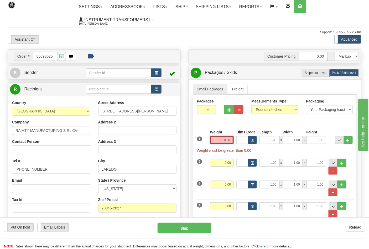
click at [231, 140] on input "0.00" at bounding box center [222, 140] width 24 height 8
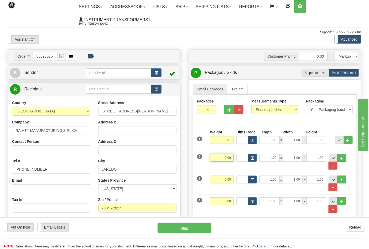
type input "31.00"
click at [231, 159] on input "0.00" at bounding box center [222, 158] width 24 height 8
type input "31.00"
click at [229, 180] on input "0.00" at bounding box center [222, 180] width 24 height 8
type input "31.00"
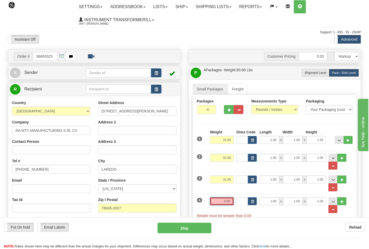
click at [232, 201] on input "0.00" at bounding box center [222, 202] width 24 height 8
click button "Delete" at bounding box center [0, 0] width 0 height 0
type input "23.00"
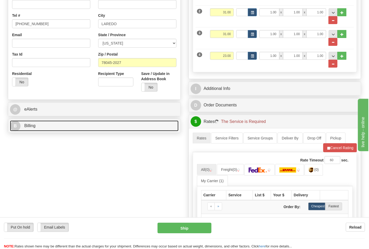
click at [51, 131] on link "B Billing" at bounding box center [94, 126] width 169 height 11
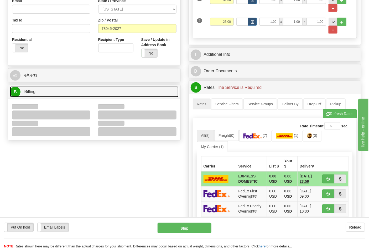
scroll to position [204, 0]
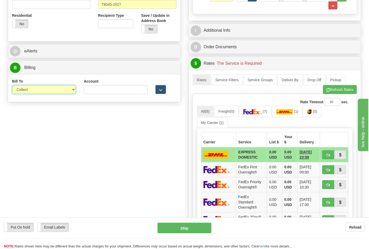
click at [27, 91] on select "Sender Recipient Third Party Collect" at bounding box center [44, 89] width 64 height 9
select select "2"
click at [12, 86] on select "Sender Recipient Third Party Collect" at bounding box center [44, 89] width 64 height 9
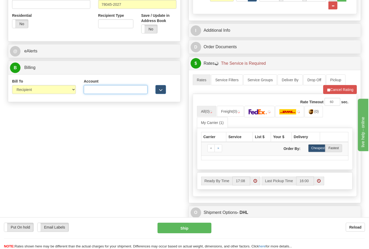
click at [92, 93] on input "Account" at bounding box center [116, 89] width 64 height 9
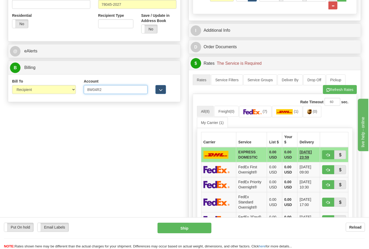
type input "8W04R2"
click button "Delete" at bounding box center [0, 0] width 0 height 0
click at [329, 91] on button "Refresh Rates" at bounding box center [340, 89] width 34 height 9
click at [311, 114] on link "(7)" at bounding box center [314, 111] width 18 height 11
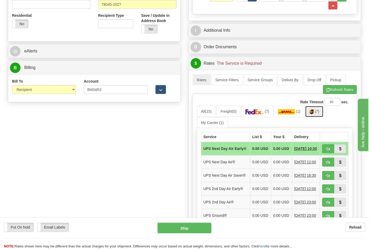
scroll to position [292, 0]
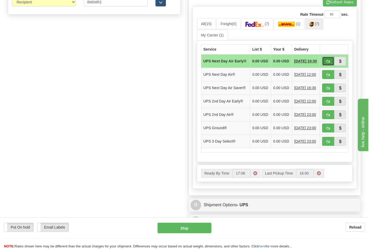
click at [331, 63] on button "button" at bounding box center [328, 61] width 12 height 9
type input "14"
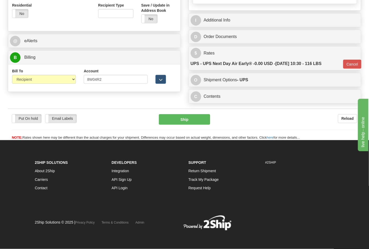
scroll to position [216, 0]
click at [183, 118] on button "Ship" at bounding box center [184, 119] width 51 height 11
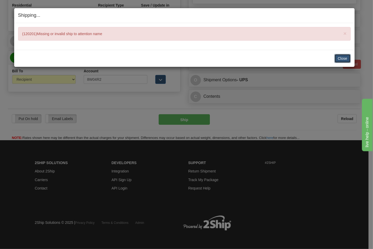
click at [337, 58] on button "Close" at bounding box center [343, 58] width 16 height 9
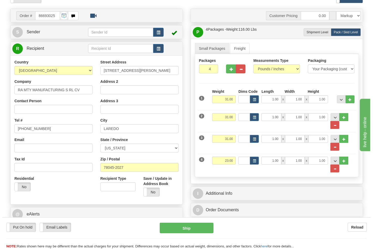
scroll to position [0, 0]
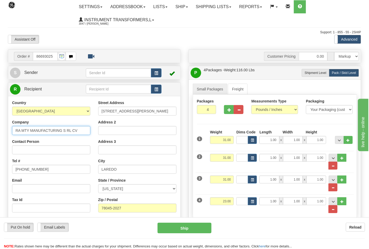
drag, startPoint x: 85, startPoint y: 132, endPoint x: 13, endPoint y: 135, distance: 72.8
click at [13, 135] on input "RA MTY MANUFACTURING S RL CV" at bounding box center [51, 130] width 78 height 9
click at [17, 150] on input "Contact Person" at bounding box center [51, 150] width 78 height 9
paste input "RA MTY MANUFACTURING S RL CV"
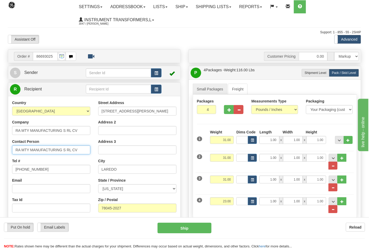
type input "RA MTY MANUFACTURING S RL CV"
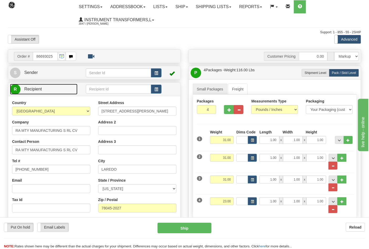
click at [34, 91] on span "Recipient" at bounding box center [33, 89] width 18 height 4
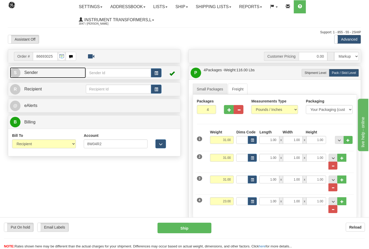
click at [39, 77] on link "S Sender" at bounding box center [48, 72] width 76 height 11
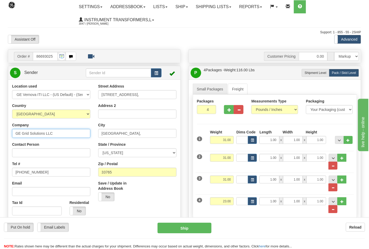
drag, startPoint x: 59, startPoint y: 130, endPoint x: 11, endPoint y: 132, distance: 48.9
click at [10, 135] on div "Location used GE Vernova ITI LLC - (US Default) - (Sender Default) Country AFGH…" at bounding box center [51, 152] width 86 height 136
click at [25, 148] on div "Contact Person" at bounding box center [51, 149] width 78 height 15
click at [27, 151] on input "Contact Person" at bounding box center [51, 153] width 78 height 9
paste input "GE Grid Solutions LLC"
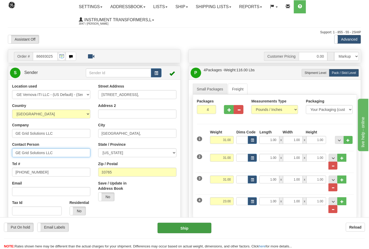
type input "GE Grid Solutions LLC"
click at [188, 225] on button "Ship" at bounding box center [185, 228] width 54 height 11
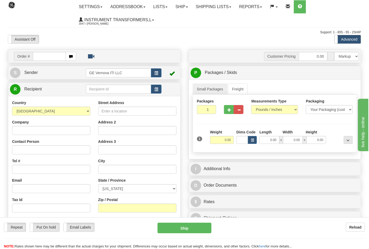
click at [58, 53] on input "text" at bounding box center [49, 56] width 33 height 9
type input "86693030"
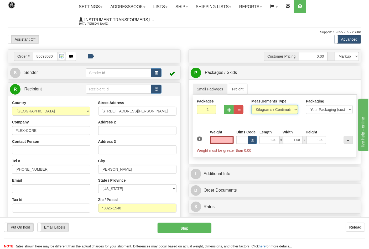
type input "0.00"
drag, startPoint x: 266, startPoint y: 109, endPoint x: 265, endPoint y: 114, distance: 4.5
click at [266, 109] on select "Pounds / Inches Kilograms / Centimeters" at bounding box center [274, 109] width 47 height 9
select select "0"
click at [251, 106] on select "Pounds / Inches Kilograms / Centimeters" at bounding box center [274, 109] width 47 height 9
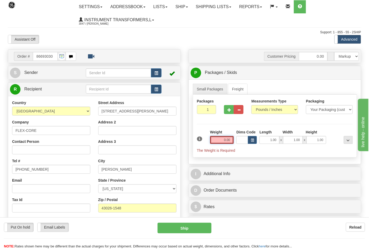
click at [231, 138] on input "0.00" at bounding box center [222, 140] width 24 height 8
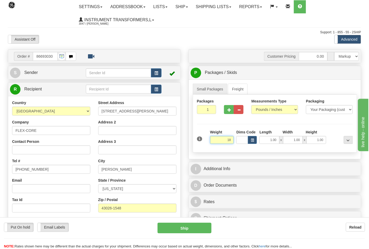
click button "Delete" at bounding box center [0, 0] width 0 height 0
type input "18.00"
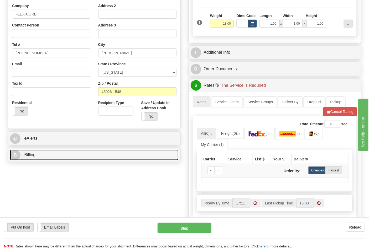
click at [53, 152] on link "B Billing" at bounding box center [94, 155] width 169 height 11
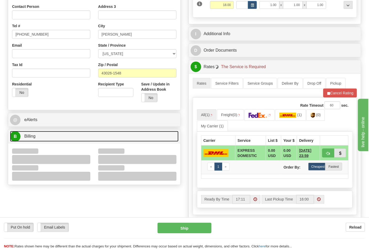
scroll to position [146, 0]
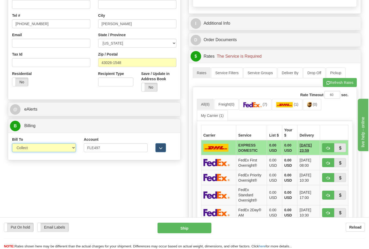
click at [35, 152] on select "Sender Recipient Third Party Collect" at bounding box center [44, 148] width 64 height 9
click at [12, 144] on select "Sender Recipient Third Party Collect" at bounding box center [44, 148] width 64 height 9
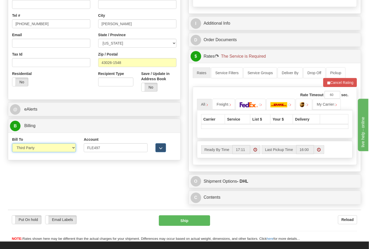
click at [35, 145] on select "Sender Recipient Third Party Collect" at bounding box center [44, 148] width 64 height 9
select select "2"
click at [12, 144] on select "Sender Recipient Third Party Collect" at bounding box center [44, 148] width 64 height 9
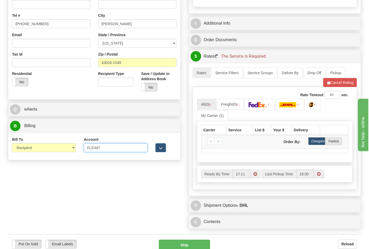
drag, startPoint x: 111, startPoint y: 149, endPoint x: 67, endPoint y: 151, distance: 43.9
click at [67, 151] on div "Bill To Sender Recipient Third Party Collect Account FLE497 3rd Party Account L…" at bounding box center [94, 146] width 172 height 19
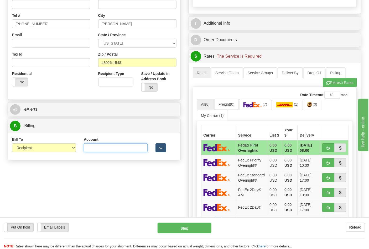
click at [92, 149] on input "Account" at bounding box center [116, 148] width 64 height 9
type input "473367"
click at [335, 87] on button "Refresh Rates" at bounding box center [340, 82] width 34 height 9
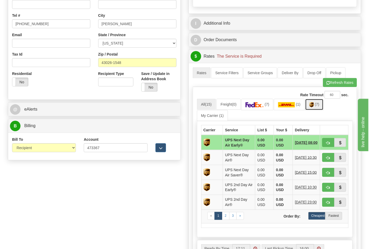
click at [318, 107] on span "(7)" at bounding box center [317, 104] width 4 height 4
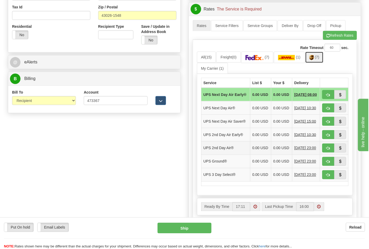
scroll to position [233, 0]
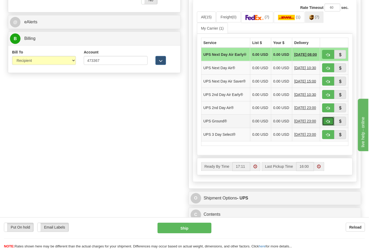
click at [327, 124] on span "button" at bounding box center [328, 121] width 4 height 3
type input "03"
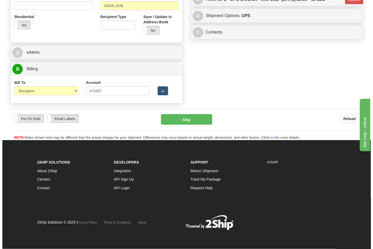
scroll to position [203, 0]
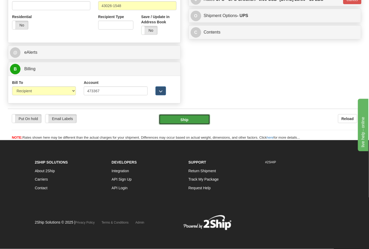
click at [197, 118] on button "Ship" at bounding box center [184, 119] width 51 height 11
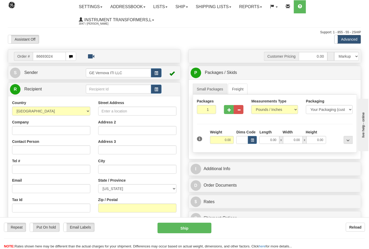
type input "86693024"
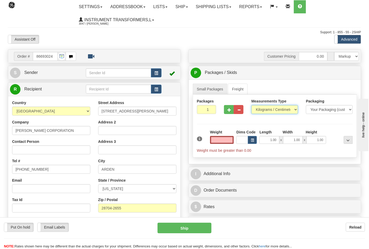
type input "0.00"
click at [263, 113] on select "Pounds / Inches Kilograms / Centimeters" at bounding box center [274, 109] width 47 height 9
select select "0"
click at [251, 106] on select "Pounds / Inches Kilograms / Centimeters" at bounding box center [274, 109] width 47 height 9
click at [231, 142] on input "0.00" at bounding box center [222, 140] width 24 height 8
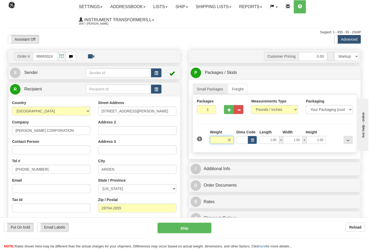
click button "Delete" at bounding box center [0, 0] width 0 height 0
type input "18.00"
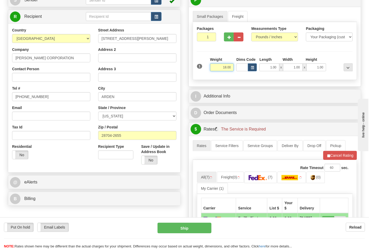
scroll to position [117, 0]
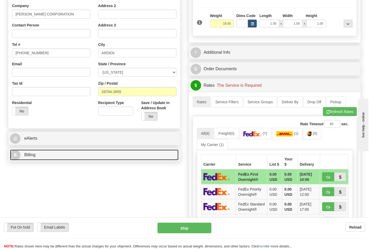
click at [47, 155] on link "B Billing" at bounding box center [94, 155] width 169 height 11
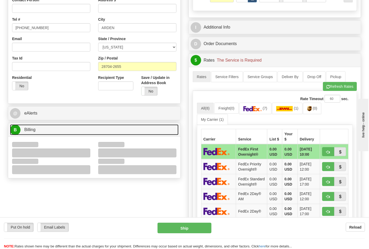
scroll to position [175, 0]
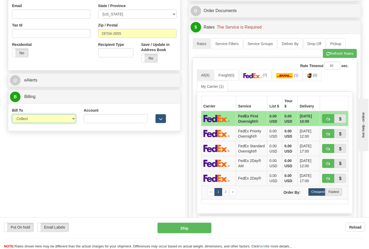
drag, startPoint x: 27, startPoint y: 118, endPoint x: 27, endPoint y: 124, distance: 5.3
click at [27, 118] on select "Sender Recipient Third Party Collect" at bounding box center [44, 118] width 64 height 9
select select "2"
click at [12, 115] on select "Sender Recipient Third Party Collect" at bounding box center [44, 118] width 64 height 9
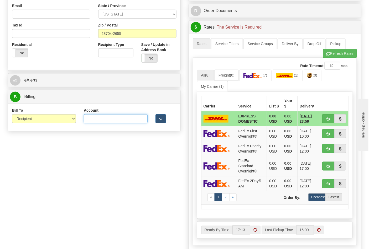
click at [108, 119] on input "Account" at bounding box center [116, 118] width 64 height 9
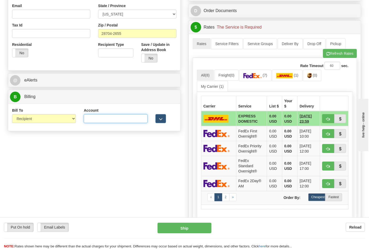
paste input "103014760"
type input "103014760"
click at [264, 78] on link "(7)" at bounding box center [255, 75] width 32 height 11
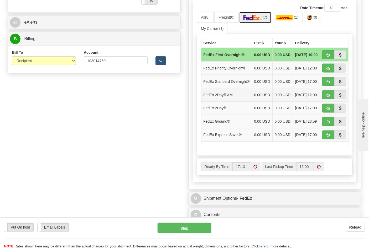
scroll to position [233, 0]
click at [327, 124] on span "button" at bounding box center [328, 121] width 4 height 3
type input "92"
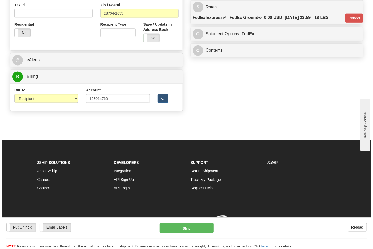
scroll to position [203, 0]
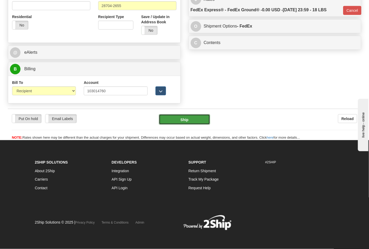
click at [184, 124] on button "Ship" at bounding box center [184, 119] width 51 height 11
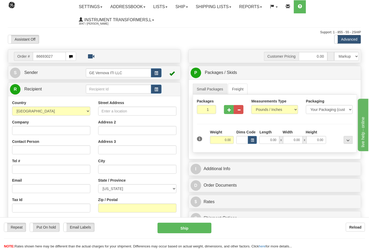
type input "86693027"
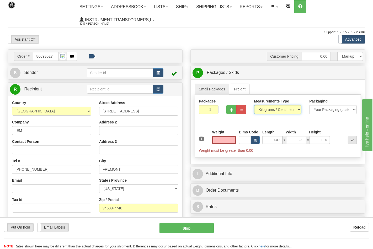
type input "0.00"
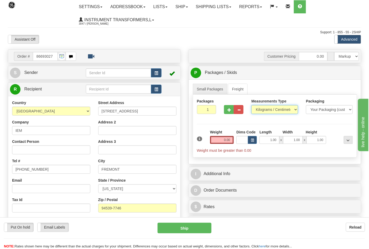
click at [269, 110] on select "Pounds / Inches Kilograms / Centimeters" at bounding box center [274, 109] width 47 height 9
select select "0"
click at [251, 106] on select "Pounds / Inches Kilograms / Centimeters" at bounding box center [274, 109] width 47 height 9
click at [231, 143] on input "0.00" at bounding box center [222, 140] width 24 height 8
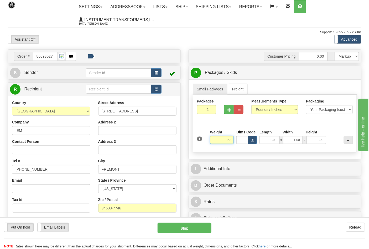
click button "Delete" at bounding box center [0, 0] width 0 height 0
type input "27.00"
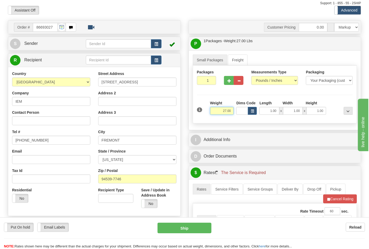
scroll to position [87, 0]
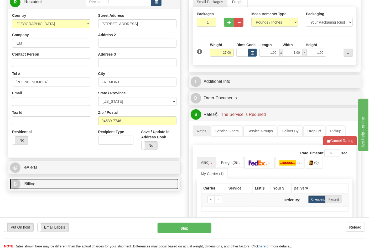
click at [72, 184] on link "B Billing" at bounding box center [94, 184] width 169 height 11
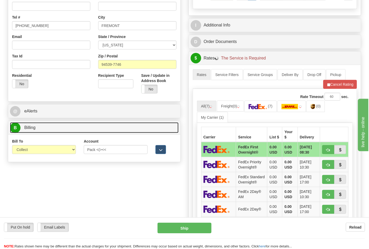
scroll to position [146, 0]
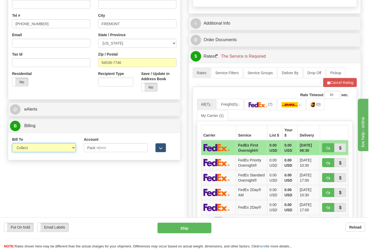
drag, startPoint x: 39, startPoint y: 148, endPoint x: 35, endPoint y: 163, distance: 15.2
click at [39, 148] on select "Sender Recipient Third Party Collect" at bounding box center [44, 148] width 64 height 9
click at [34, 147] on select "Sender Recipient Third Party Collect" at bounding box center [44, 148] width 64 height 9
select select "2"
click at [12, 144] on select "Sender Recipient Third Party Collect" at bounding box center [44, 148] width 64 height 9
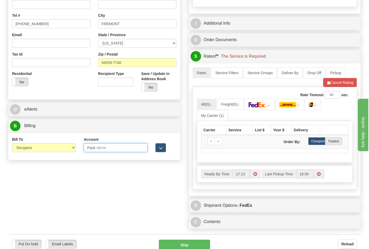
drag, startPoint x: 108, startPoint y: 149, endPoint x: 69, endPoint y: 151, distance: 39.2
click at [69, 151] on div "Bill To Sender Recipient Third Party Collect Account Pack <(><< 3rd Party Accou…" at bounding box center [94, 146] width 172 height 19
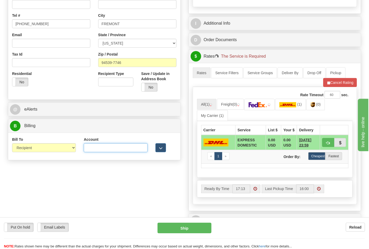
click at [93, 150] on input "Account" at bounding box center [116, 148] width 64 height 9
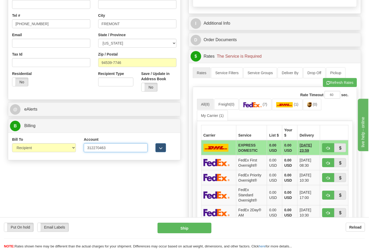
type input "312270463"
click button "Delete" at bounding box center [0, 0] width 0 height 0
click at [248, 108] on link "(7)" at bounding box center [255, 104] width 32 height 11
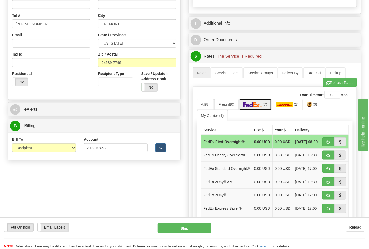
scroll to position [204, 0]
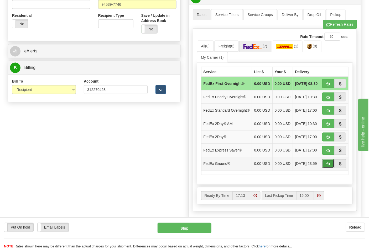
drag, startPoint x: 327, startPoint y: 177, endPoint x: 307, endPoint y: 174, distance: 19.4
click at [327, 166] on span "button" at bounding box center [328, 164] width 4 height 3
type input "92"
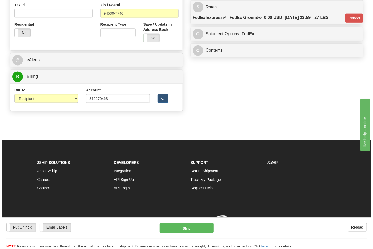
scroll to position [196, 0]
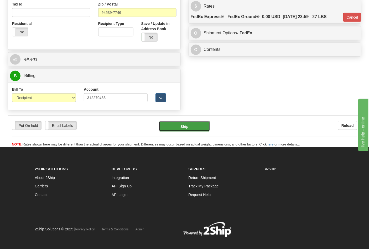
click at [190, 129] on button "Ship" at bounding box center [184, 126] width 51 height 11
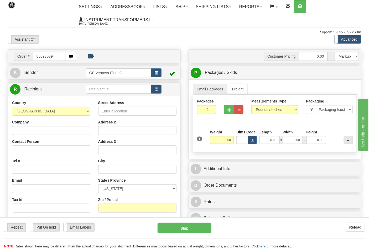
type input "86693039"
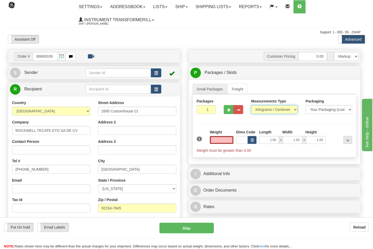
type input "0.00"
click at [259, 110] on select "Pounds / Inches Kilograms / Centimeters" at bounding box center [274, 109] width 47 height 9
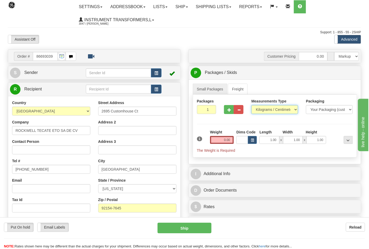
select select "0"
click at [251, 106] on select "Pounds / Inches Kilograms / Centimeters" at bounding box center [274, 109] width 47 height 9
click at [228, 110] on span "button" at bounding box center [229, 109] width 4 height 3
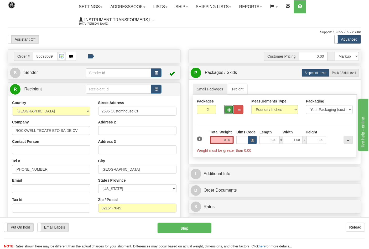
click at [228, 110] on span "button" at bounding box center [229, 109] width 4 height 3
type input "4"
click at [347, 73] on span "Pack / Skid Level" at bounding box center [344, 73] width 24 height 4
radio input "true"
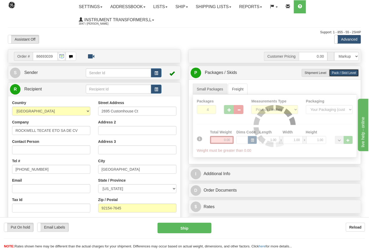
click at [231, 140] on div at bounding box center [275, 126] width 164 height 63
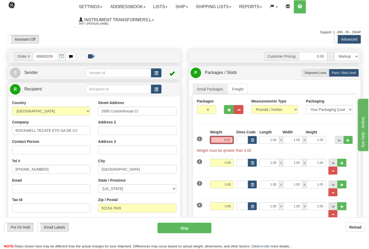
click at [231, 140] on input "0.00" at bounding box center [222, 140] width 24 height 8
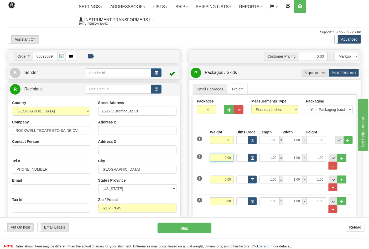
type input "31.00"
click at [230, 156] on input "0.00" at bounding box center [222, 158] width 24 height 8
type input "31.00"
click at [231, 181] on input "0.00" at bounding box center [222, 180] width 24 height 8
type input "31.00"
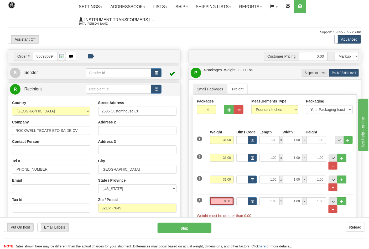
click at [232, 200] on input "0.00" at bounding box center [222, 202] width 24 height 8
click button "Delete" at bounding box center [0, 0] width 0 height 0
type input "16.00"
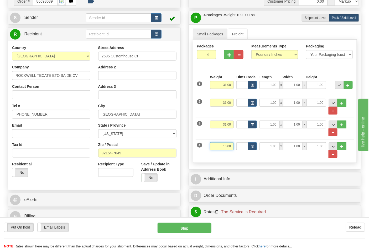
scroll to position [87, 0]
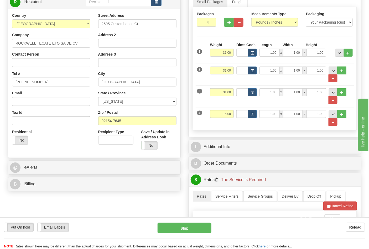
click at [55, 191] on div "B Billing Billing types cannot be changed when using Sendle. Freight Costs will…" at bounding box center [94, 184] width 173 height 14
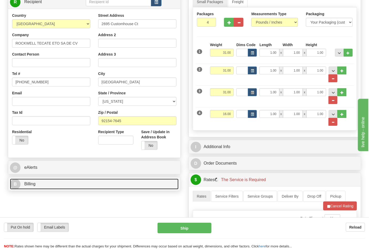
click at [56, 187] on link "B Billing" at bounding box center [94, 184] width 169 height 11
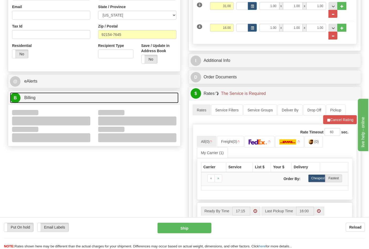
scroll to position [175, 0]
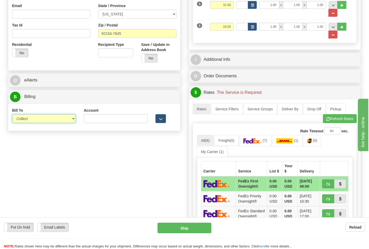
drag, startPoint x: 33, startPoint y: 128, endPoint x: 30, endPoint y: 123, distance: 5.9
click at [30, 123] on select "Sender Recipient Third Party Collect" at bounding box center [44, 118] width 64 height 9
select select "2"
click at [12, 115] on select "Sender Recipient Third Party Collect" at bounding box center [44, 118] width 64 height 9
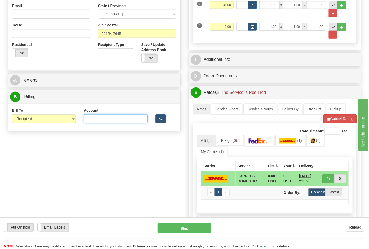
click at [101, 117] on input "Account" at bounding box center [116, 118] width 64 height 9
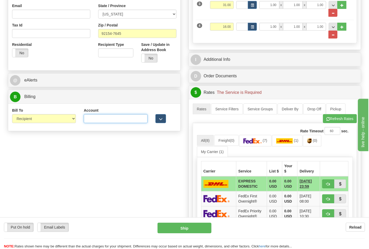
paste input "688W15"
type input "688W15"
click at [328, 123] on button "Refresh Rates" at bounding box center [340, 118] width 34 height 9
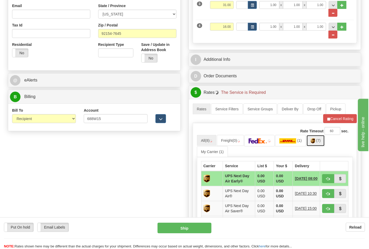
click at [314, 142] on img at bounding box center [313, 141] width 4 height 5
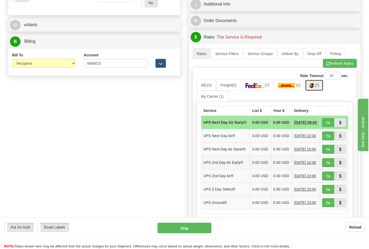
scroll to position [263, 0]
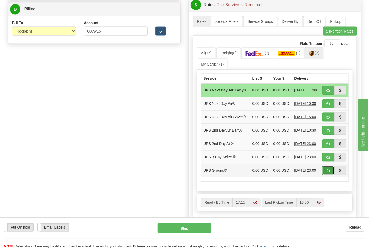
click at [324, 175] on button "button" at bounding box center [328, 170] width 12 height 9
type input "03"
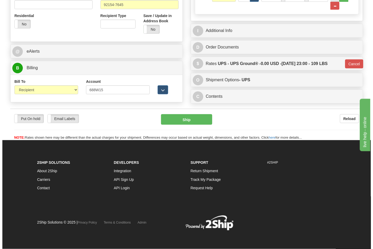
scroll to position [206, 0]
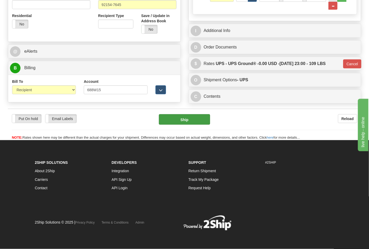
drag, startPoint x: 182, startPoint y: 126, endPoint x: 182, endPoint y: 122, distance: 3.2
click at [182, 123] on div "Put On hold Put On hold Email Labels Email Labels Edit Reload Ship" at bounding box center [184, 127] width 353 height 26
click at [182, 122] on button "Ship" at bounding box center [184, 119] width 51 height 11
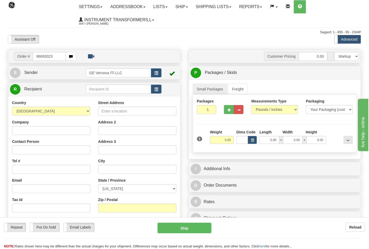
type input "86693023"
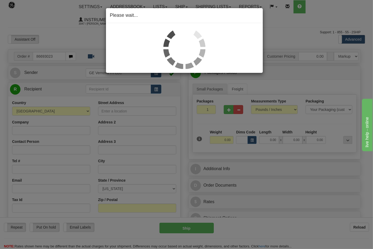
click at [271, 110] on div "Please wait..." at bounding box center [186, 124] width 373 height 249
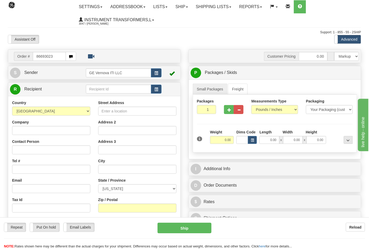
click at [158, 121] on div "Address 2" at bounding box center [137, 127] width 78 height 15
click at [263, 111] on select "Pounds / Inches Kilograms / Centimeters" at bounding box center [274, 109] width 47 height 9
click at [251, 106] on select "Pounds / Inches Kilograms / Centimeters" at bounding box center [274, 109] width 47 height 9
click at [264, 111] on select "Pounds / Inches Kilograms / Centimeters" at bounding box center [274, 109] width 47 height 9
select select "0"
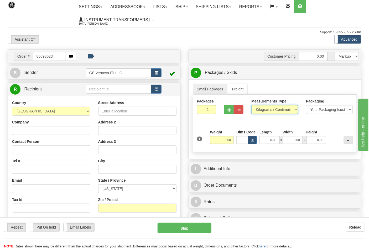
click at [251, 106] on select "Pounds / Inches Kilograms / Centimeters" at bounding box center [274, 109] width 47 height 9
click at [229, 112] on span "button" at bounding box center [229, 109] width 4 height 3
type input "2"
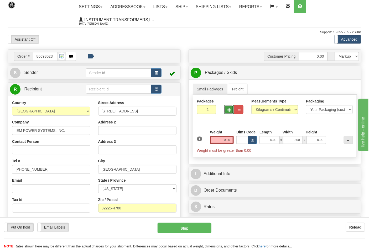
click at [229, 111] on span "button" at bounding box center [229, 109] width 4 height 3
type input "2"
click at [263, 112] on select "Pounds / Inches Kilograms / Centimeters" at bounding box center [274, 109] width 47 height 9
select select "0"
click at [251, 106] on select "Pounds / Inches Kilograms / Centimeters" at bounding box center [274, 109] width 47 height 9
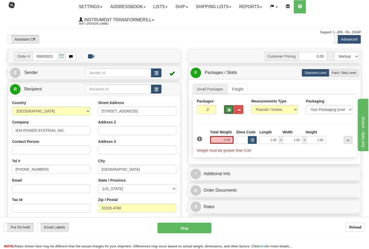
click at [232, 112] on button "button" at bounding box center [229, 109] width 10 height 9
type input "3"
click at [231, 141] on input "0.00" at bounding box center [222, 140] width 24 height 8
type input "0.00"
drag, startPoint x: 336, startPoint y: 78, endPoint x: 337, endPoint y: 75, distance: 2.8
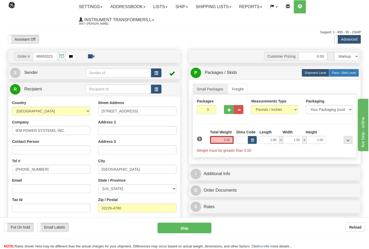
click at [336, 77] on div "P Packages / Skids 3 Packages - Weight: 0.00 Lbs 1 Skids - Weight: NaN Lbs Ship…" at bounding box center [275, 72] width 172 height 13
click at [336, 76] on label "Pack / Skid Level Pack.." at bounding box center [344, 73] width 30 height 8
radio input "true"
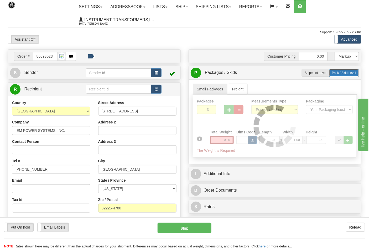
click at [337, 75] on label "Pack / Skid Level Pack.." at bounding box center [344, 73] width 30 height 8
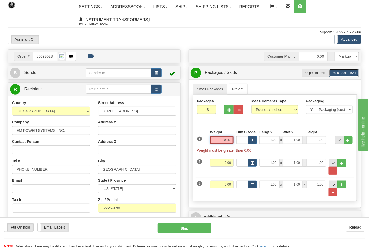
click at [230, 139] on input "0.00" at bounding box center [222, 140] width 24 height 8
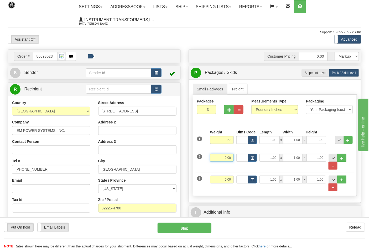
type input "27.00"
click at [230, 161] on input "0.00" at bounding box center [222, 158] width 24 height 8
type input "27.00"
click at [230, 183] on input "0.00" at bounding box center [222, 180] width 24 height 8
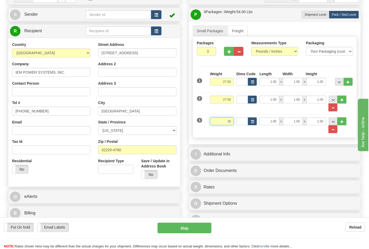
scroll to position [117, 0]
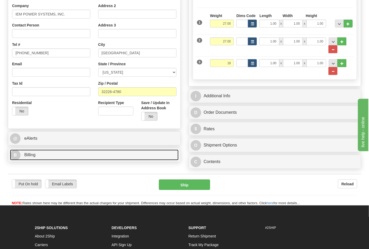
type input "18.00"
click at [49, 157] on link "B Billing" at bounding box center [94, 155] width 169 height 11
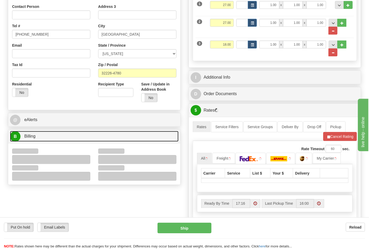
scroll to position [146, 0]
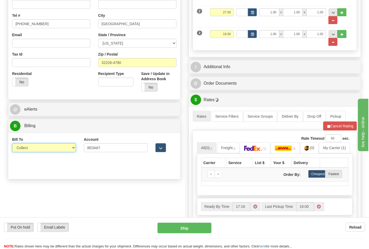
click at [32, 150] on select "Sender Recipient Third Party Collect" at bounding box center [44, 148] width 64 height 9
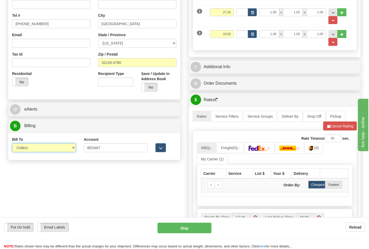
select select "2"
click at [12, 144] on select "Sender Recipient Third Party Collect" at bounding box center [44, 148] width 64 height 9
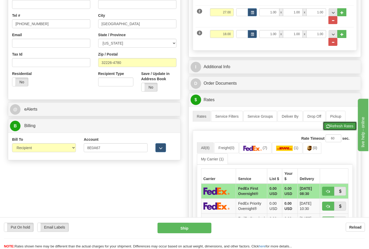
click at [334, 131] on button "Refresh Rates" at bounding box center [340, 126] width 34 height 9
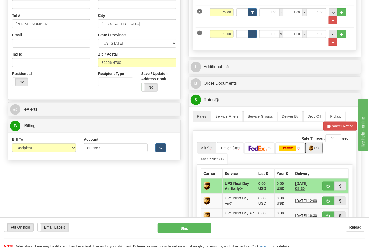
click at [313, 151] on img at bounding box center [311, 148] width 4 height 5
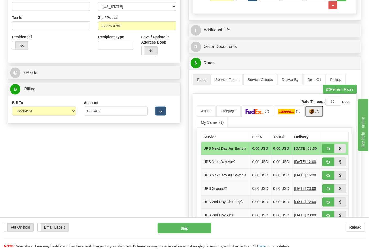
scroll to position [233, 0]
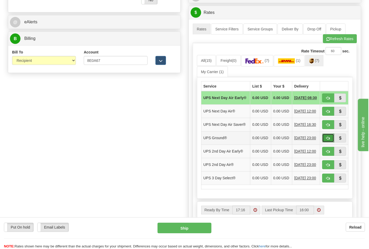
click at [326, 143] on button "button" at bounding box center [328, 138] width 12 height 9
type input "03"
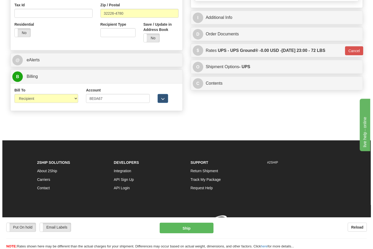
scroll to position [203, 0]
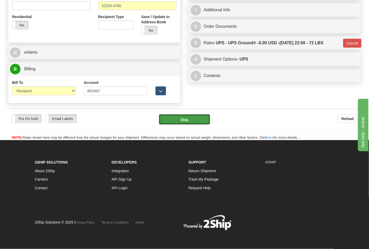
click at [184, 123] on button "Ship" at bounding box center [184, 119] width 51 height 11
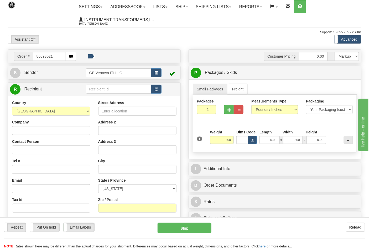
type input "86693021"
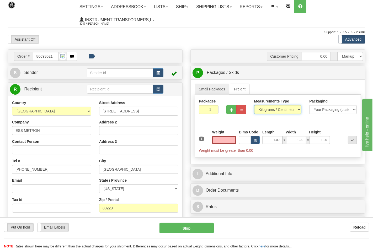
type input "0.00"
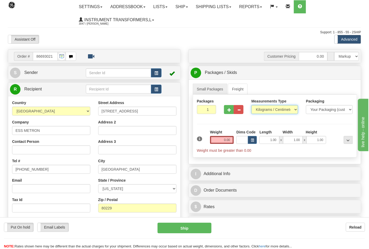
click at [259, 111] on select "Pounds / Inches Kilograms / Centimeters" at bounding box center [274, 109] width 47 height 9
select select "0"
click at [251, 106] on select "Pounds / Inches Kilograms / Centimeters" at bounding box center [274, 109] width 47 height 9
click at [232, 142] on input "0.00" at bounding box center [222, 140] width 24 height 8
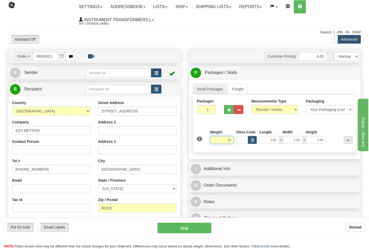
click button "Delete" at bounding box center [0, 0] width 0 height 0
type input "19.00"
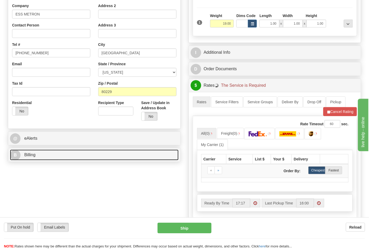
click at [55, 153] on link "B Billing" at bounding box center [94, 155] width 169 height 11
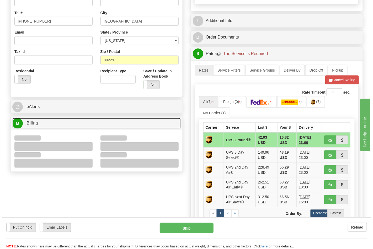
scroll to position [175, 0]
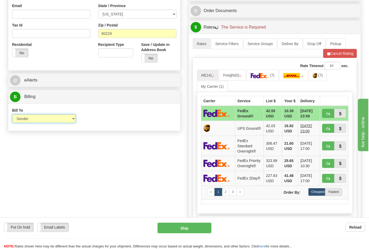
drag, startPoint x: 36, startPoint y: 123, endPoint x: 33, endPoint y: 124, distance: 2.9
click at [33, 119] on select "Sender Recipient Third Party Collect" at bounding box center [44, 118] width 64 height 9
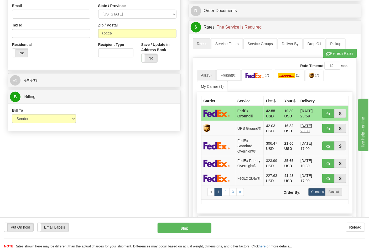
drag, startPoint x: 129, startPoint y: 133, endPoint x: 127, endPoint y: 129, distance: 4.1
click at [129, 133] on div "Order # 86693021 S" at bounding box center [94, 3] width 181 height 259
click at [259, 78] on img at bounding box center [255, 75] width 18 height 5
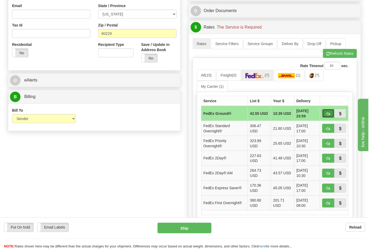
click at [327, 112] on span "button" at bounding box center [328, 113] width 4 height 3
type input "92"
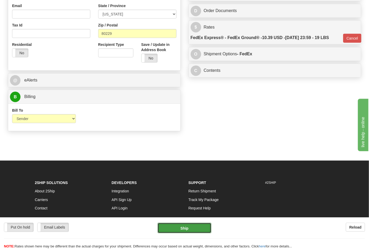
click at [187, 229] on button "Ship" at bounding box center [185, 228] width 54 height 11
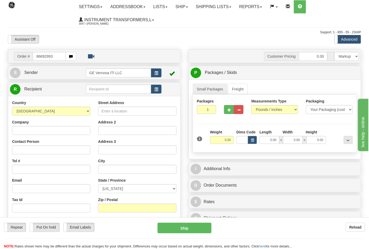
type input "86692993"
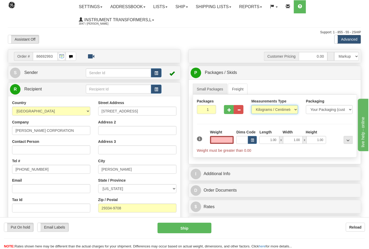
type input "0.00"
drag, startPoint x: 264, startPoint y: 109, endPoint x: 264, endPoint y: 112, distance: 2.9
click at [264, 109] on select "Pounds / Inches Kilograms / Centimeters" at bounding box center [274, 109] width 47 height 9
select select "0"
click at [251, 106] on select "Pounds / Inches Kilograms / Centimeters" at bounding box center [274, 109] width 47 height 9
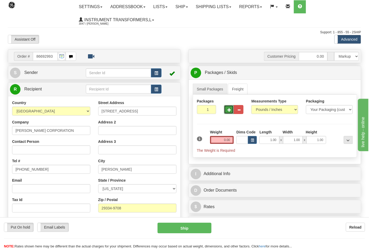
click at [229, 111] on span "button" at bounding box center [229, 109] width 4 height 3
click at [228, 111] on span "button" at bounding box center [229, 109] width 4 height 3
type input "3"
click at [336, 75] on label "Pack / Skid Level Pack.." at bounding box center [344, 73] width 30 height 8
radio input "true"
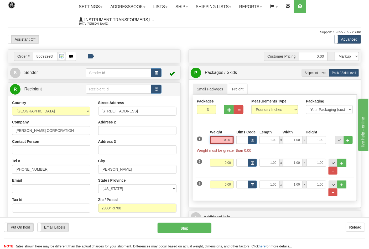
click at [230, 139] on input "0.00" at bounding box center [222, 140] width 24 height 8
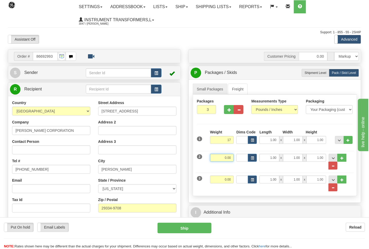
type input "17.00"
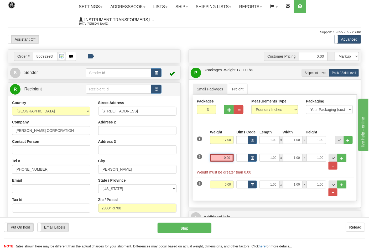
click at [232, 160] on input "0.00" at bounding box center [222, 158] width 24 height 8
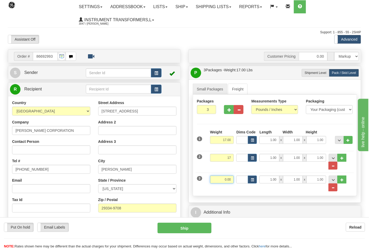
type input "17.00"
click at [232, 182] on input "0.00" at bounding box center [222, 180] width 24 height 8
click button "Delete" at bounding box center [0, 0] width 0 height 0
type input "13.00"
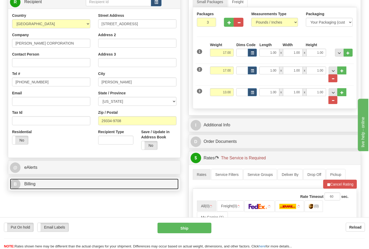
click at [62, 187] on link "B Billing" at bounding box center [94, 184] width 169 height 11
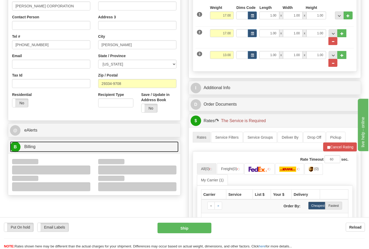
scroll to position [175, 0]
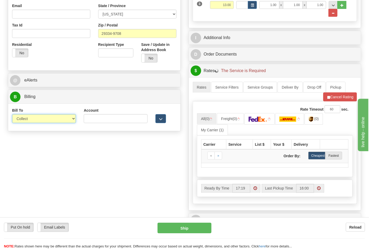
click at [33, 121] on select "Sender Recipient Third Party Collect" at bounding box center [44, 118] width 64 height 9
select select "2"
click at [12, 115] on select "Sender Recipient Third Party Collect" at bounding box center [44, 118] width 64 height 9
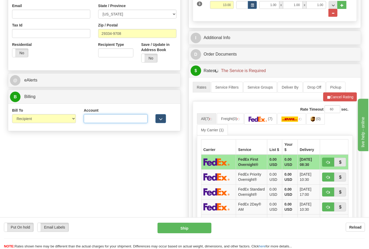
click at [95, 120] on input "Account" at bounding box center [116, 118] width 64 height 9
paste input "211695005"
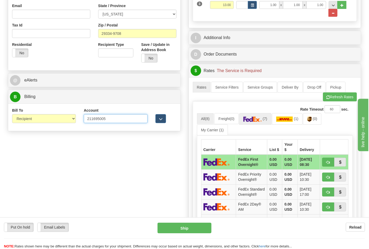
type input "211695005"
click at [262, 119] on img at bounding box center [252, 119] width 18 height 5
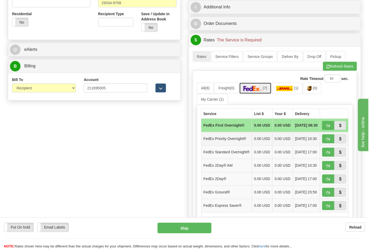
scroll to position [233, 0]
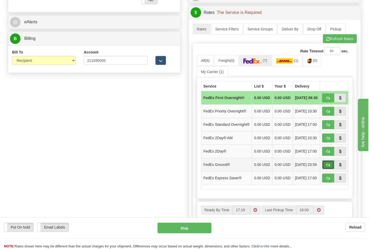
drag, startPoint x: 326, startPoint y: 174, endPoint x: 324, endPoint y: 172, distance: 3.0
click at [326, 167] on span "button" at bounding box center [328, 165] width 4 height 3
type input "92"
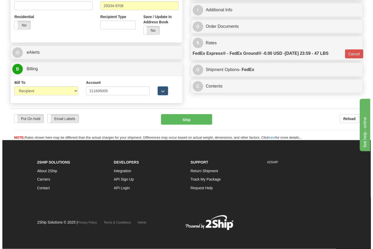
scroll to position [203, 0]
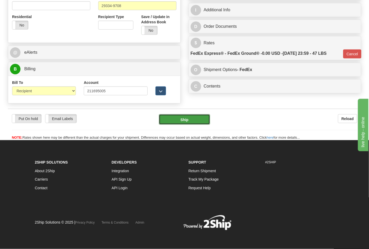
click at [186, 118] on button "Ship" at bounding box center [184, 119] width 51 height 11
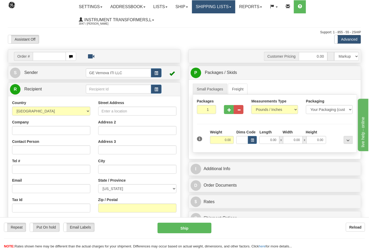
click at [217, 6] on link "Shipping lists" at bounding box center [213, 6] width 43 height 13
click at [210, 9] on link "Shipping lists" at bounding box center [213, 6] width 43 height 13
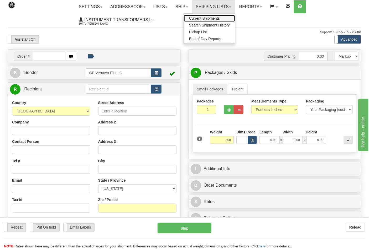
click at [213, 19] on span "Current Shipments" at bounding box center [204, 18] width 31 height 4
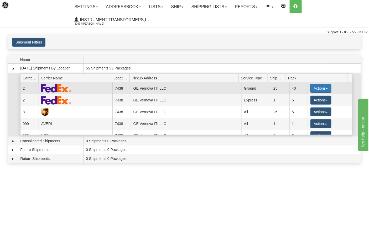
click at [312, 88] on button "Actions" at bounding box center [320, 88] width 21 height 9
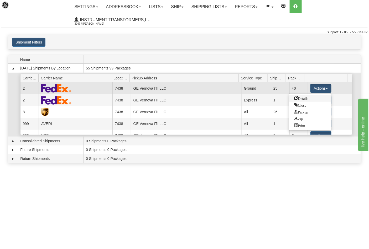
click at [302, 101] on link "Details" at bounding box center [310, 98] width 42 height 7
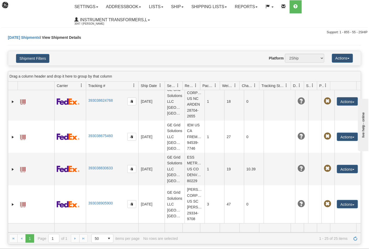
scroll to position [1040, 0]
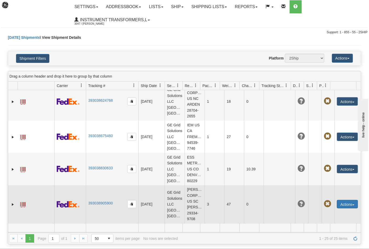
click at [343, 200] on button "Actions" at bounding box center [347, 204] width 21 height 8
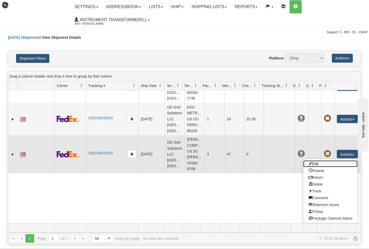
click at [320, 168] on link "Edit" at bounding box center [330, 164] width 54 height 7
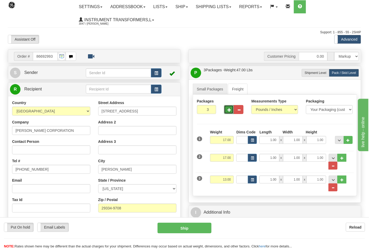
click at [229, 112] on span "button" at bounding box center [229, 109] width 4 height 3
type input "4"
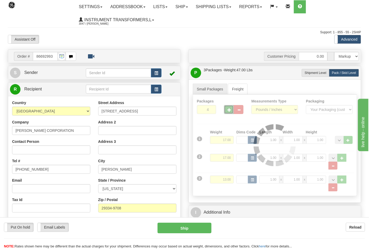
type input "92"
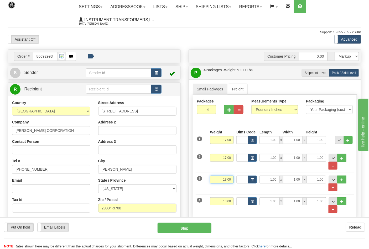
drag, startPoint x: 221, startPoint y: 179, endPoint x: 243, endPoint y: 184, distance: 23.2
click at [243, 184] on div "3 Weight 13.00 Dims Code Length Width Height" at bounding box center [275, 181] width 159 height 22
click button "Delete" at bounding box center [0, 0] width 0 height 0
type input "17.00"
type input "92"
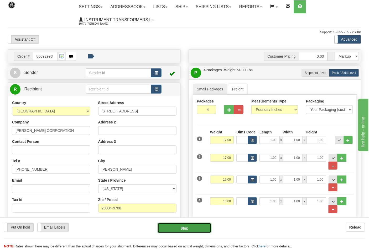
click at [184, 231] on button "Ship" at bounding box center [185, 228] width 54 height 11
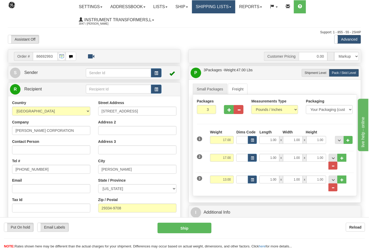
click at [211, 7] on link "Shipping lists" at bounding box center [213, 6] width 43 height 13
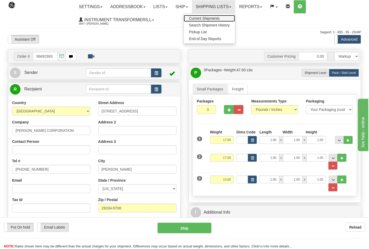
click at [206, 16] on span "Current Shipments" at bounding box center [204, 18] width 31 height 4
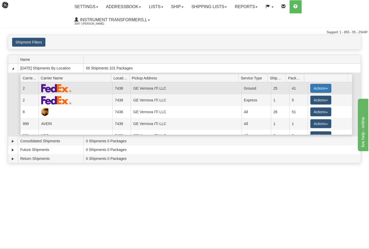
click at [319, 88] on button "Actions" at bounding box center [320, 88] width 21 height 9
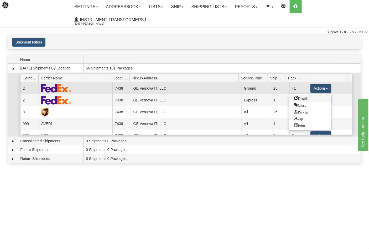
click at [301, 98] on span "Details" at bounding box center [301, 98] width 14 height 4
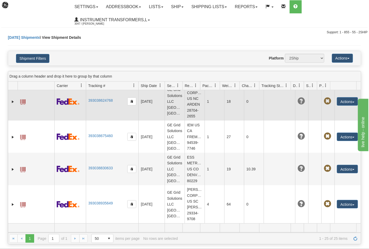
scroll to position [1040, 0]
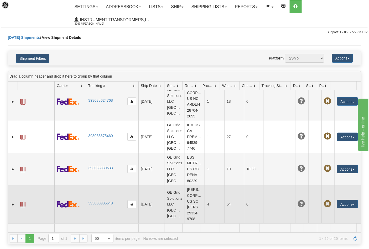
click at [21, 203] on span at bounding box center [22, 204] width 5 height 5
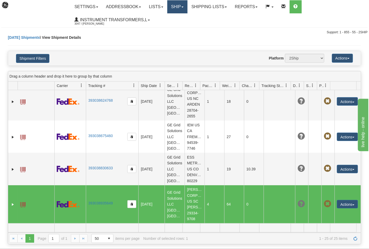
drag, startPoint x: 183, startPoint y: 5, endPoint x: 182, endPoint y: 7, distance: 2.9
click at [183, 4] on link "Ship" at bounding box center [177, 6] width 20 height 13
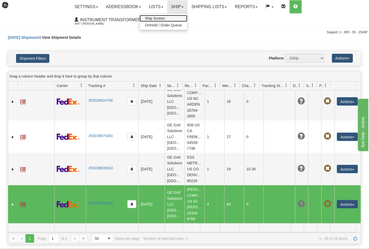
click at [155, 18] on span "Ship Screen" at bounding box center [155, 18] width 20 height 4
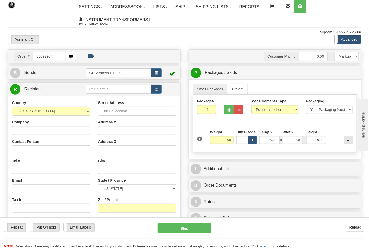
type input "86692984"
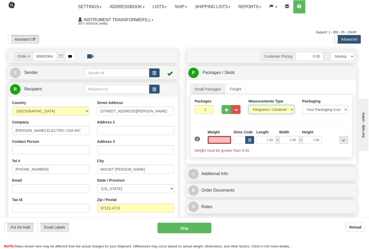
type input "0.00"
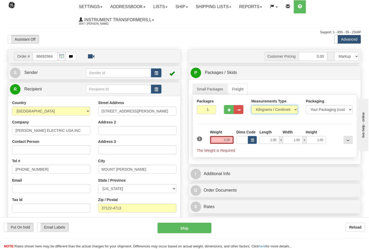
drag, startPoint x: 265, startPoint y: 112, endPoint x: 265, endPoint y: 114, distance: 2.7
click at [265, 112] on select "Pounds / Inches Kilograms / Centimeters" at bounding box center [274, 109] width 47 height 9
select select "0"
click at [251, 106] on select "Pounds / Inches Kilograms / Centimeters" at bounding box center [274, 109] width 47 height 9
click at [232, 140] on input "0.00" at bounding box center [222, 140] width 24 height 8
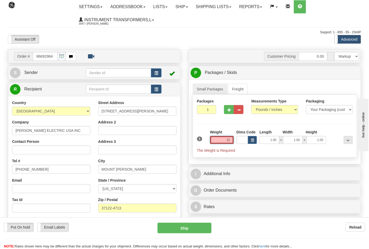
click button "Delete" at bounding box center [0, 0] width 0 height 0
type input "22.00"
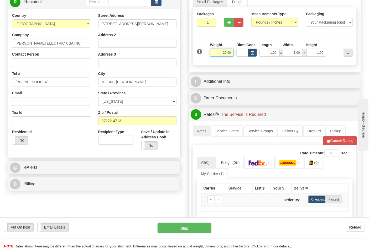
scroll to position [146, 0]
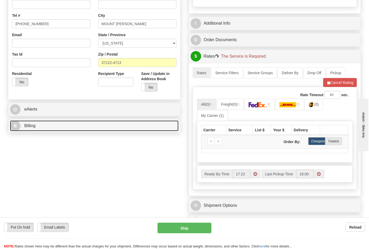
click at [38, 127] on link "B Billing" at bounding box center [94, 126] width 169 height 11
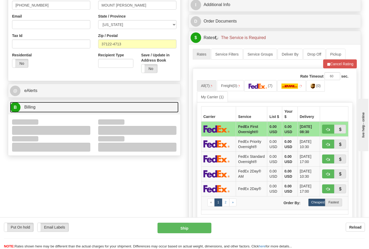
scroll to position [175, 0]
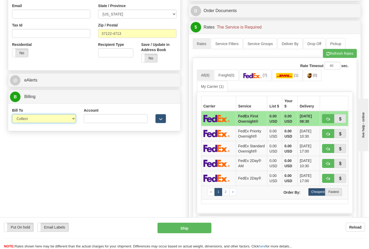
drag, startPoint x: 27, startPoint y: 121, endPoint x: 28, endPoint y: 123, distance: 2.7
click at [27, 121] on select "Sender Recipient Third Party Collect" at bounding box center [44, 118] width 64 height 9
select select "2"
click at [12, 115] on select "Sender Recipient Third Party Collect" at bounding box center [44, 118] width 64 height 9
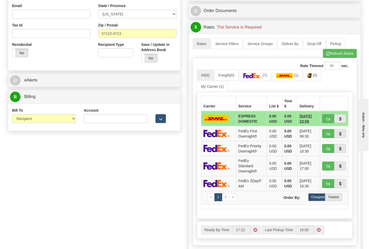
drag, startPoint x: 104, startPoint y: 114, endPoint x: 105, endPoint y: 117, distance: 2.9
click at [104, 114] on div "Account" at bounding box center [116, 115] width 64 height 15
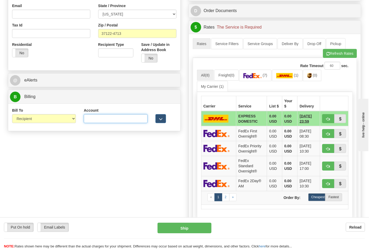
click at [106, 120] on input "Account" at bounding box center [116, 118] width 64 height 9
paste input "192363322"
type input "192363322"
click at [259, 81] on link "(7)" at bounding box center [255, 75] width 32 height 11
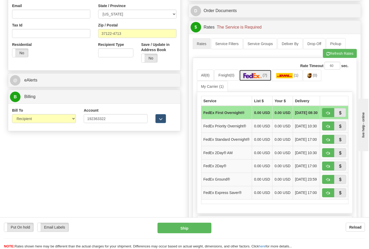
scroll to position [204, 0]
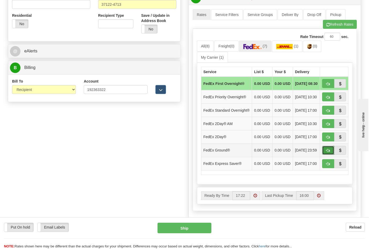
click at [325, 155] on button "button" at bounding box center [328, 150] width 12 height 9
type input "92"
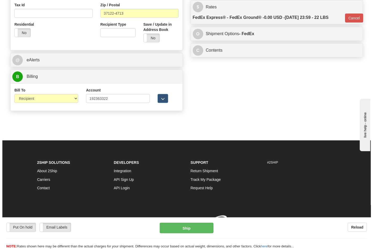
scroll to position [196, 0]
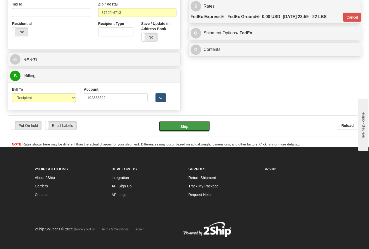
click at [184, 126] on button "Ship" at bounding box center [184, 126] width 51 height 11
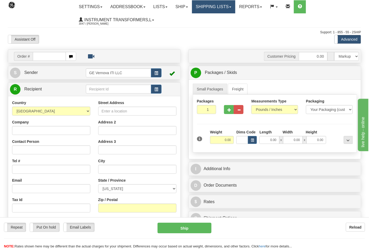
click at [200, 6] on link "Shipping lists" at bounding box center [213, 6] width 43 height 13
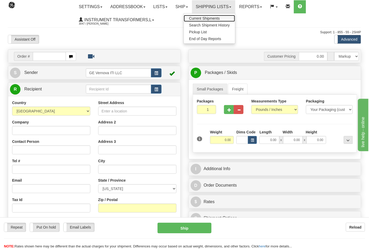
click at [205, 19] on span "Current Shipments" at bounding box center [204, 18] width 31 height 4
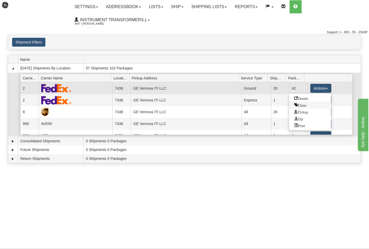
click at [304, 103] on span "Close" at bounding box center [300, 105] width 12 height 4
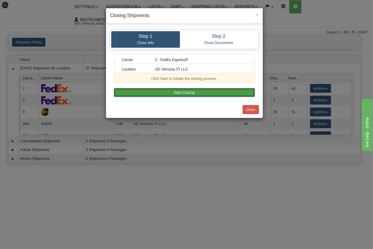
drag, startPoint x: 160, startPoint y: 91, endPoint x: 170, endPoint y: 98, distance: 11.6
click at [161, 91] on button "Start Closing" at bounding box center [184, 92] width 141 height 9
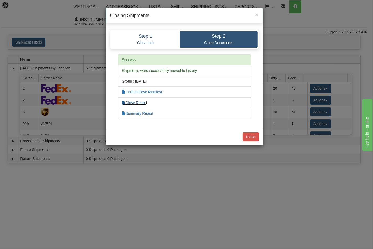
click at [138, 103] on link "Close Report" at bounding box center [134, 103] width 25 height 4
drag, startPoint x: 251, startPoint y: 138, endPoint x: 271, endPoint y: 117, distance: 28.6
click at [251, 137] on button "Close" at bounding box center [251, 137] width 16 height 9
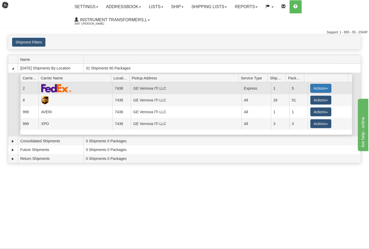
click at [312, 90] on button "Actions" at bounding box center [320, 88] width 21 height 9
click at [311, 88] on button "Actions" at bounding box center [320, 88] width 21 height 9
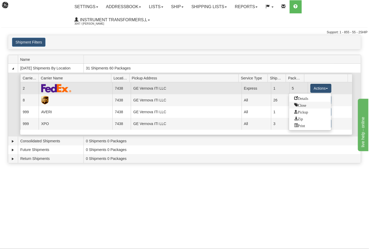
click at [300, 103] on span "Close" at bounding box center [300, 105] width 12 height 4
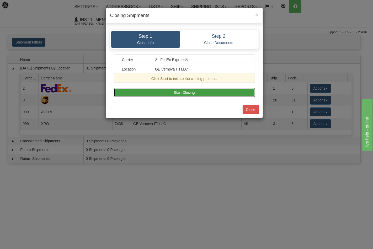
click at [207, 94] on button "Start Closing" at bounding box center [184, 92] width 141 height 9
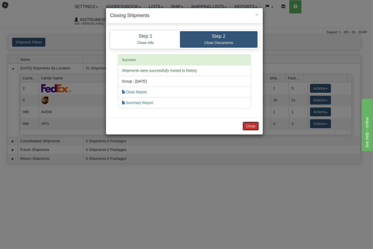
click at [254, 125] on button "Close" at bounding box center [251, 126] width 16 height 9
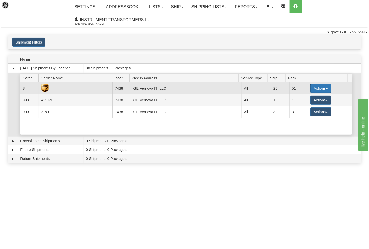
click at [318, 90] on button "Actions" at bounding box center [320, 88] width 21 height 9
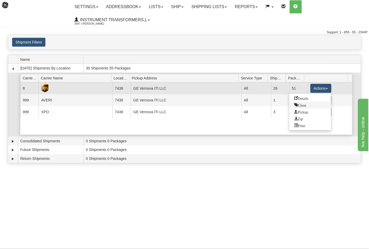
click at [305, 104] on span "Close" at bounding box center [300, 105] width 12 height 4
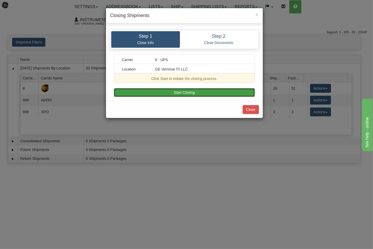
click at [219, 97] on button "Start Closing" at bounding box center [184, 92] width 141 height 9
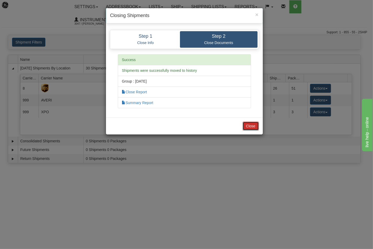
click at [250, 127] on button "Close" at bounding box center [251, 126] width 16 height 9
